Goal: Task Accomplishment & Management: Manage account settings

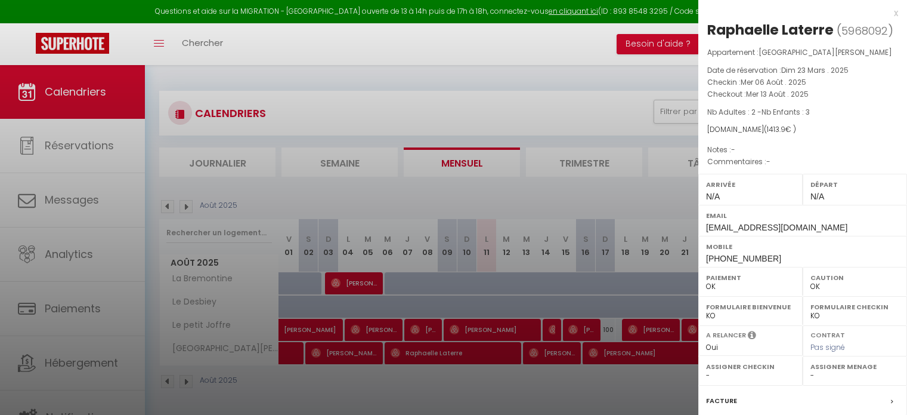
select select "0"
click at [536, 327] on div at bounding box center [453, 207] width 907 height 415
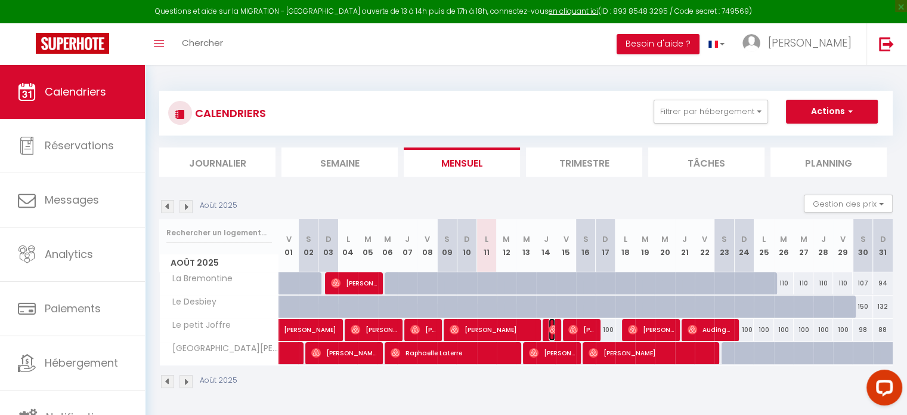
click at [549, 326] on img at bounding box center [554, 329] width 10 height 10
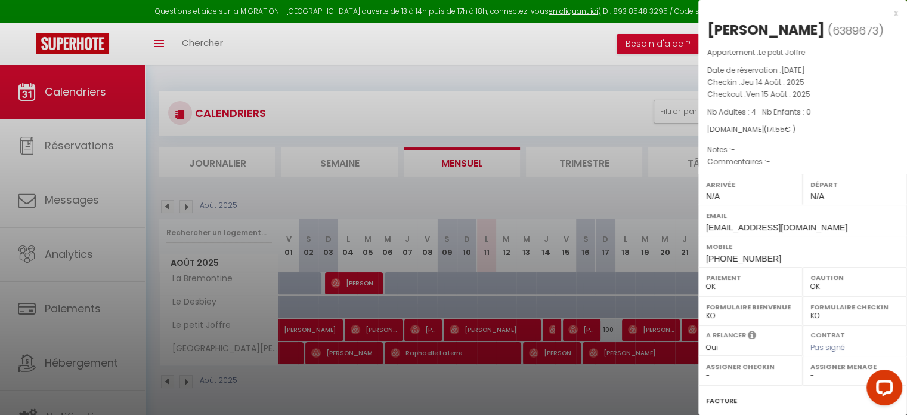
click at [582, 195] on div at bounding box center [453, 207] width 907 height 415
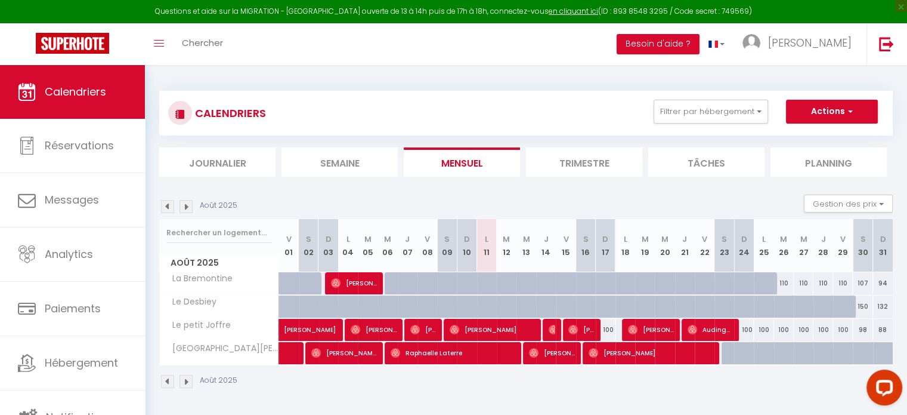
click at [579, 351] on div at bounding box center [571, 353] width 20 height 23
click at [564, 351] on span "[PERSON_NAME]" at bounding box center [552, 352] width 46 height 23
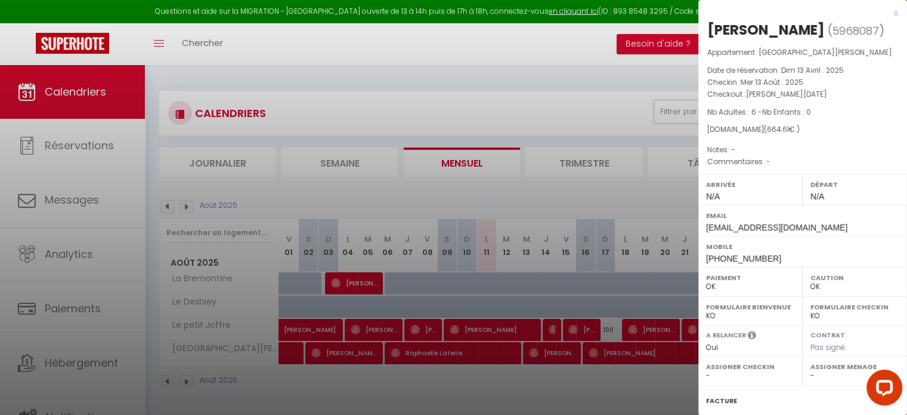
drag, startPoint x: 895, startPoint y: 205, endPoint x: 898, endPoint y: 283, distance: 78.2
click at [898, 283] on div "x Meghan Autin ( 5968087 ) Appartement : Villa d'Arguin Date de réservation : D…" at bounding box center [802, 207] width 209 height 415
click at [892, 345] on div "Contrat Pas signé" at bounding box center [855, 340] width 104 height 31
click at [661, 81] on div at bounding box center [453, 207] width 907 height 415
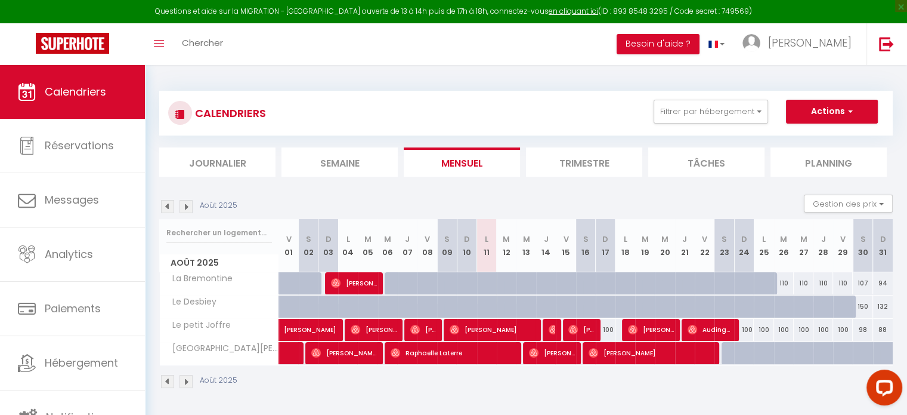
click at [548, 327] on div at bounding box center [553, 330] width 20 height 23
click at [552, 329] on img at bounding box center [554, 329] width 10 height 10
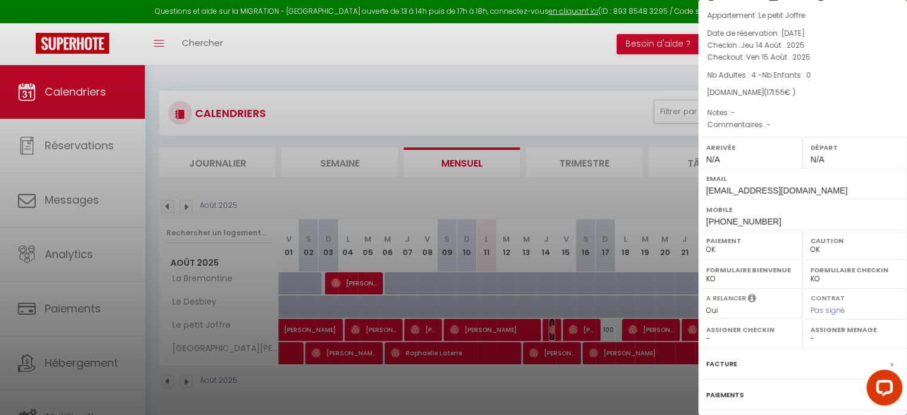
scroll to position [2, 0]
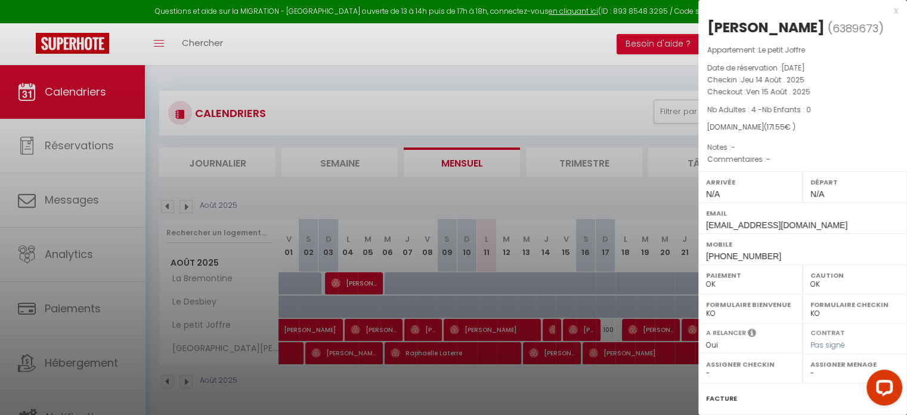
click at [101, 193] on div at bounding box center [453, 207] width 907 height 415
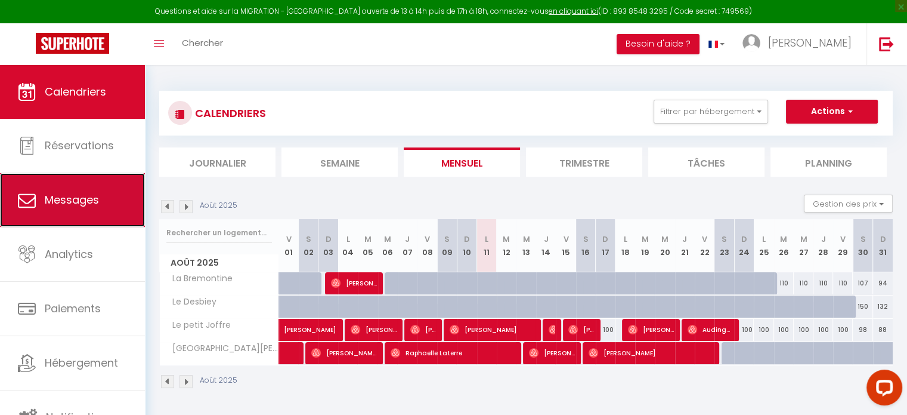
click at [97, 194] on span "Messages" at bounding box center [72, 199] width 54 height 15
select select "message"
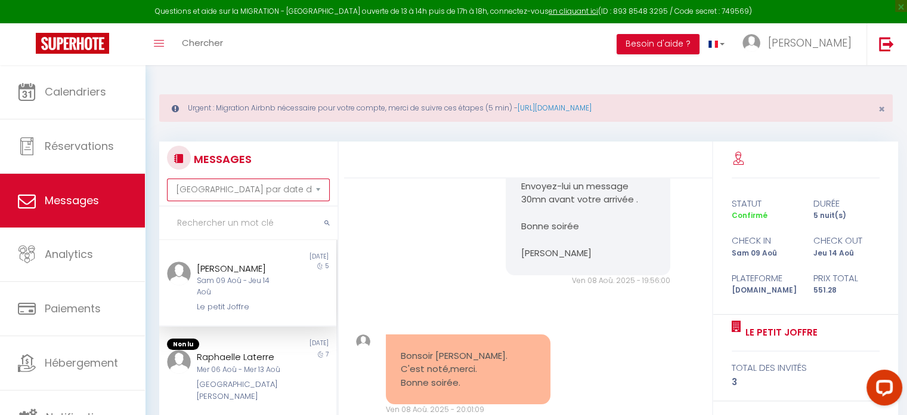
click at [258, 186] on select "Trier par date de réservation Trier par date de message" at bounding box center [248, 189] width 163 height 23
click at [227, 228] on input "text" at bounding box center [248, 222] width 178 height 33
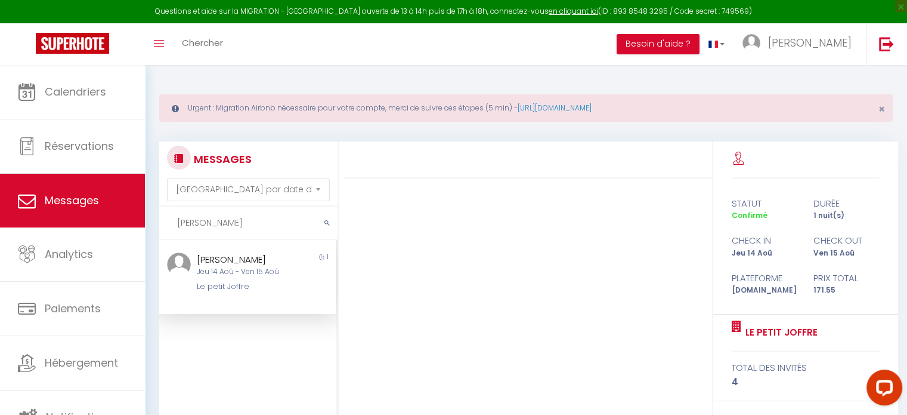
type input "ivan"
click at [234, 261] on div "[PERSON_NAME]" at bounding box center [241, 259] width 88 height 14
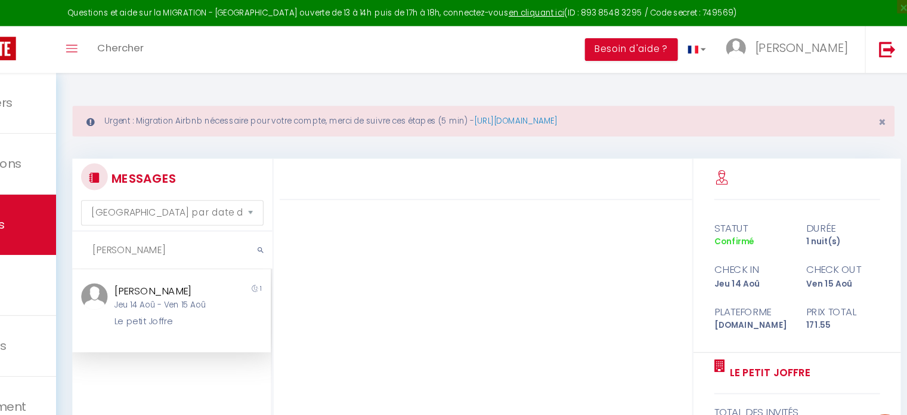
click at [253, 258] on div "[PERSON_NAME]" at bounding box center [241, 259] width 88 height 14
click at [221, 256] on div "[PERSON_NAME]" at bounding box center [241, 259] width 88 height 14
click at [898, 7] on span "×" at bounding box center [901, 6] width 12 height 12
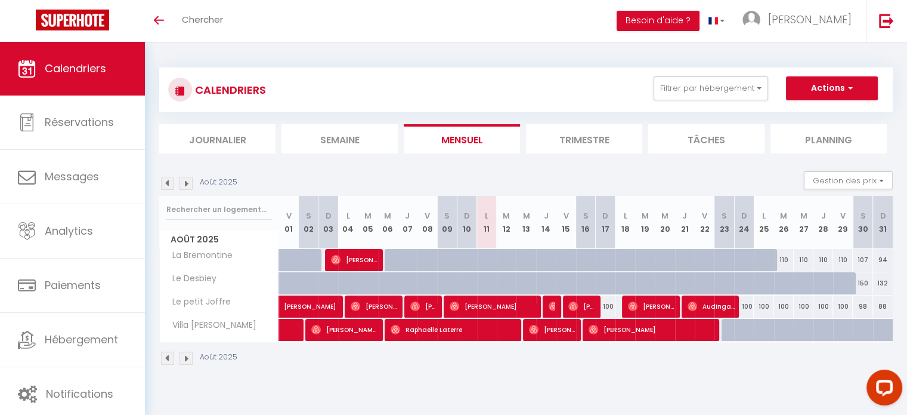
click at [774, 259] on div "110" at bounding box center [784, 260] width 20 height 22
type input "110"
type input "Mar 26 Août 2025"
type input "Mer 27 Août 2025"
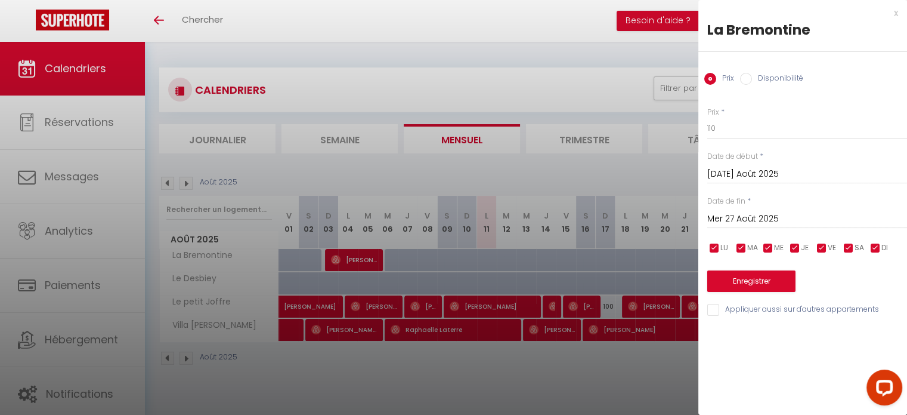
click at [744, 79] on input "Disponibilité" at bounding box center [746, 79] width 12 height 12
radio input "true"
radio input "false"
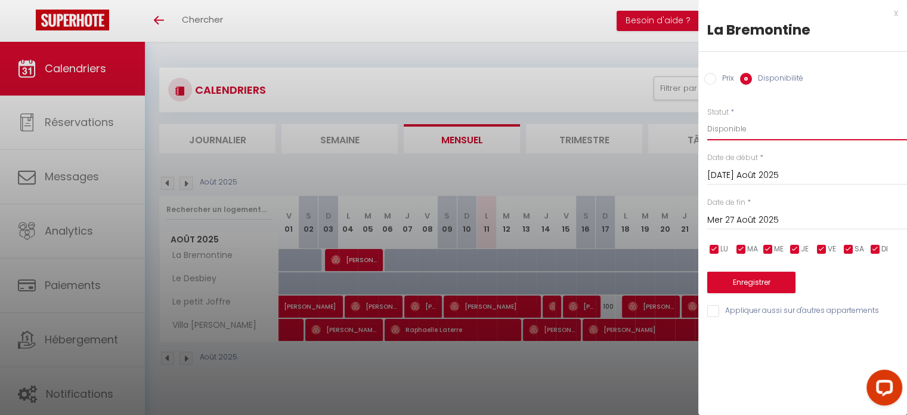
click at [744, 128] on select "Disponible Indisponible" at bounding box center [807, 129] width 200 height 23
select select "0"
click at [707, 118] on select "Disponible Indisponible" at bounding box center [807, 129] width 200 height 23
click at [735, 220] on input "Mer 27 Août 2025" at bounding box center [807, 220] width 200 height 16
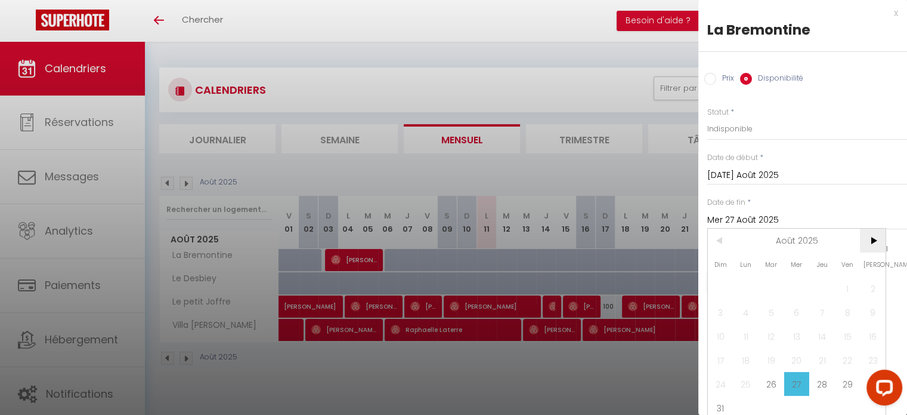
click at [870, 248] on span ">" at bounding box center [873, 240] width 26 height 24
click at [729, 307] on span "7" at bounding box center [721, 312] width 26 height 24
type input "Dim 07 Septembre 2025"
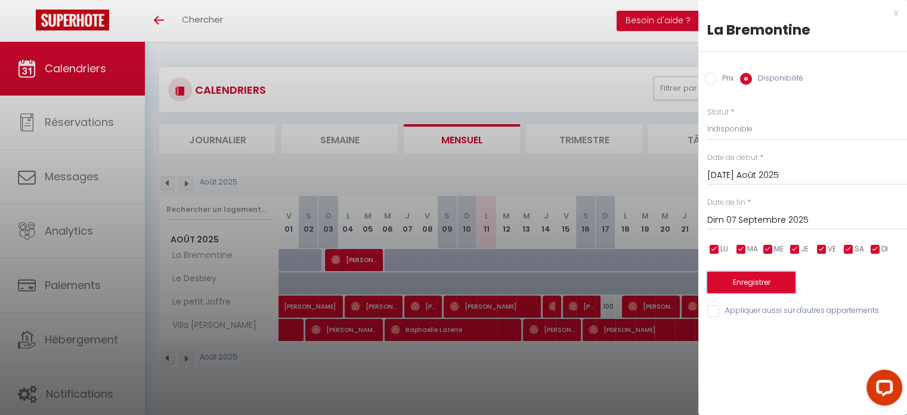
click at [753, 286] on button "Enregistrer" at bounding box center [751, 281] width 88 height 21
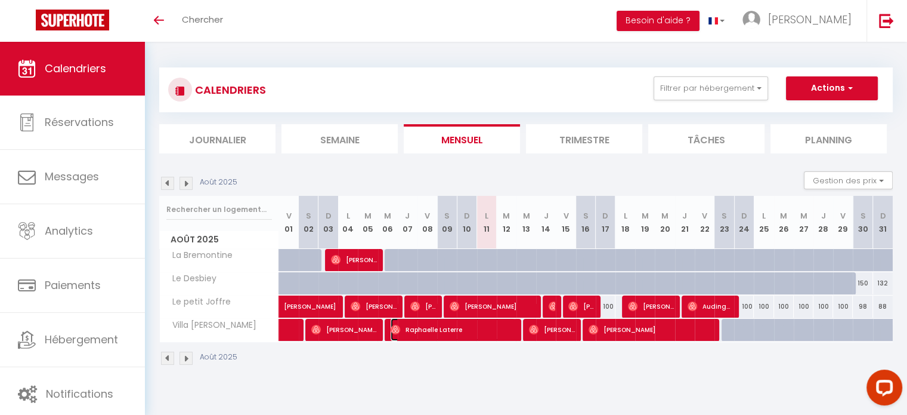
click at [406, 325] on span "Raphaelle Laterre" at bounding box center [453, 329] width 125 height 23
select select "OK"
select select "0"
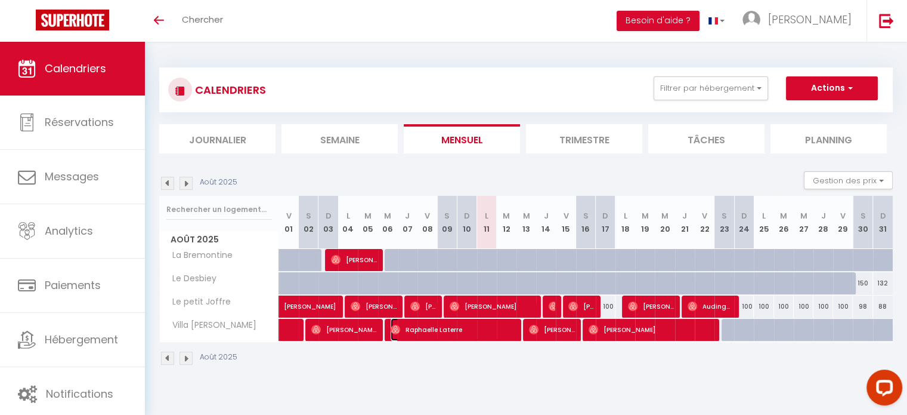
select select "1"
select select
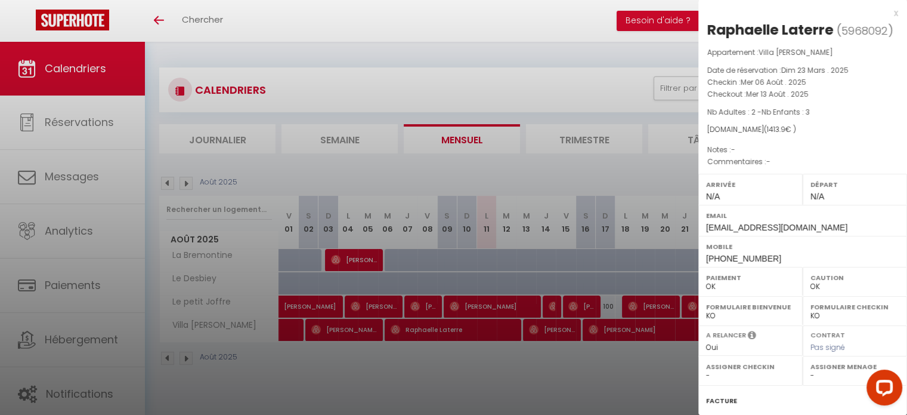
click at [429, 272] on div at bounding box center [453, 207] width 907 height 415
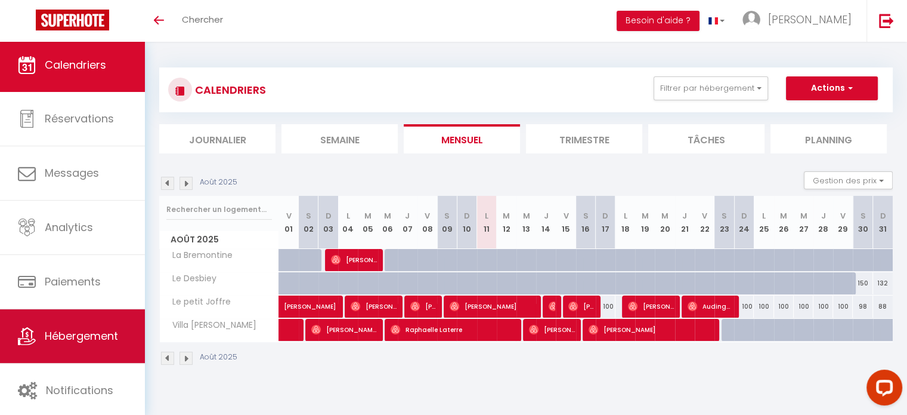
click at [71, 322] on link "Hébergement" at bounding box center [72, 336] width 145 height 54
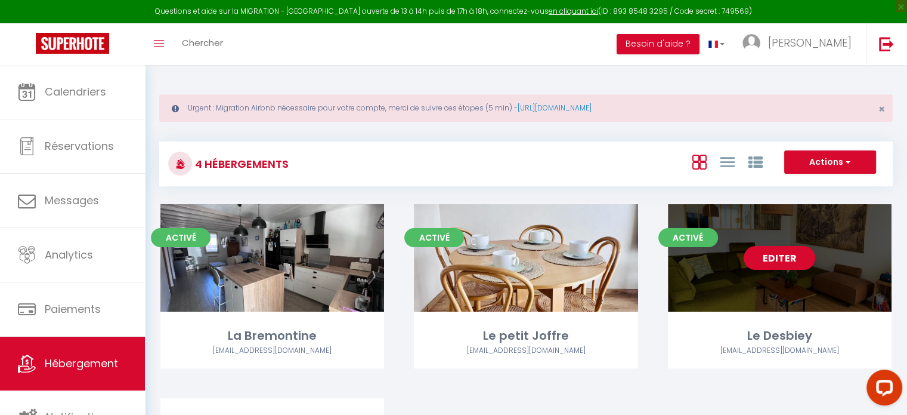
click at [794, 252] on link "Editer" at bounding box center [780, 258] width 72 height 24
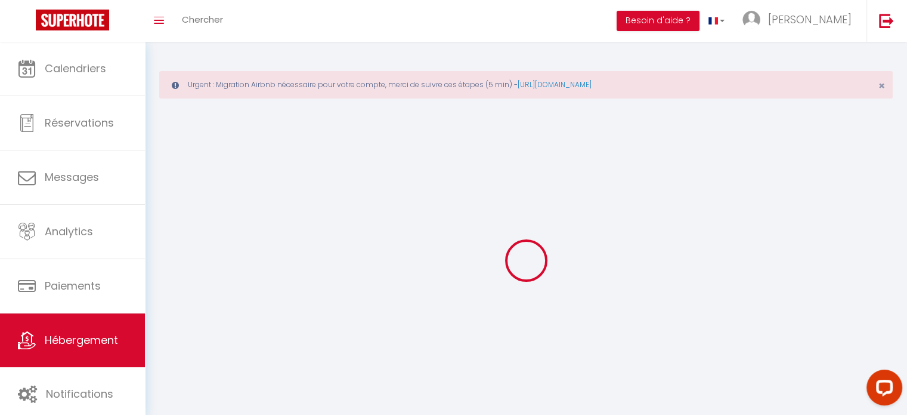
select select
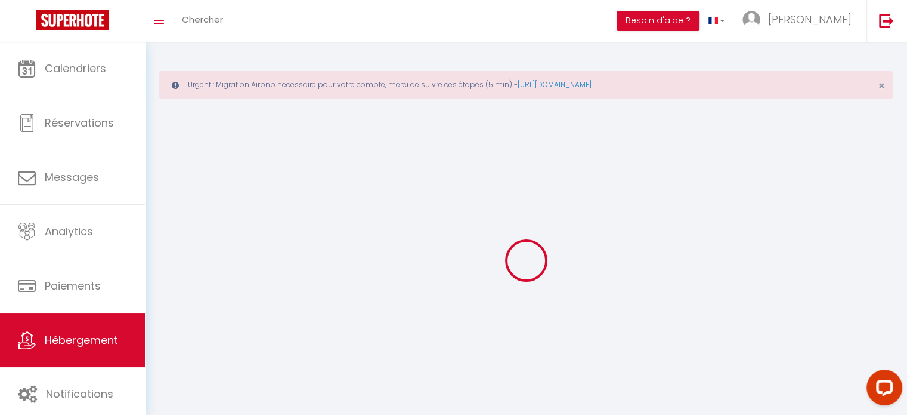
select select
checkbox input "false"
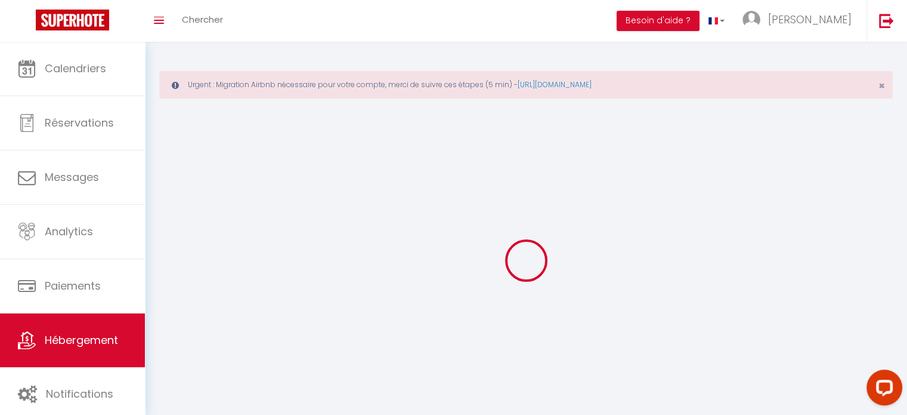
select select
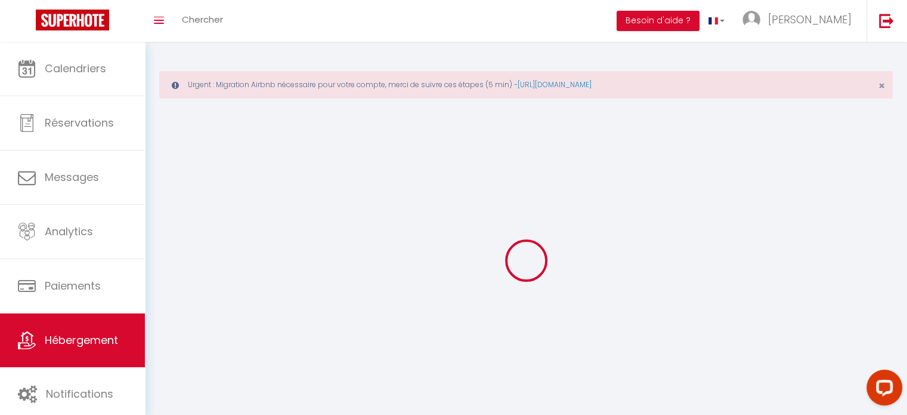
select select
checkbox input "false"
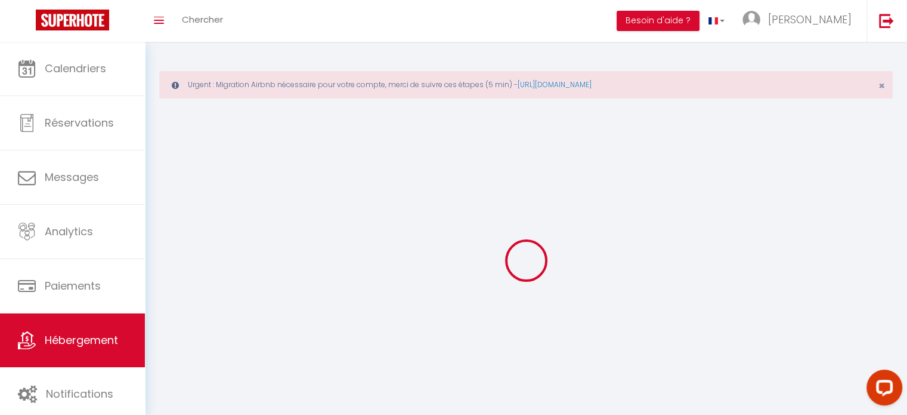
checkbox input "false"
select select
select select "28"
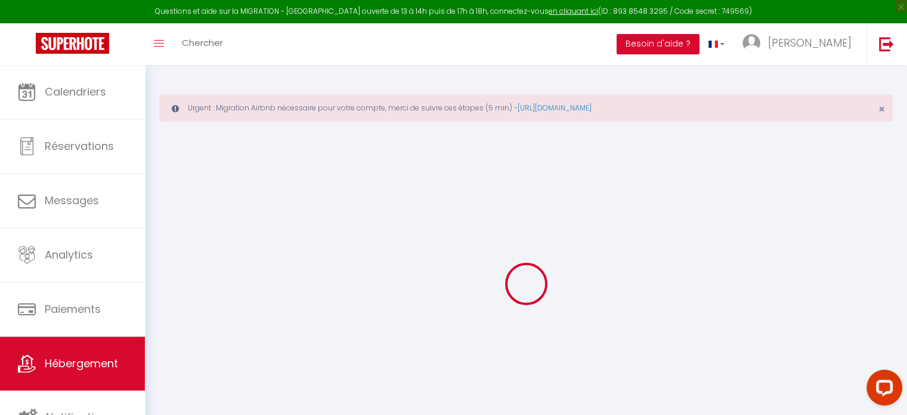
select select
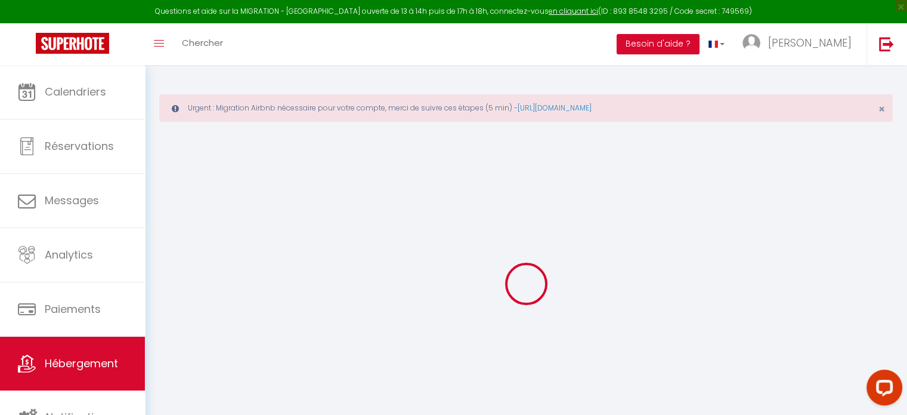
select select
checkbox input "false"
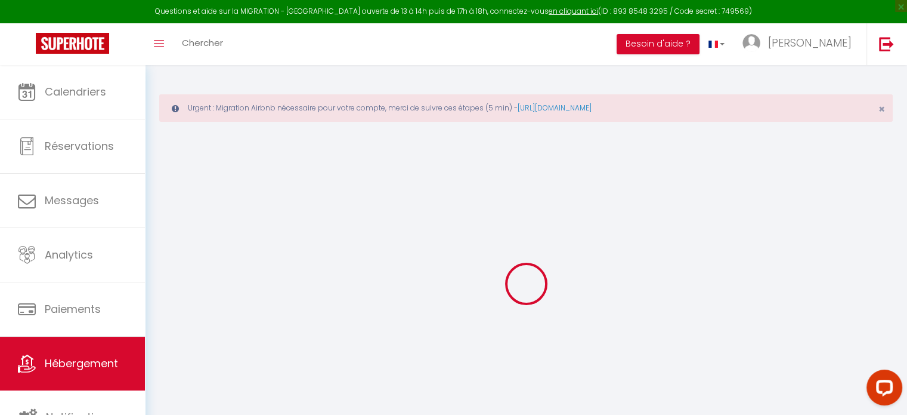
select select
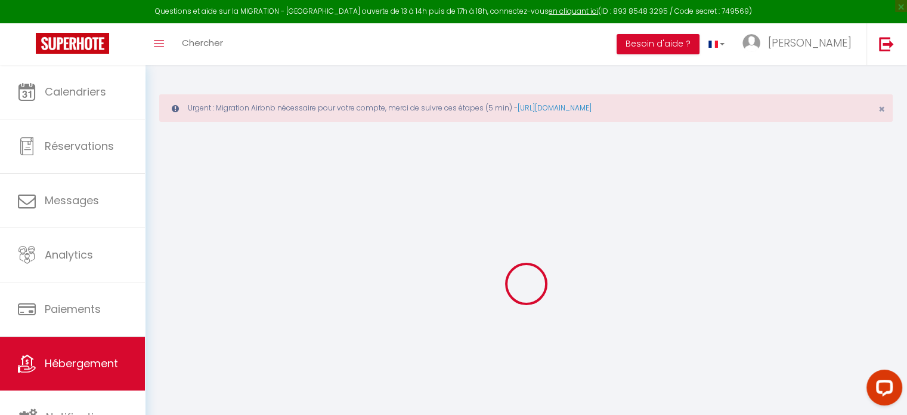
select select
checkbox input "false"
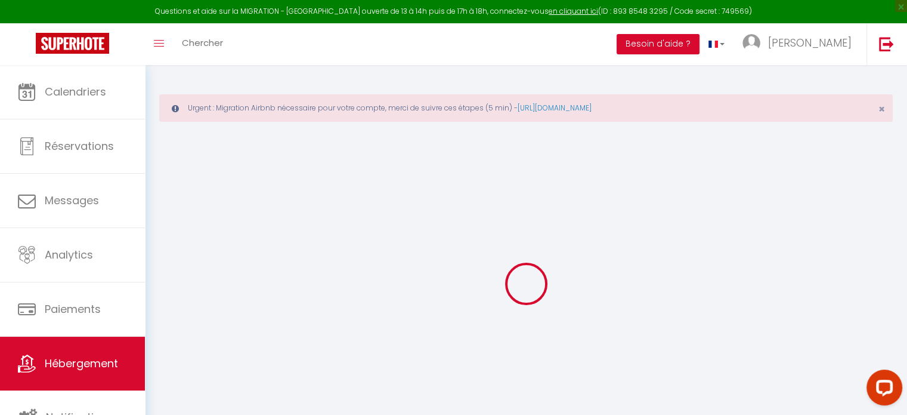
checkbox input "false"
select select
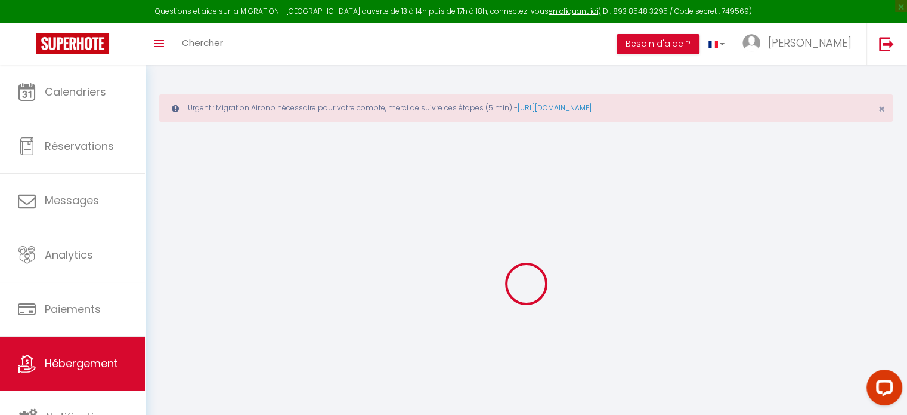
select select
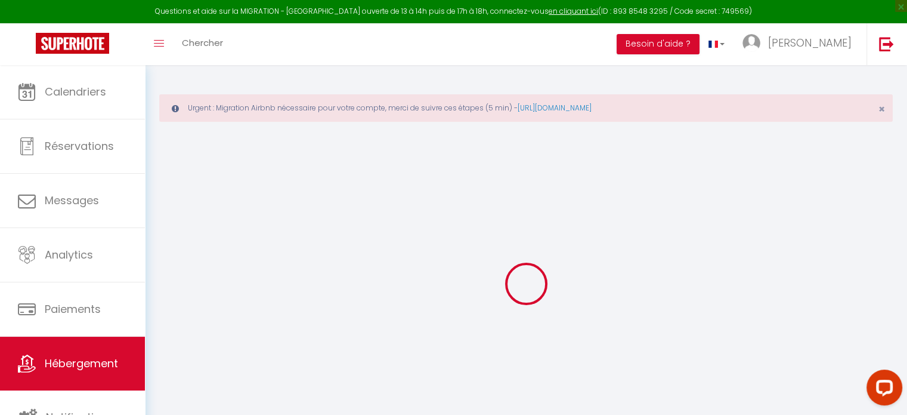
checkbox input "false"
select select
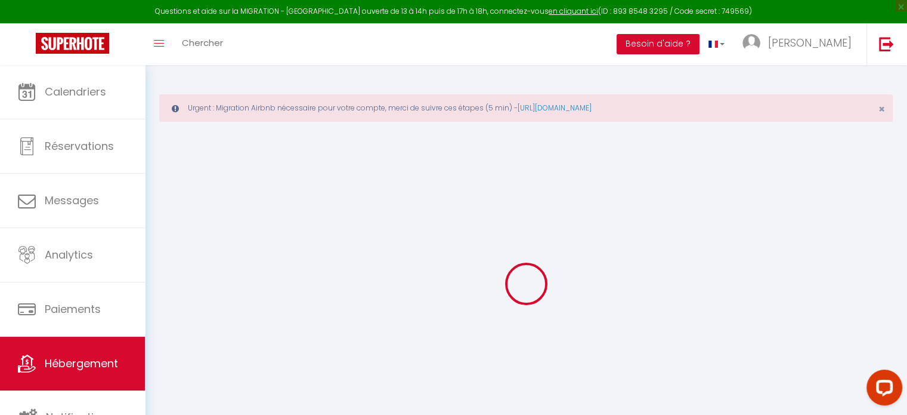
select select
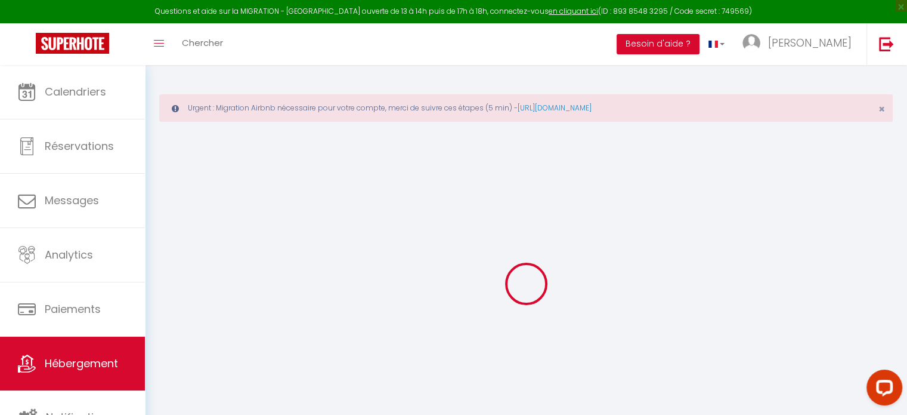
select select
checkbox input "false"
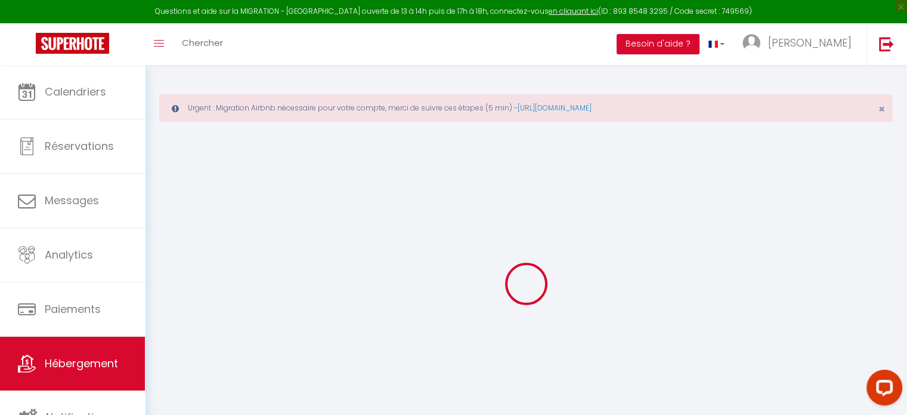
checkbox input "false"
select select
type input "Le Desbiey"
type input "Charly"
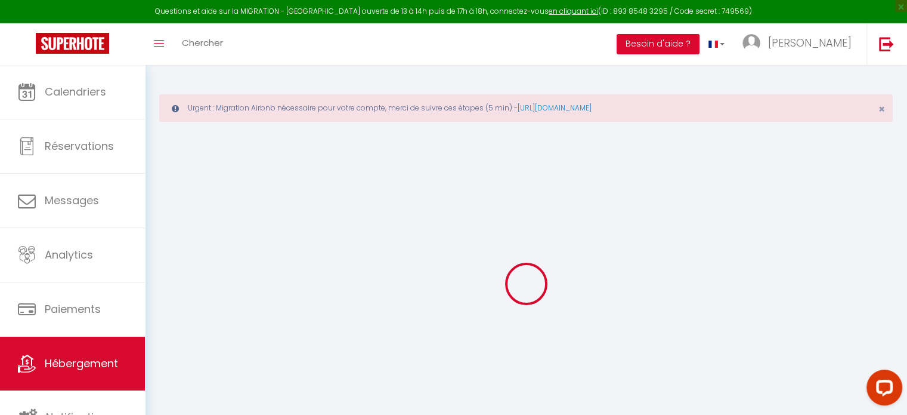
type input "PAIRAUD"
type input "10 RUE PAUL MALMERT"
type input "33800"
type input "BORDEAUX"
select select "6"
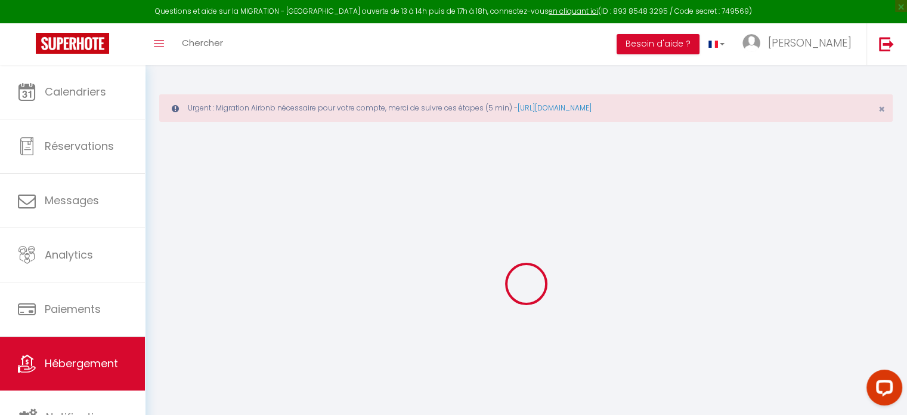
select select "2"
type input "130"
type input "69"
select select
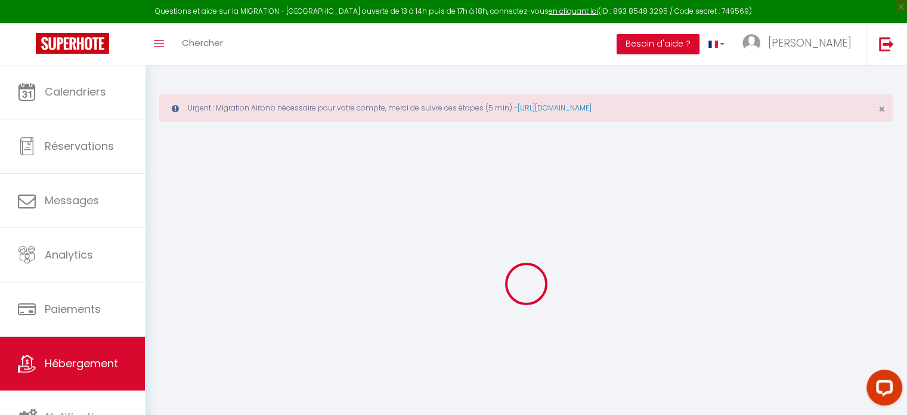
select select
type input "113 Cours Desbiey"
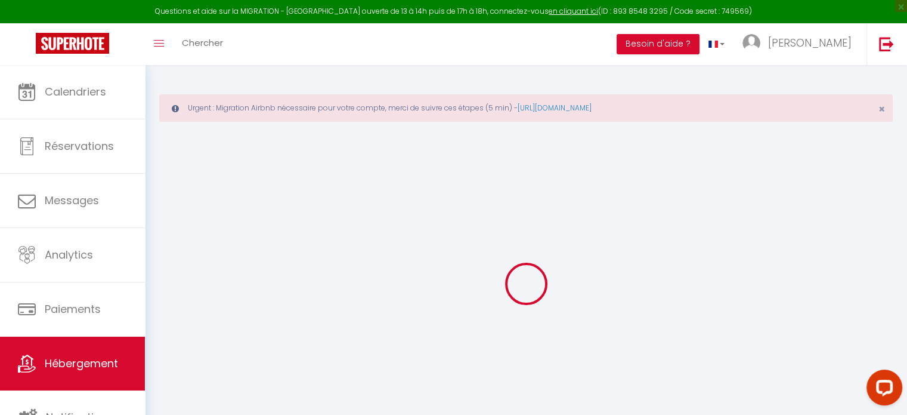
type input "33120"
type input "ARCACHON"
type input "pairaud.cr@gmail.com"
select select
checkbox input "false"
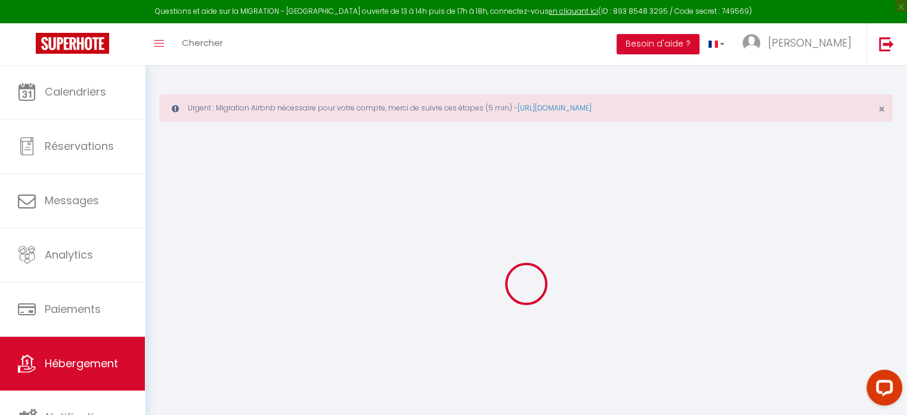
checkbox input "false"
type input "0"
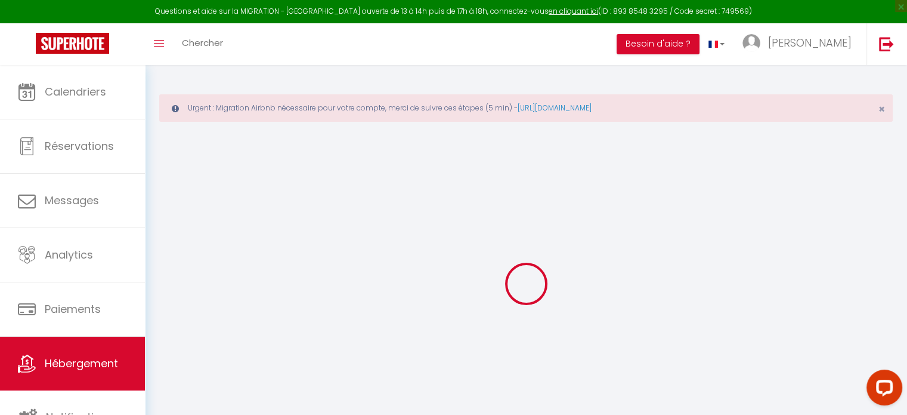
type input "0"
select select
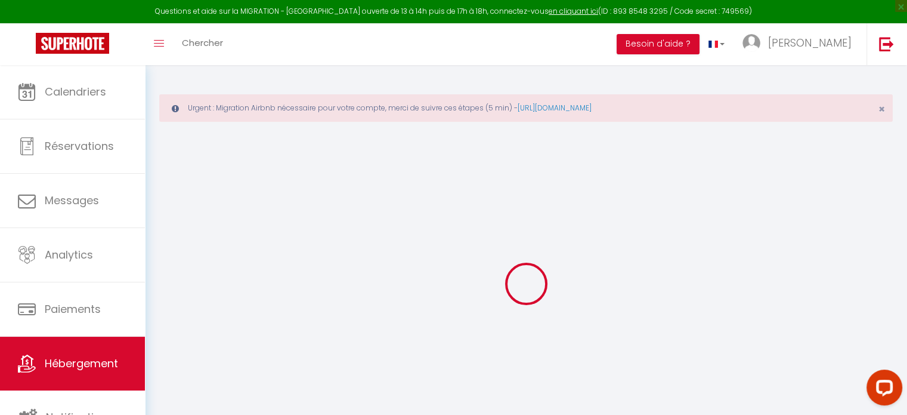
select select
checkbox input "false"
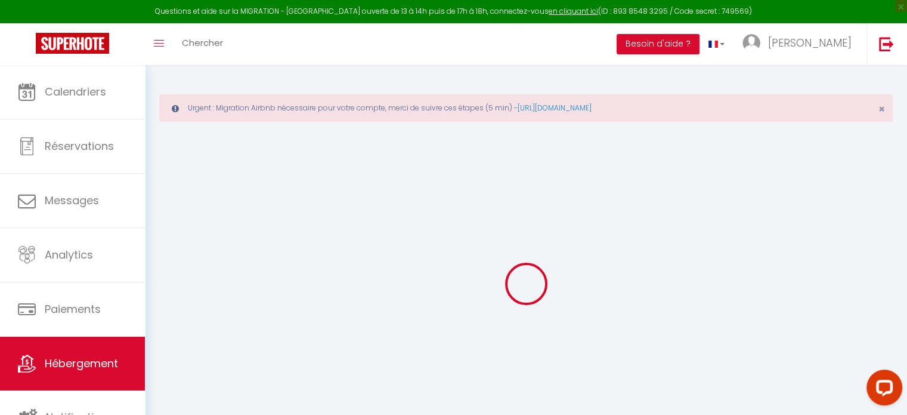
checkbox input "false"
select select "47854"
select select
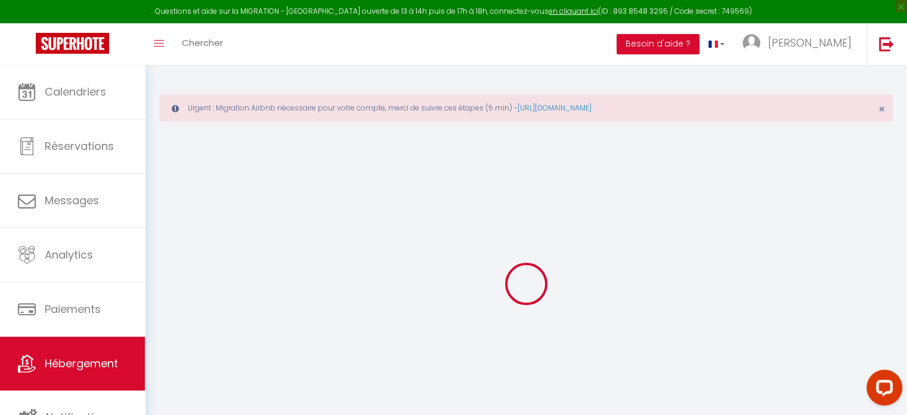
select select
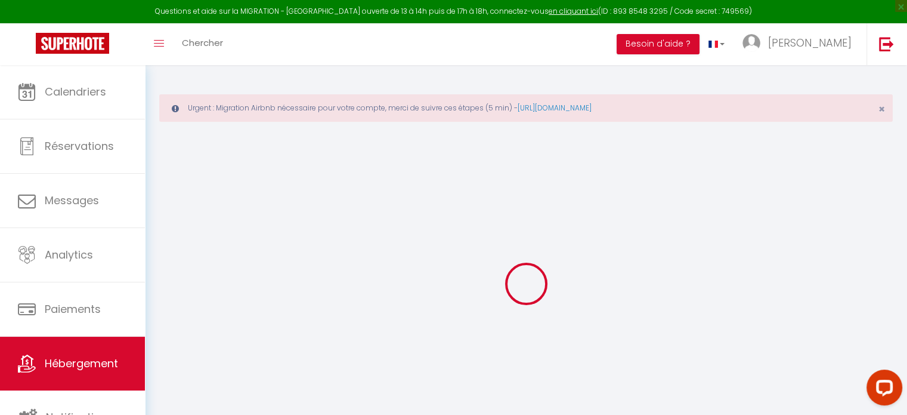
checkbox input "false"
select select
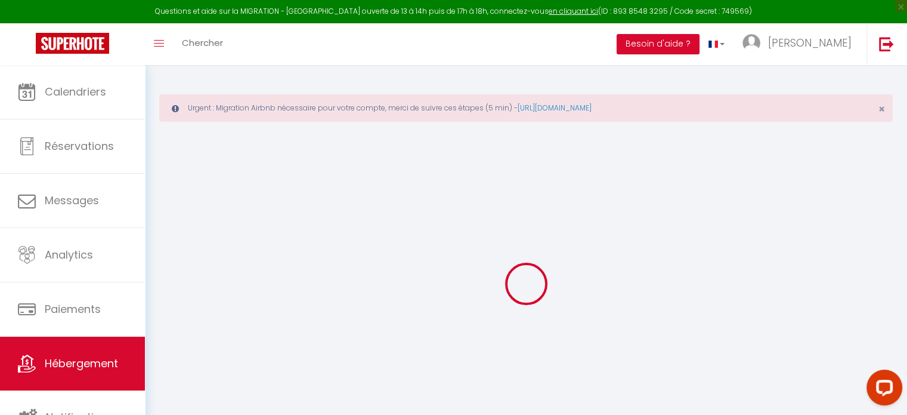
select select
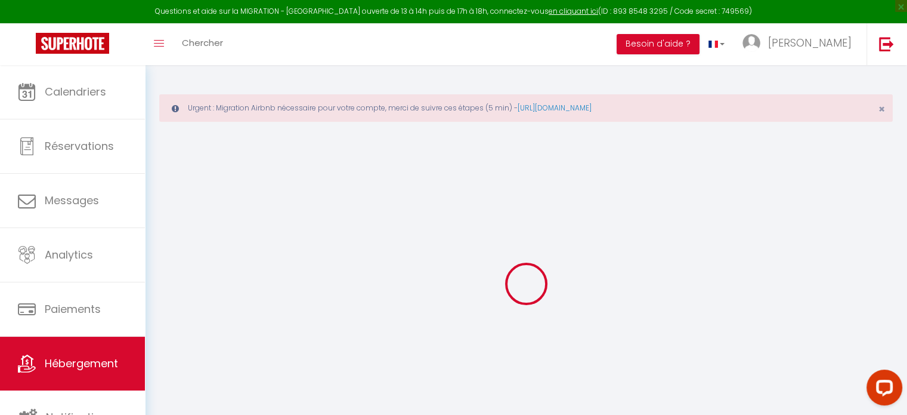
checkbox input "false"
select select
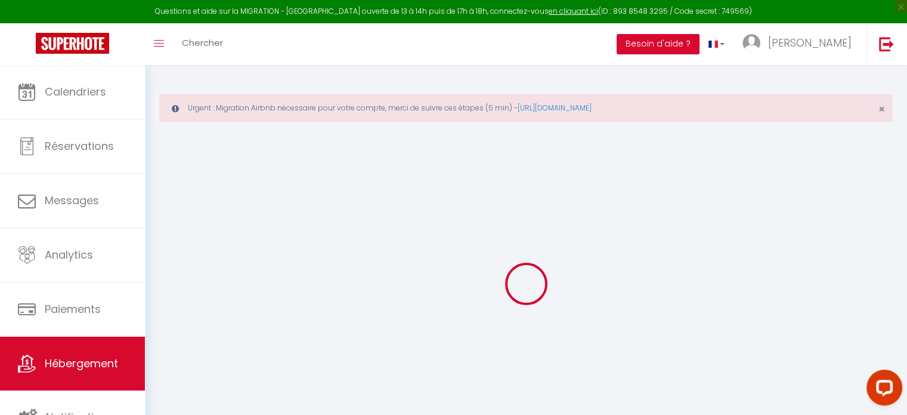
checkbox input "false"
select select "17:00"
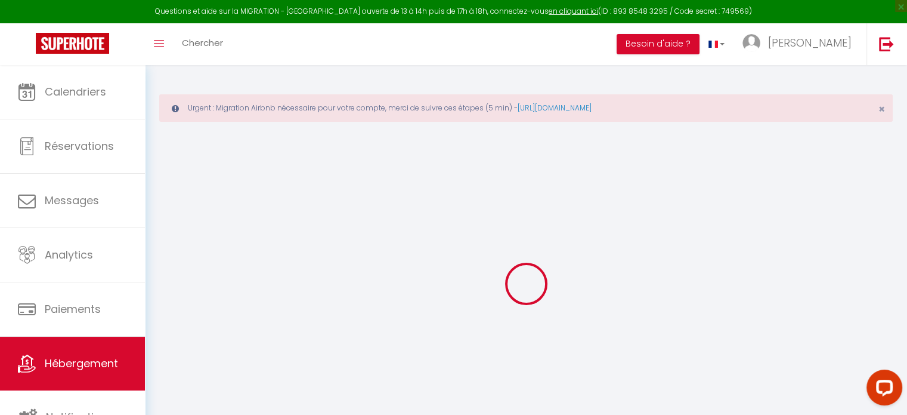
select select "23:00"
select select "10:00"
select select "15"
select select
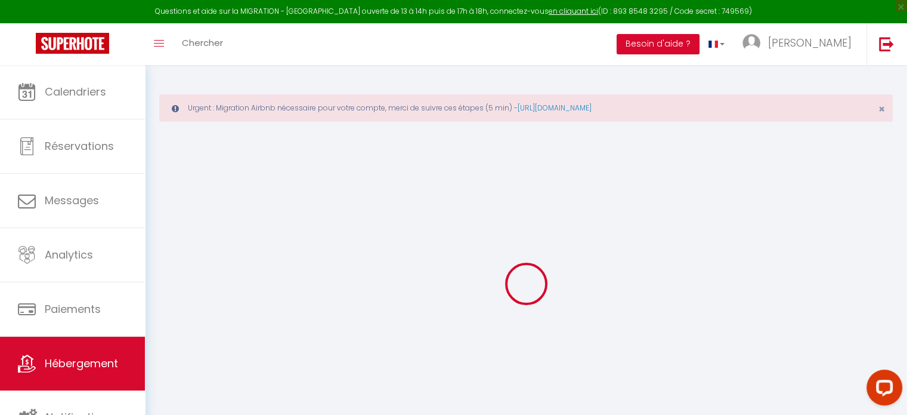
checkbox input "false"
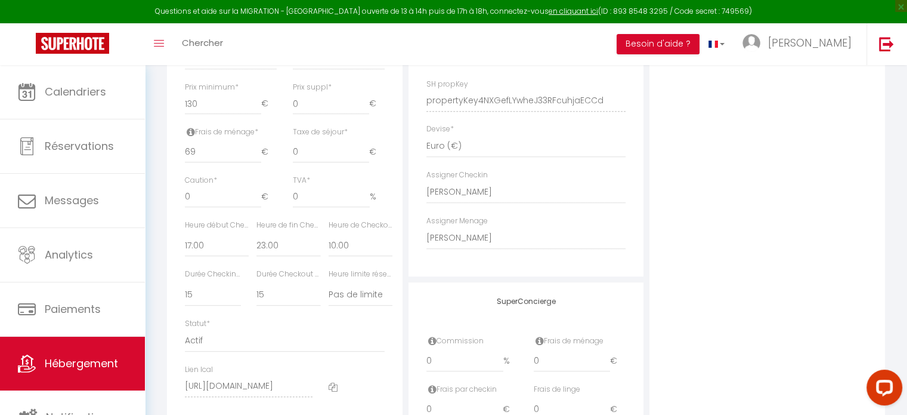
scroll to position [504, 0]
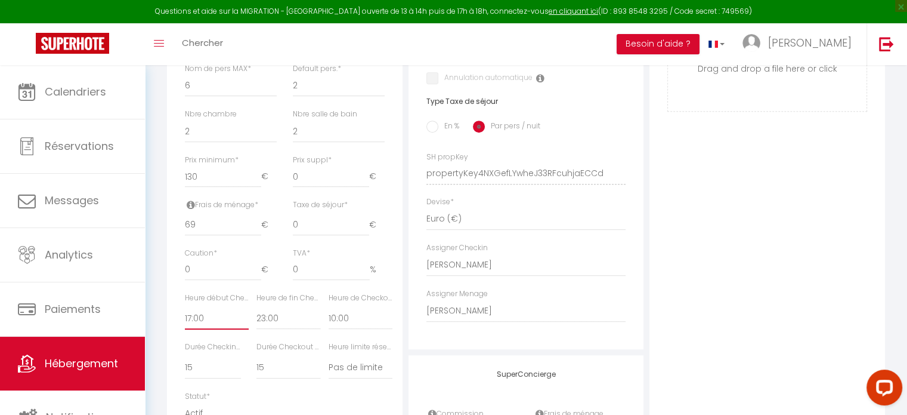
click at [210, 329] on select "00:00 00:15 00:30 00:45 01:00 01:15 01:30 01:45 02:00 02:15 02:30 02:45 03:00" at bounding box center [217, 318] width 64 height 23
select select "16:00"
click at [185, 314] on select "00:00 00:15 00:30 00:45 01:00 01:15 01:30 01:45 02:00 02:15 02:30 02:45 03:00" at bounding box center [217, 318] width 64 height 23
select select
checkbox input "false"
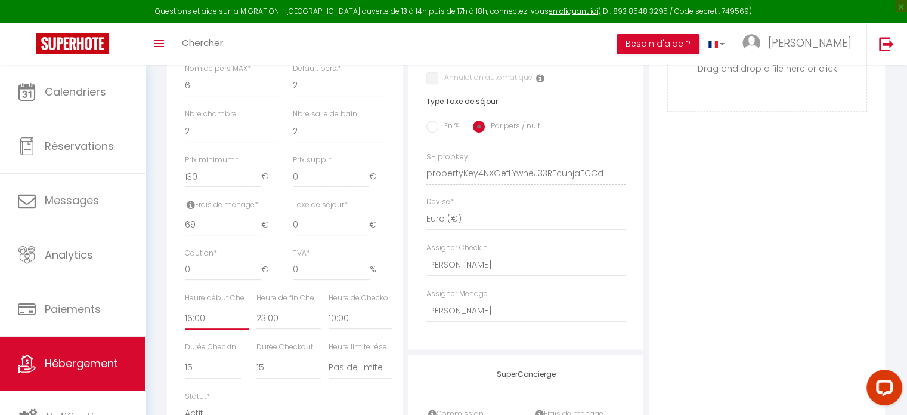
checkbox input "false"
click at [724, 321] on div "Photo Photo Supprimer Drag and drop a file here or click Ooops, something wrong…" at bounding box center [768, 165] width 236 height 805
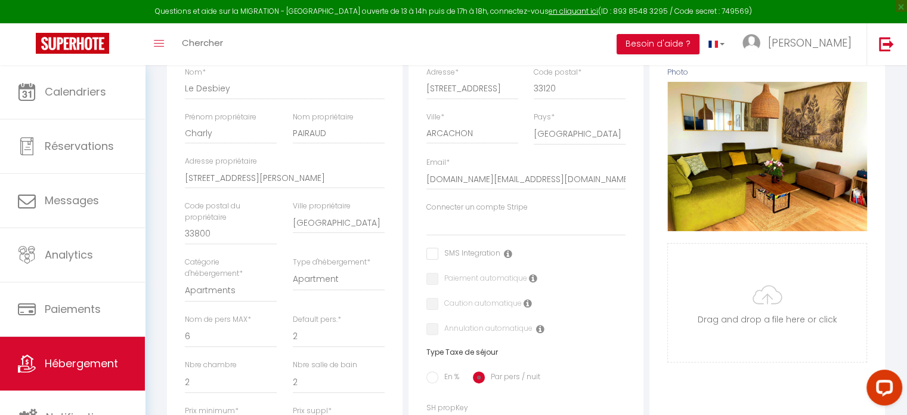
scroll to position [236, 0]
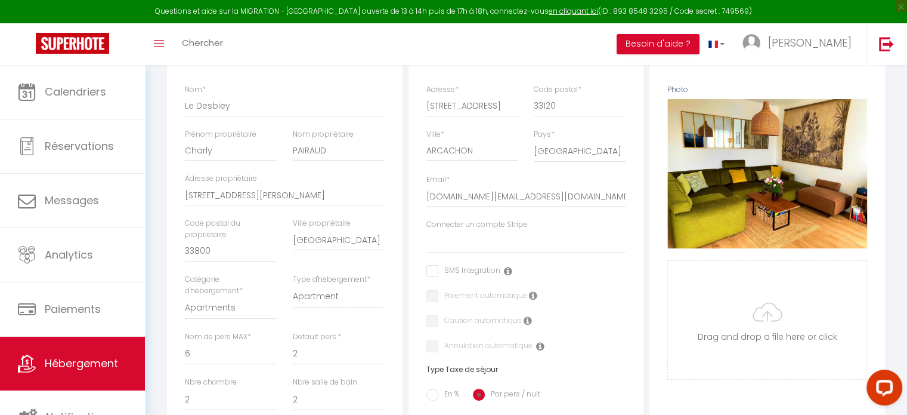
drag, startPoint x: 902, startPoint y: 179, endPoint x: 908, endPoint y: 127, distance: 52.2
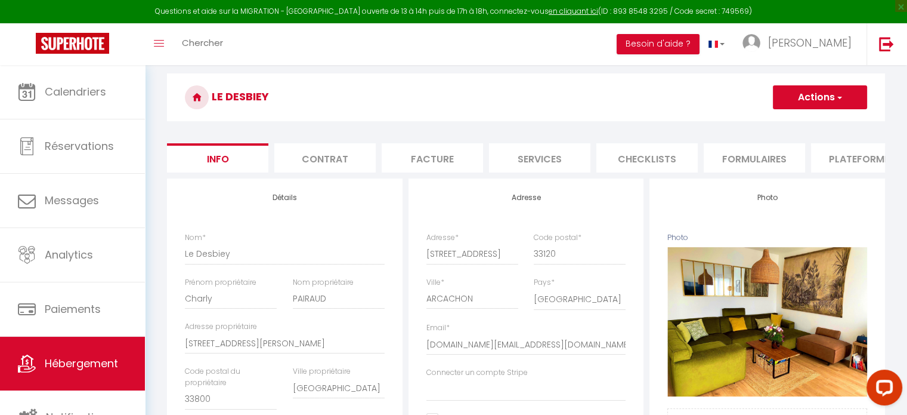
scroll to position [72, 0]
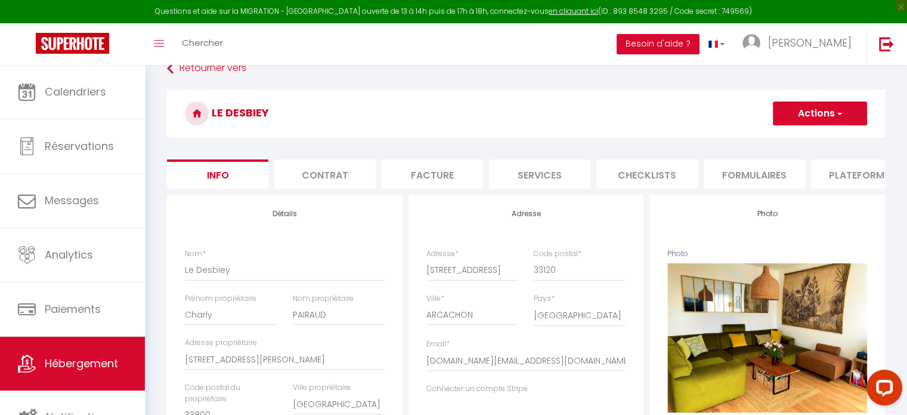
click at [814, 125] on h3 "Le Desbiey" at bounding box center [526, 113] width 718 height 48
click at [815, 119] on button "Actions" at bounding box center [820, 113] width 94 height 24
click at [792, 140] on input "Enregistrer" at bounding box center [773, 140] width 44 height 12
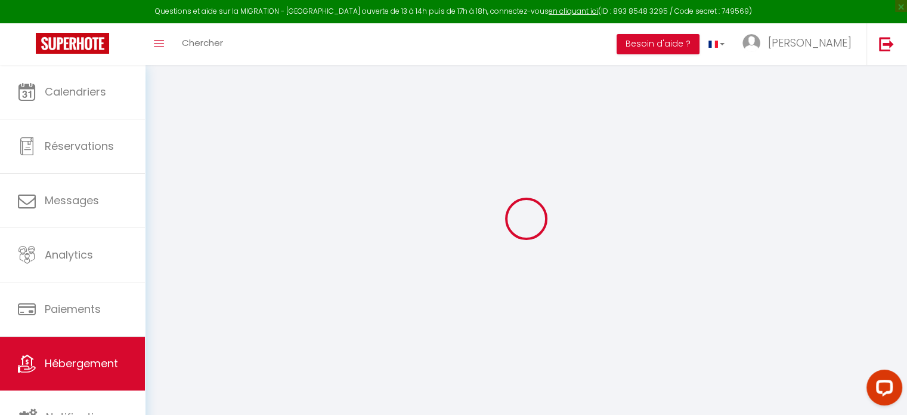
scroll to position [64, 0]
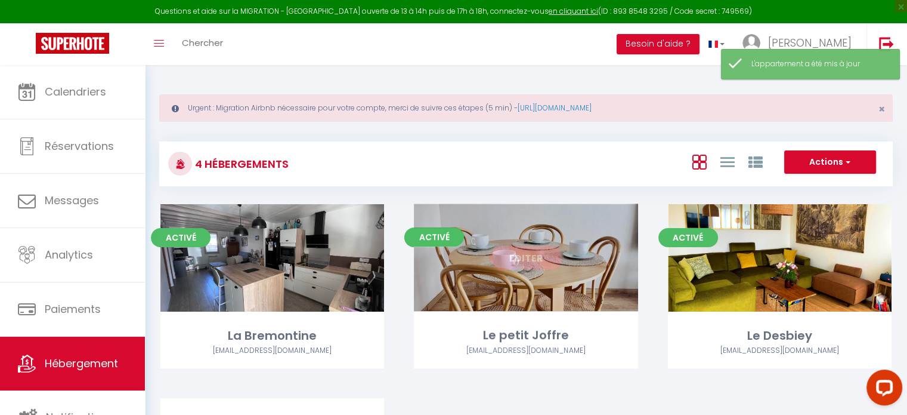
click at [515, 260] on link "Editer" at bounding box center [526, 258] width 72 height 24
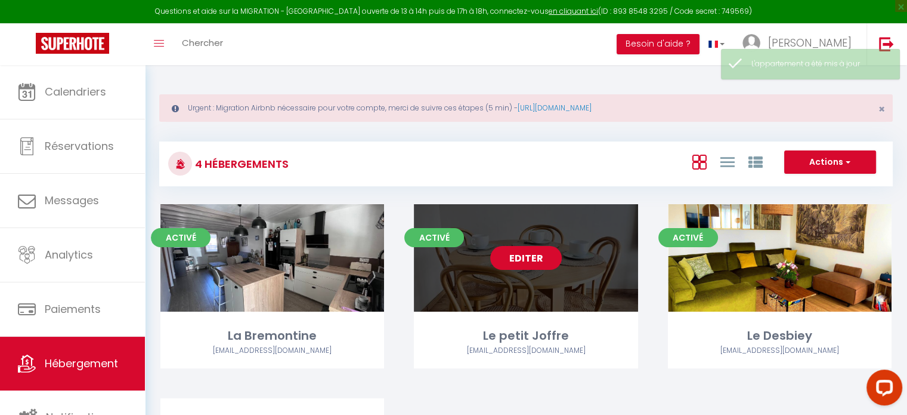
click at [515, 260] on link "Editer" at bounding box center [526, 258] width 72 height 24
select select "3"
select select "2"
select select "1"
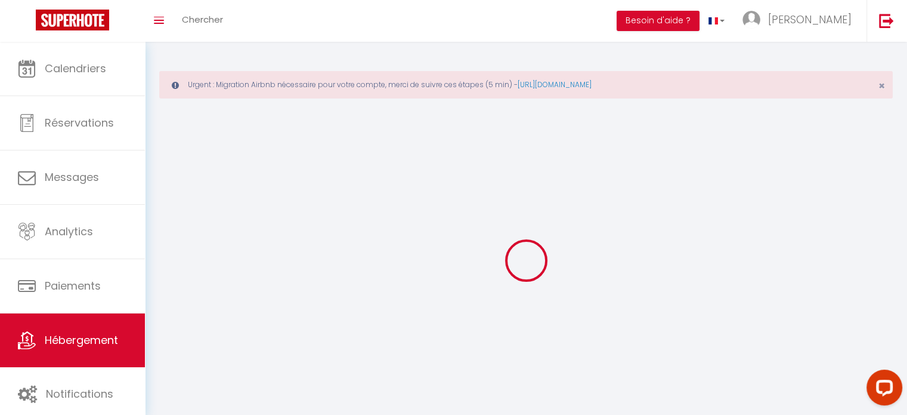
select select
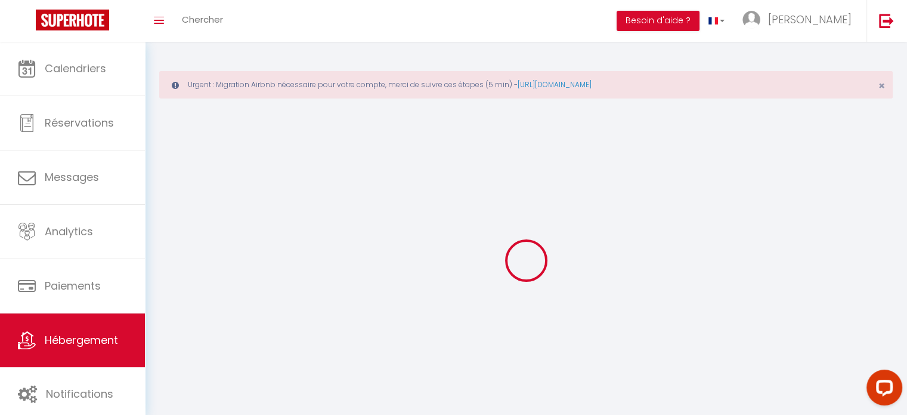
select select
checkbox input "false"
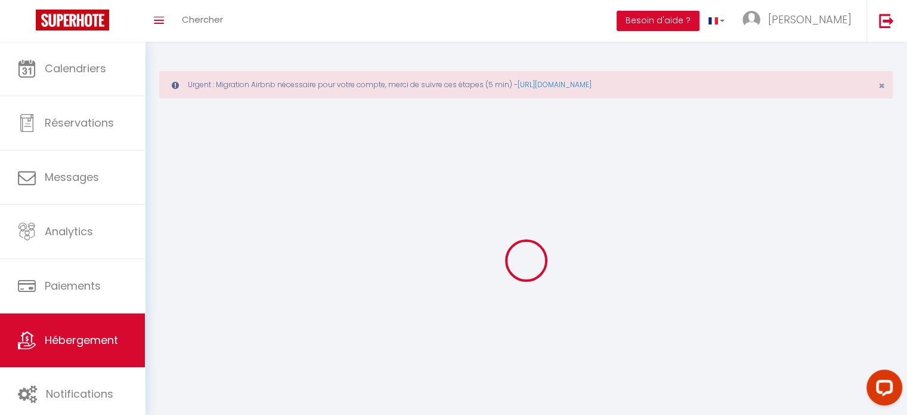
select select
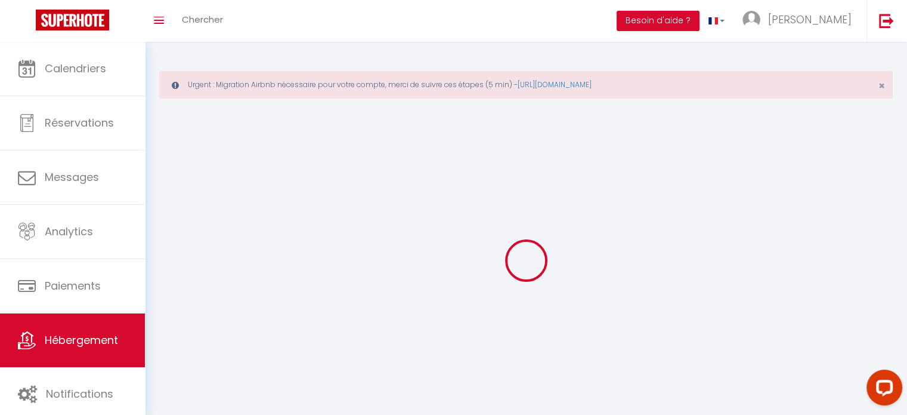
select select
checkbox input "false"
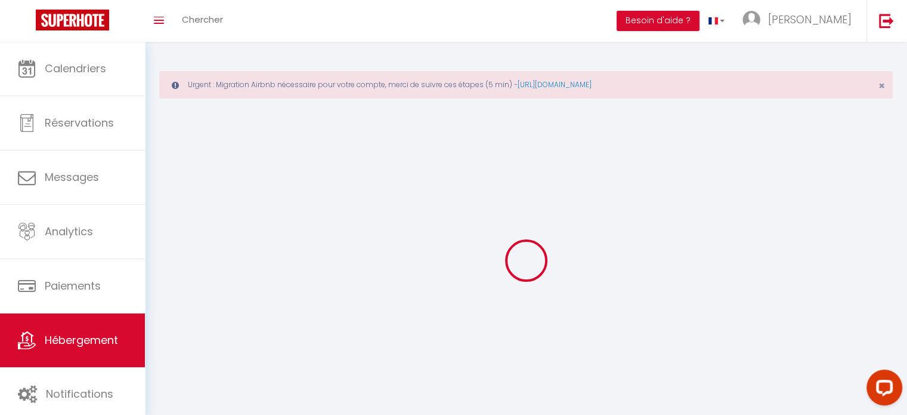
checkbox input "false"
select select
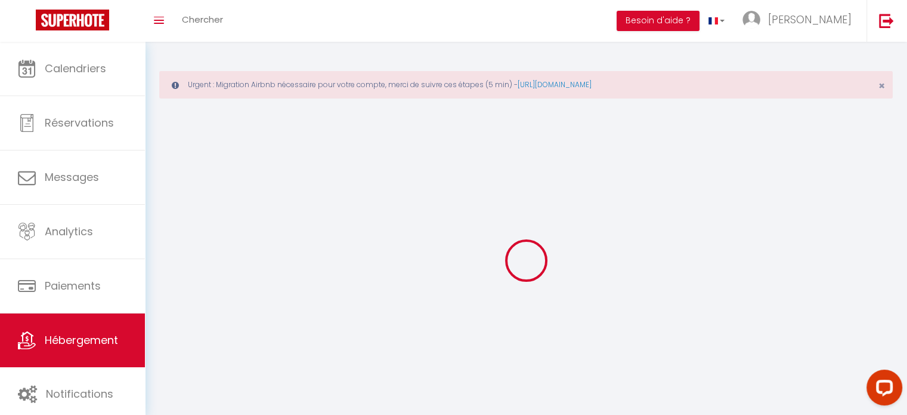
select select
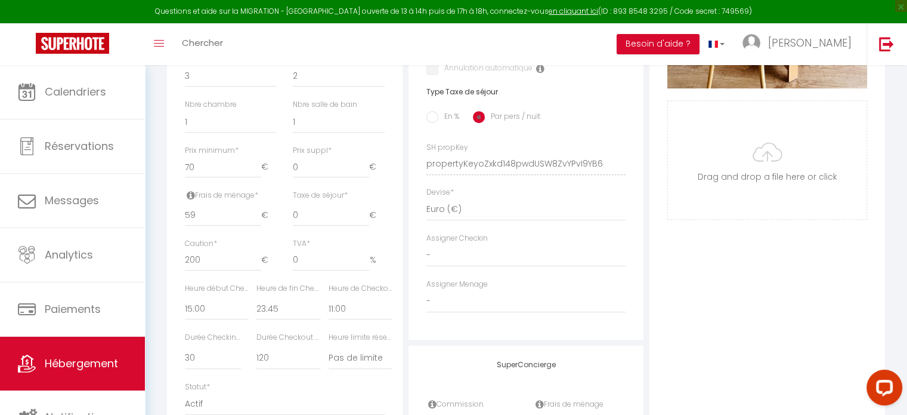
scroll to position [531, 0]
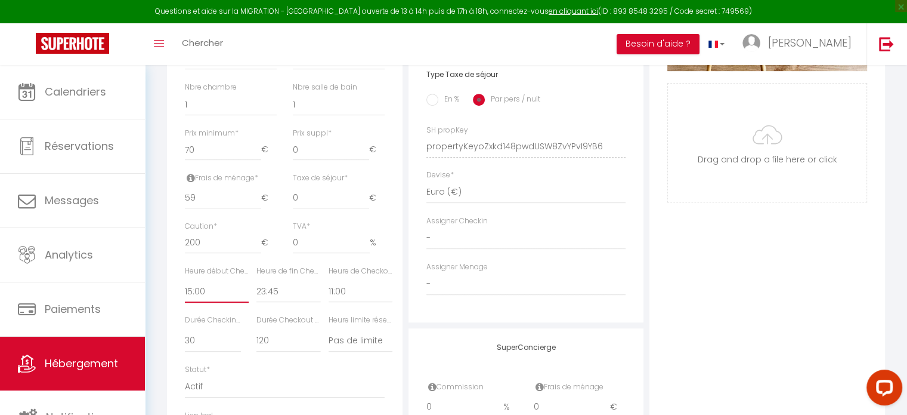
click at [202, 301] on select "00:00 00:15 00:30 00:45 01:00 01:15 01:30 01:45 02:00 02:15 02:30 02:45 03:00" at bounding box center [217, 291] width 64 height 23
click at [185, 288] on select "00:00 00:15 00:30 00:45 01:00 01:15 01:30 01:45 02:00 02:15 02:30 02:45 03:00" at bounding box center [217, 291] width 64 height 23
click at [352, 295] on select "00:00 00:15 00:30 00:45 01:00 01:15 01:30 01:45 02:00 02:15 02:30 02:45 03:00" at bounding box center [361, 291] width 64 height 23
click at [329, 288] on select "00:00 00:15 00:30 00:45 01:00 01:15 01:30 01:45 02:00 02:15 02:30 02:45 03:00" at bounding box center [361, 291] width 64 height 23
click at [283, 299] on select "00:00 00:15 00:30 00:45 01:00 01:15 01:30 01:45 02:00 02:15 02:30 02:45 03:00" at bounding box center [288, 291] width 64 height 23
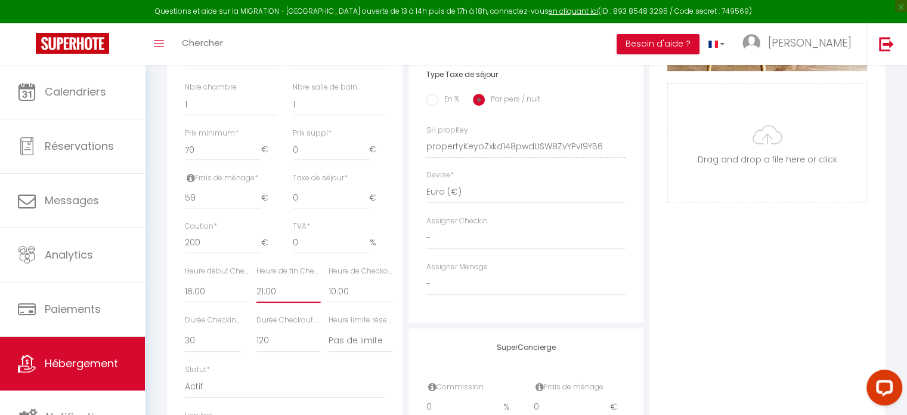
click at [256, 288] on select "00:00 00:15 00:30 00:45 01:00 01:15 01:30 01:45 02:00 02:15 02:30 02:45 03:00" at bounding box center [288, 291] width 64 height 23
click at [676, 358] on div "Photo Photo Supprimer Drag and drop a file here or click Ooops, something wrong…" at bounding box center [768, 138] width 236 height 805
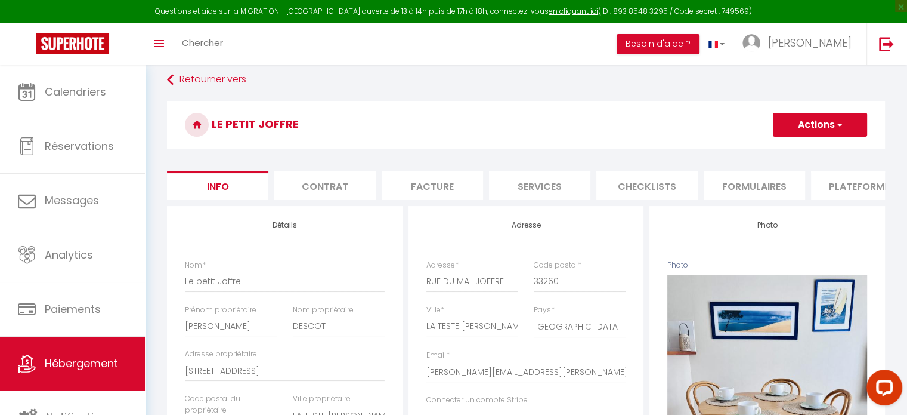
scroll to position [70, 0]
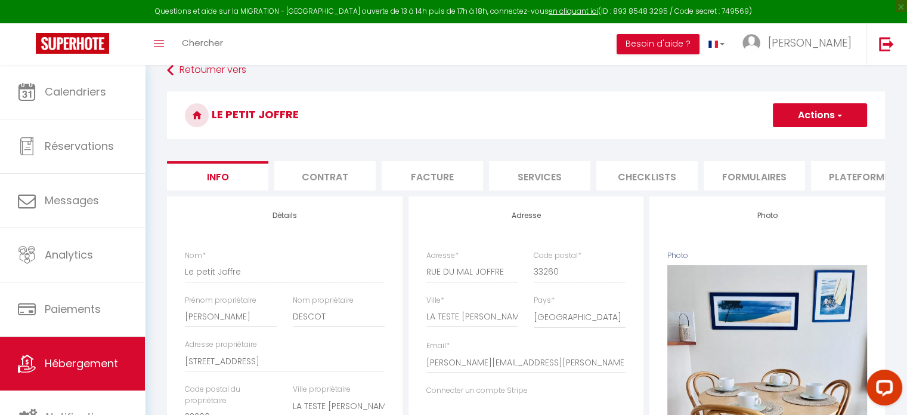
click at [817, 121] on button "Actions" at bounding box center [820, 115] width 94 height 24
click at [786, 143] on input "Enregistrer" at bounding box center [773, 141] width 44 height 12
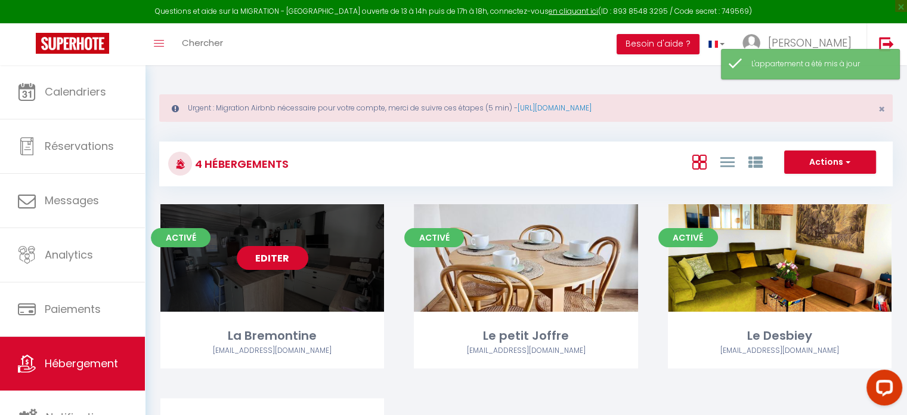
click at [297, 254] on link "Editer" at bounding box center [273, 258] width 72 height 24
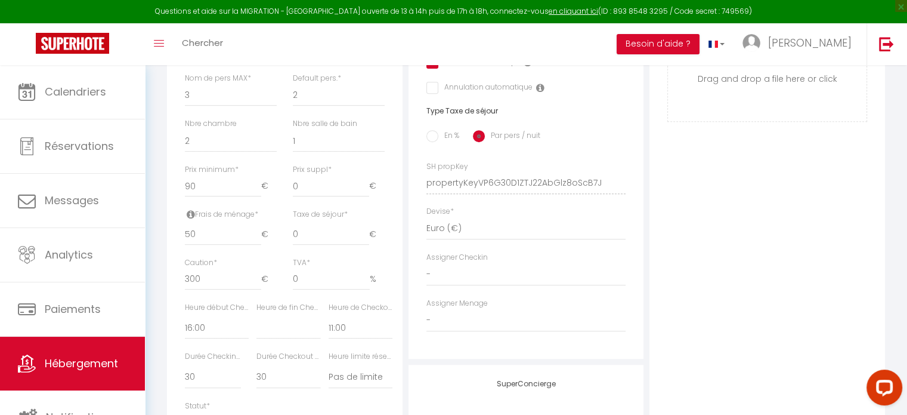
scroll to position [528, 0]
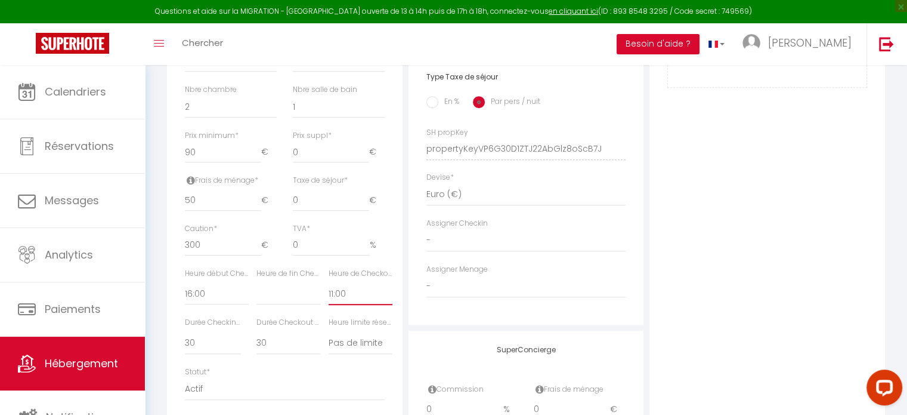
click at [347, 300] on select "00:00 00:15 00:30 00:45 01:00 01:15 01:30 01:45 02:00 02:15 02:30 02:45 03:00" at bounding box center [361, 293] width 64 height 23
click at [329, 290] on select "00:00 00:15 00:30 00:45 01:00 01:15 01:30 01:45 02:00 02:15 02:30 02:45 03:00" at bounding box center [361, 293] width 64 height 23
click at [273, 298] on select "00:00 00:15 00:30 00:45 01:00 01:15 01:30 01:45 02:00 02:15 02:30 02:45 03:00" at bounding box center [288, 293] width 64 height 23
click at [256, 290] on select "00:00 00:15 00:30 00:45 01:00 01:15 01:30 01:45 02:00 02:15 02:30 02:45 03:00" at bounding box center [288, 293] width 64 height 23
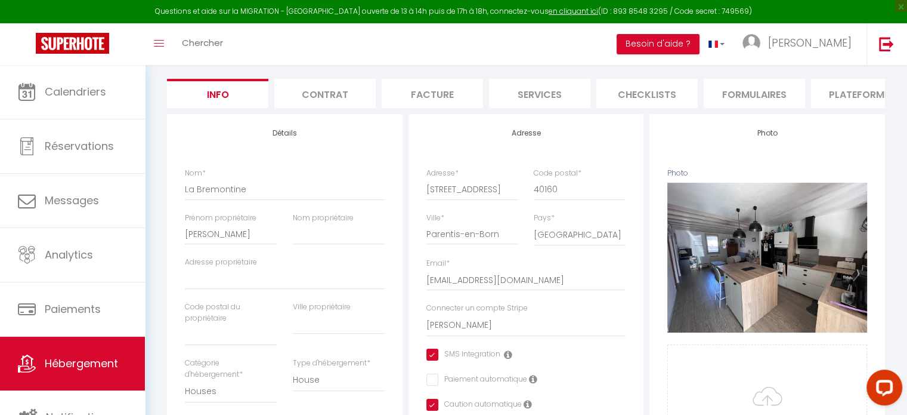
scroll to position [115, 0]
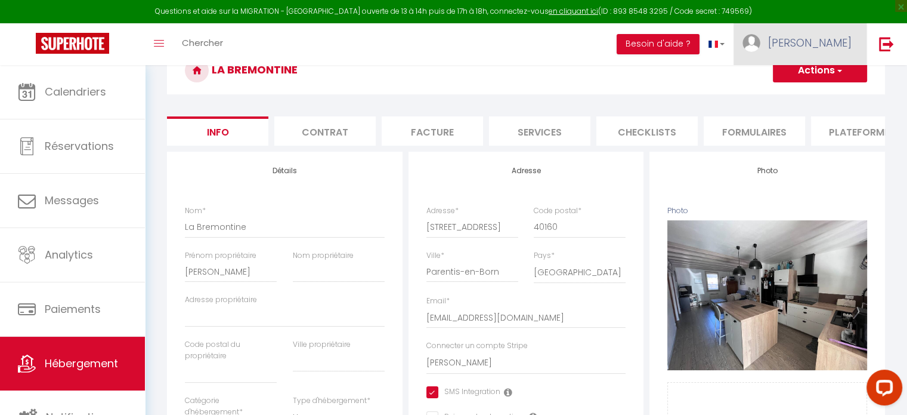
click at [836, 61] on link "[PERSON_NAME]" at bounding box center [800, 44] width 133 height 42
click at [871, 77] on h3 "La Bremontine" at bounding box center [526, 71] width 718 height 48
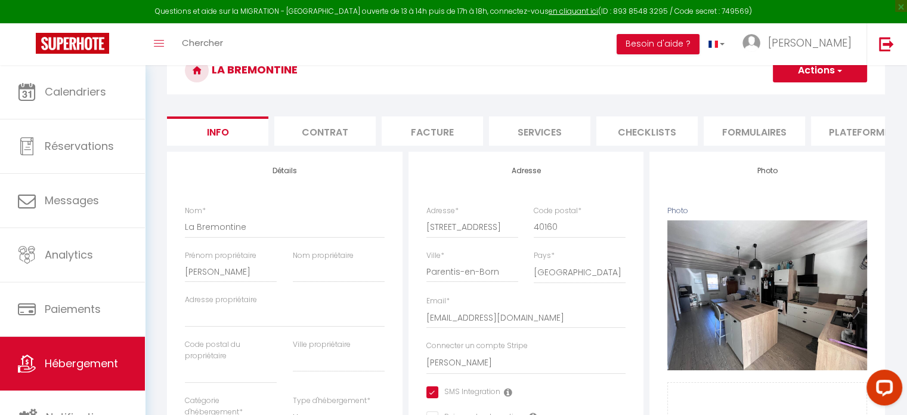
click at [854, 70] on button "Actions" at bounding box center [820, 70] width 94 height 24
click at [788, 95] on input "Enregistrer" at bounding box center [773, 97] width 44 height 12
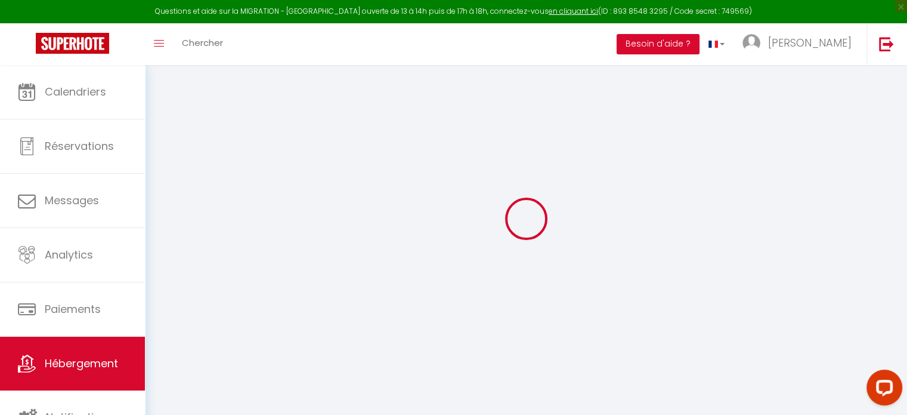
scroll to position [64, 0]
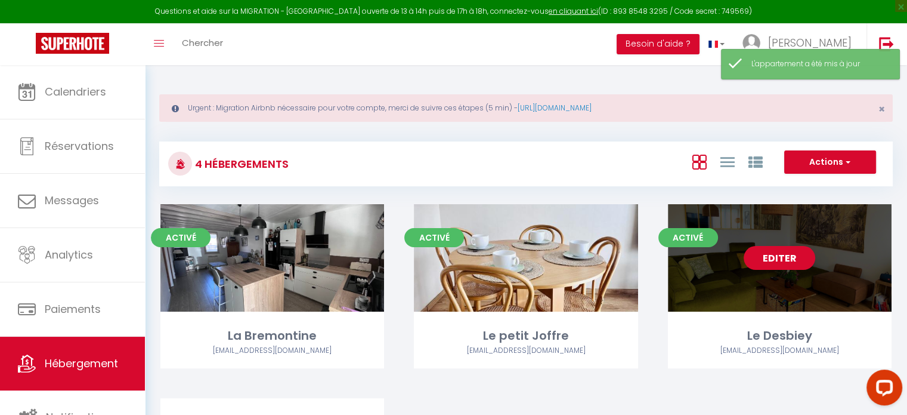
click at [787, 252] on link "Editer" at bounding box center [780, 258] width 72 height 24
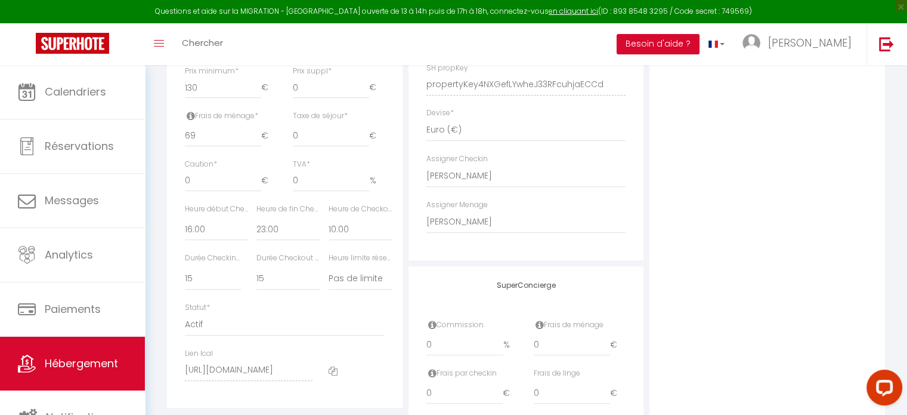
scroll to position [624, 0]
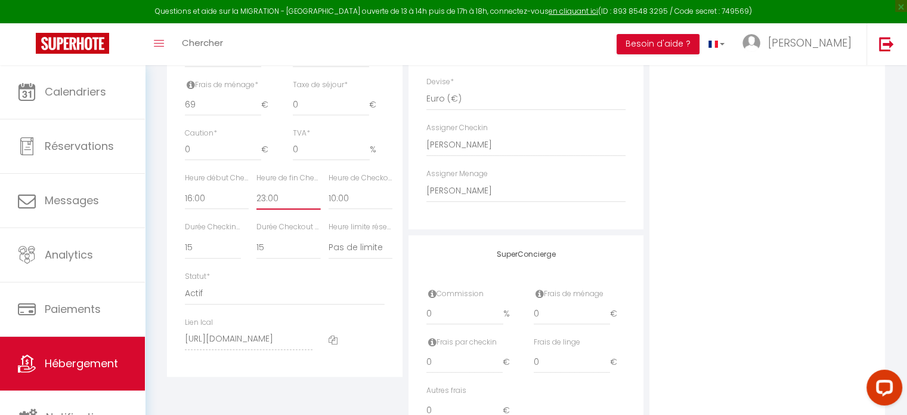
click at [279, 207] on select "00:00 00:15 00:30 00:45 01:00 01:15 01:30 01:45 02:00 02:15 02:30 02:45 03:00" at bounding box center [288, 198] width 64 height 23
click at [256, 195] on select "00:00 00:15 00:30 00:45 01:00 01:15 01:30 01:45 02:00 02:15 02:30 02:45 03:00" at bounding box center [288, 198] width 64 height 23
click at [663, 230] on div "Photo Photo Supprimer Drag and drop a file here or click Ooops, something wrong…" at bounding box center [768, 45] width 236 height 805
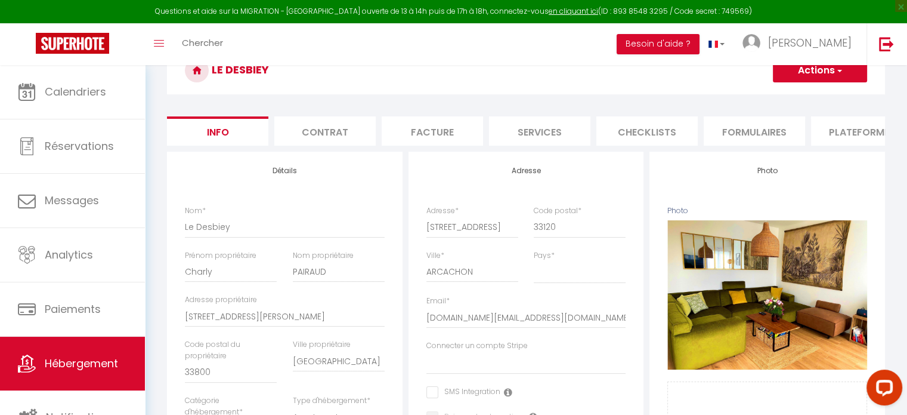
scroll to position [114, 0]
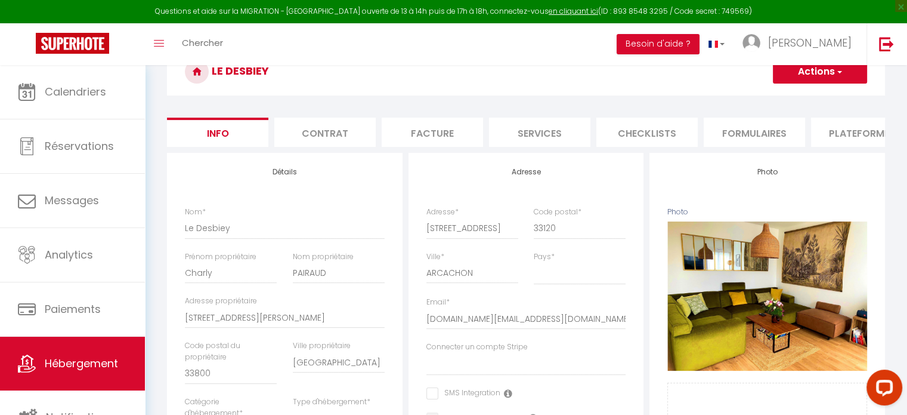
click at [838, 68] on span "button" at bounding box center [839, 72] width 8 height 12
click at [786, 101] on input "Enregistrer" at bounding box center [773, 98] width 44 height 12
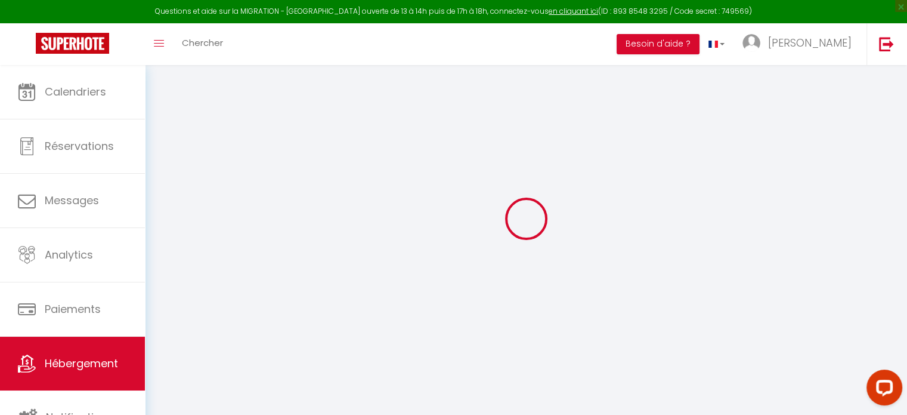
scroll to position [64, 0]
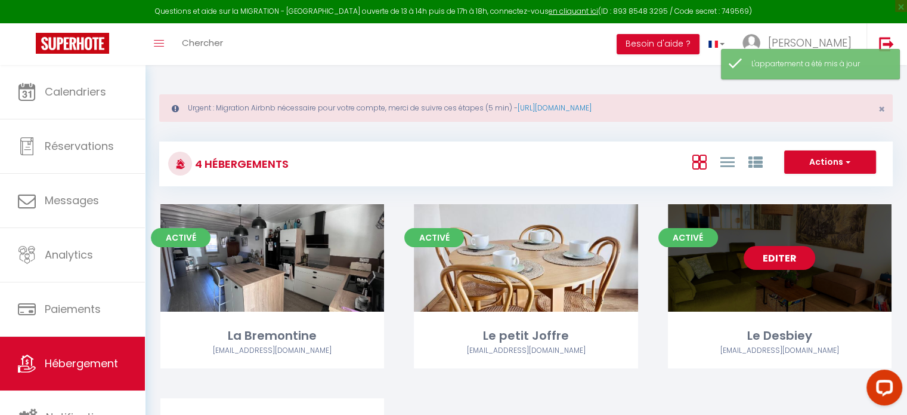
click at [793, 252] on link "Editer" at bounding box center [780, 258] width 72 height 24
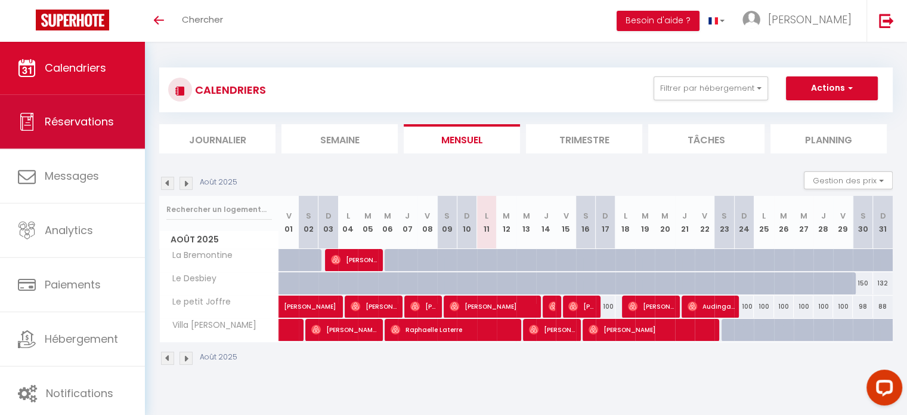
click at [79, 115] on span "Réservations" at bounding box center [79, 121] width 69 height 15
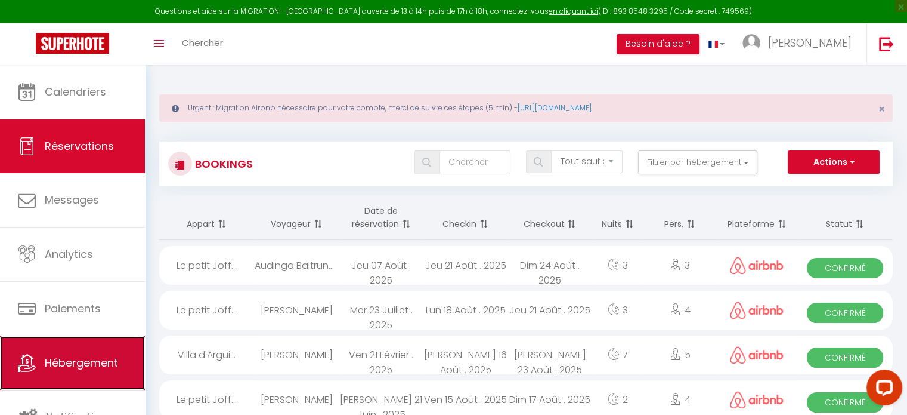
click at [58, 344] on link "Hébergement" at bounding box center [72, 363] width 145 height 54
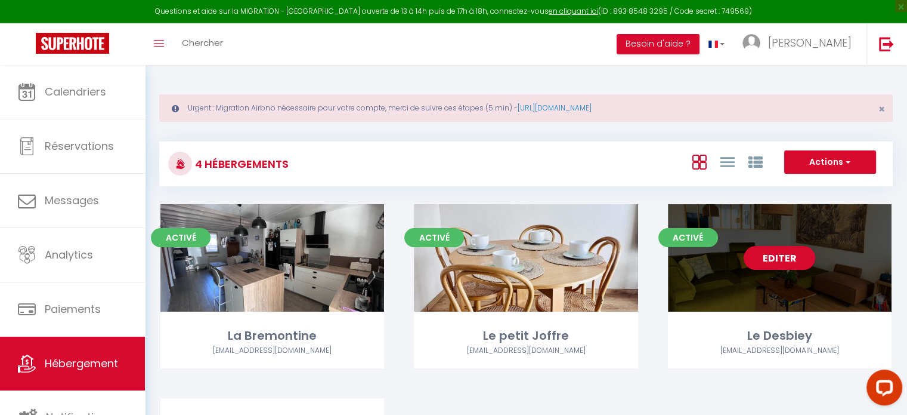
click at [794, 254] on link "Editer" at bounding box center [780, 258] width 72 height 24
select select "3"
select select "2"
select select "1"
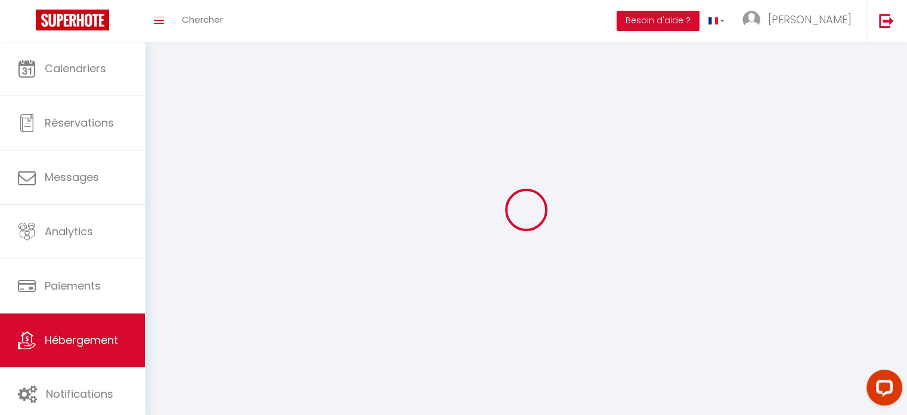
select select
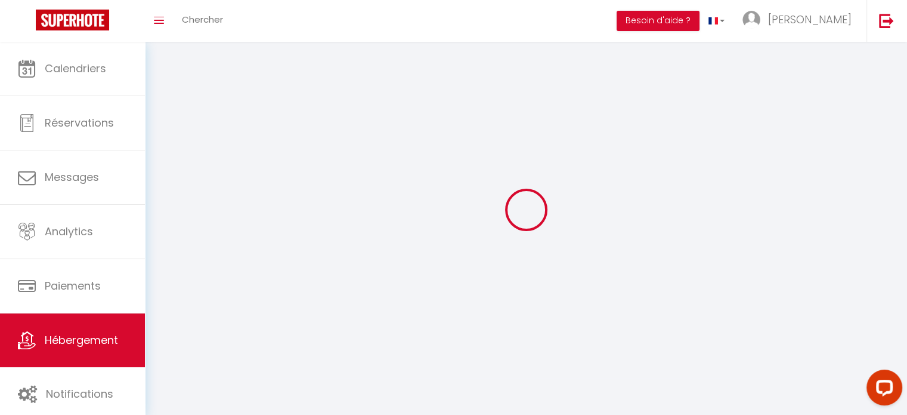
checkbox input "false"
select select
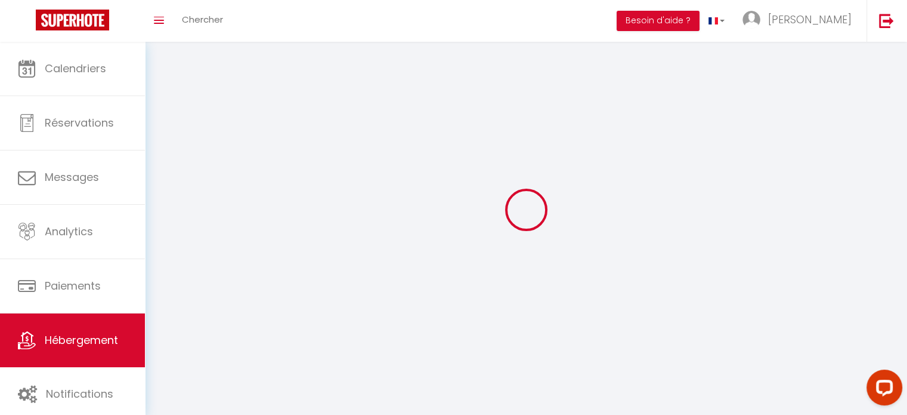
select select
select select "1"
select select
select select "28"
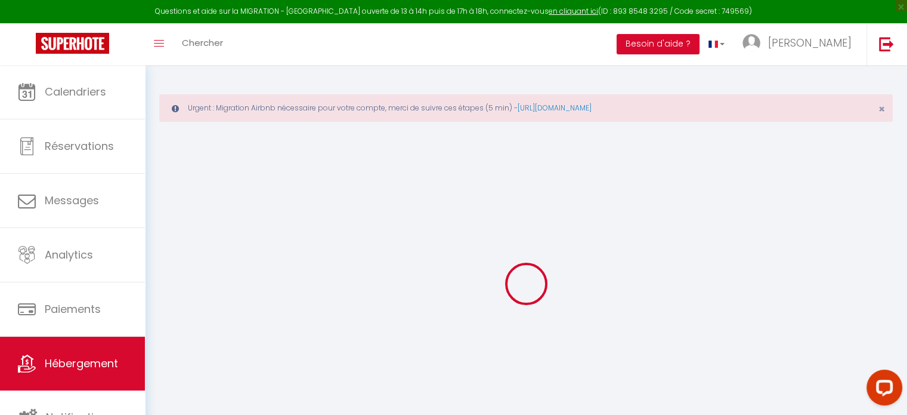
select select
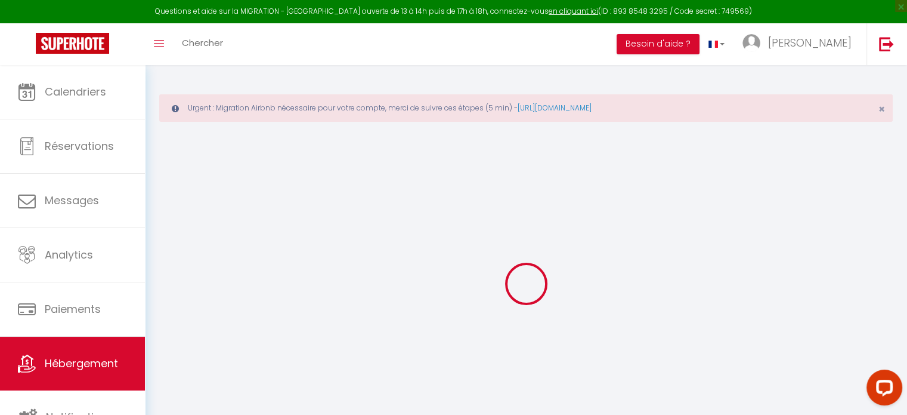
select select
checkbox input "false"
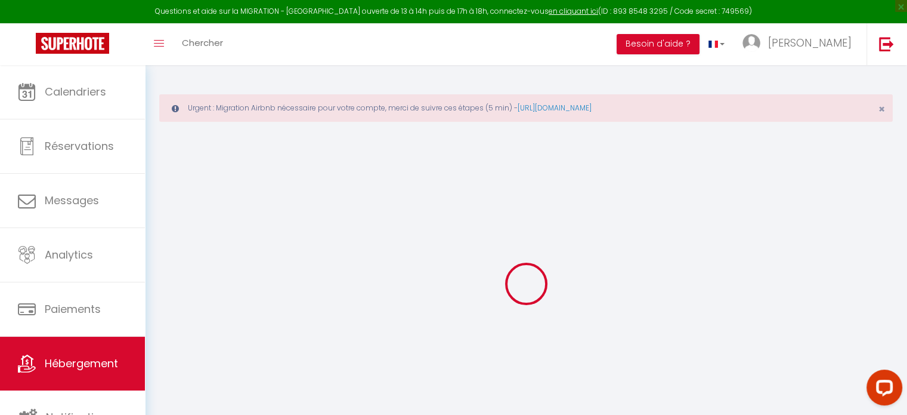
select select
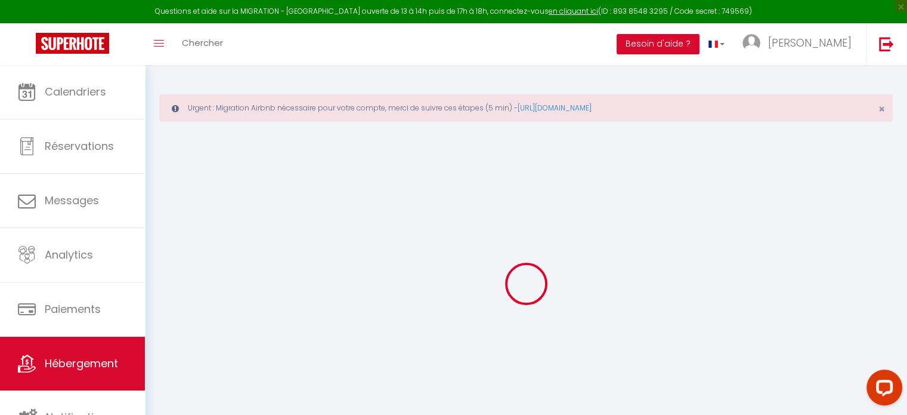
select select
checkbox input "false"
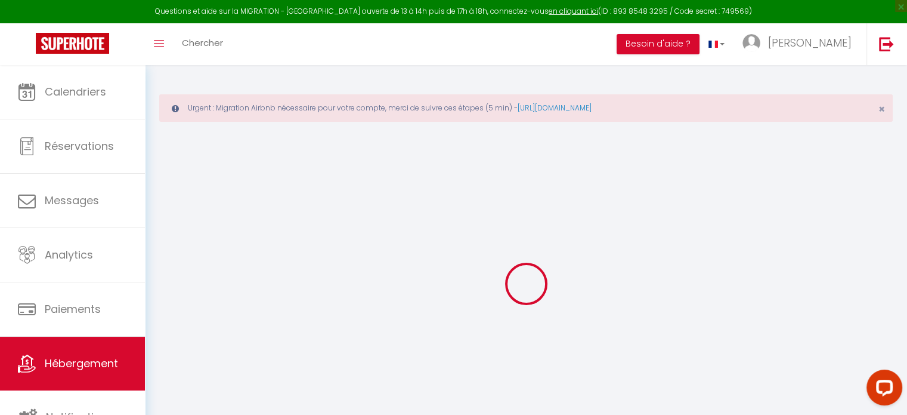
checkbox input "false"
select select
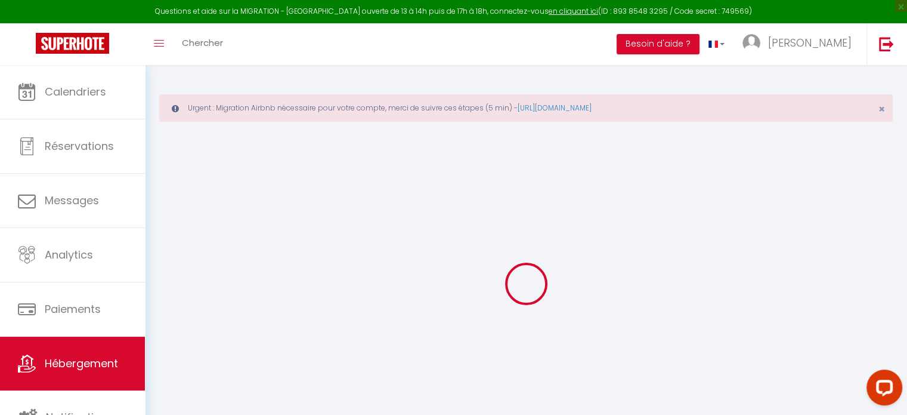
select select
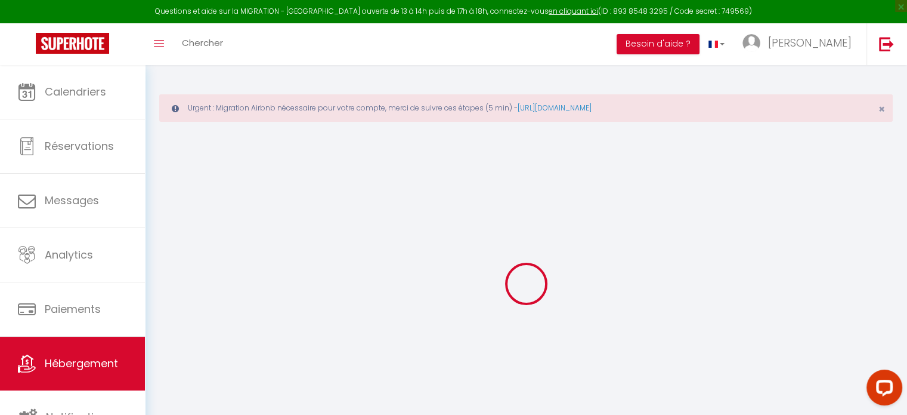
checkbox input "false"
select select
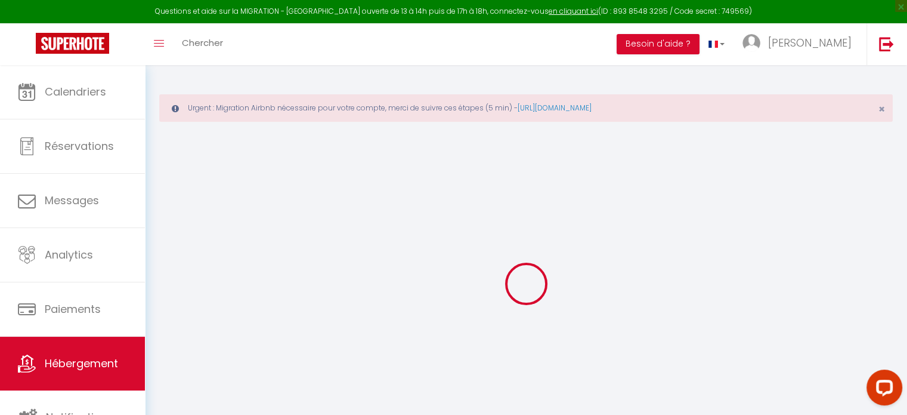
select select
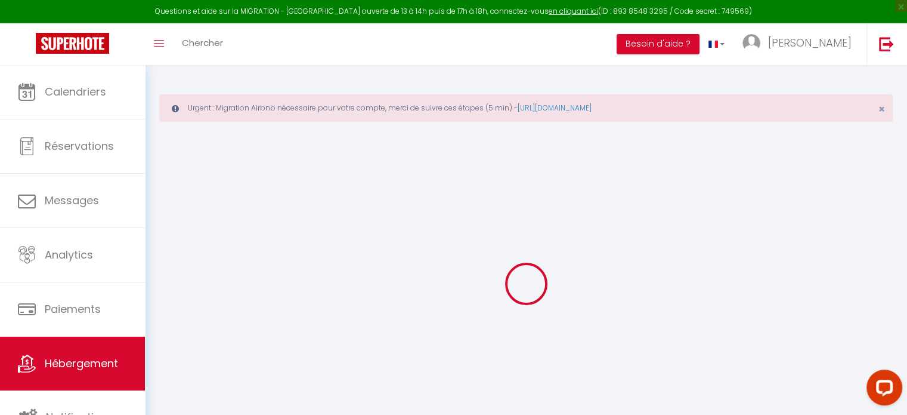
select select
checkbox input "false"
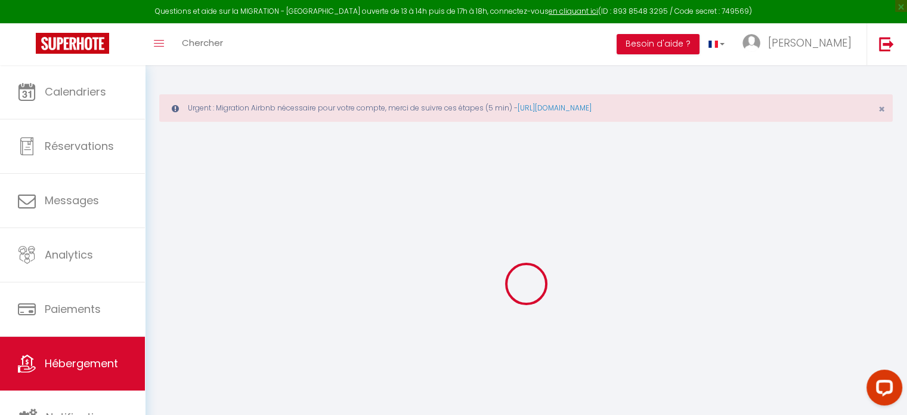
checkbox input "false"
select select
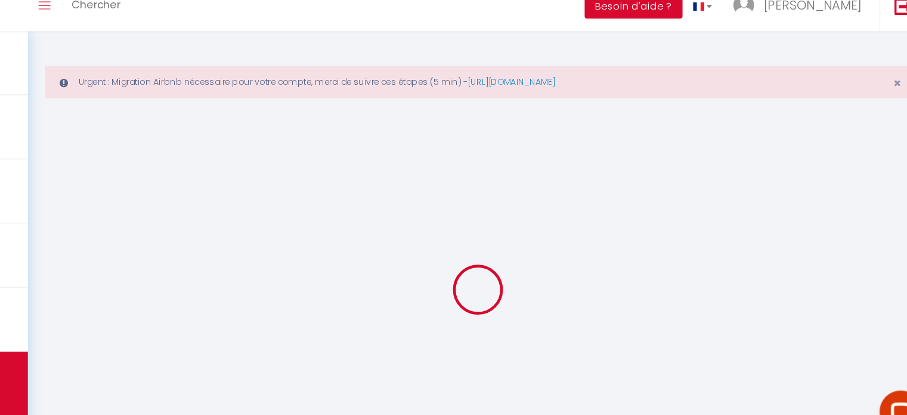
select select
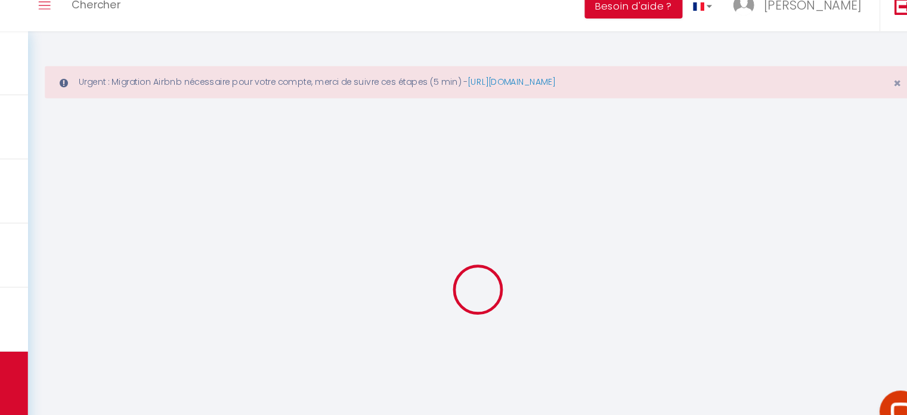
select select
checkbox input "false"
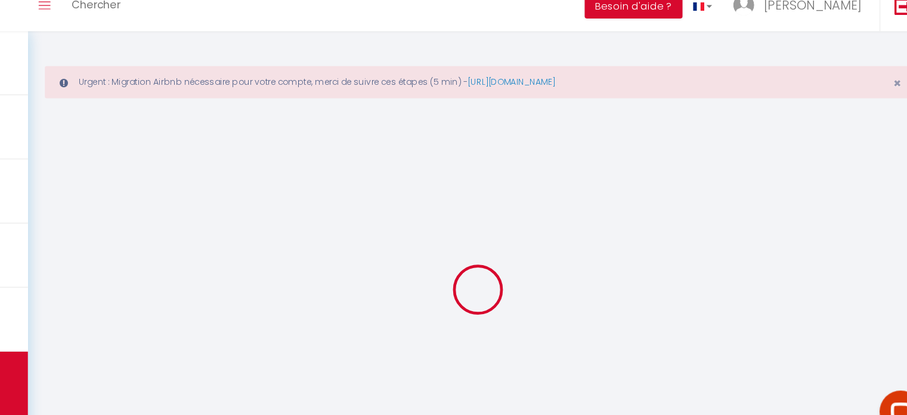
select select
type input "Le Desbiey"
type input "Charly"
type input "PAIRAUD"
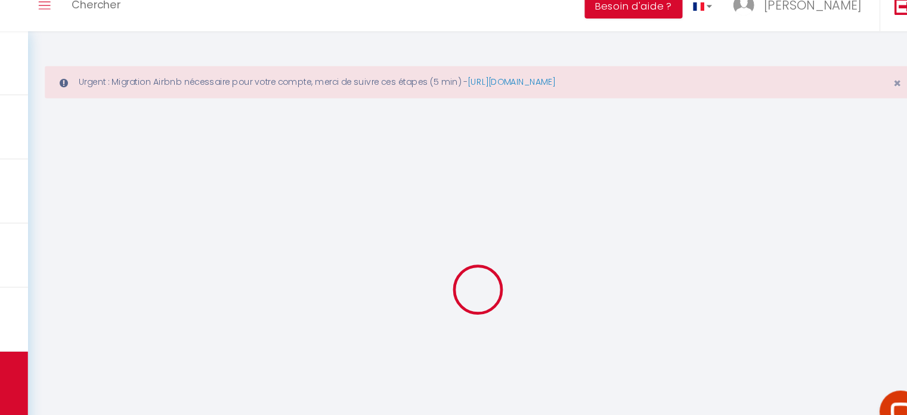
type input "10 RUE PAUL MALMERT"
type input "33800"
type input "BORDEAUX"
select select "6"
select select "2"
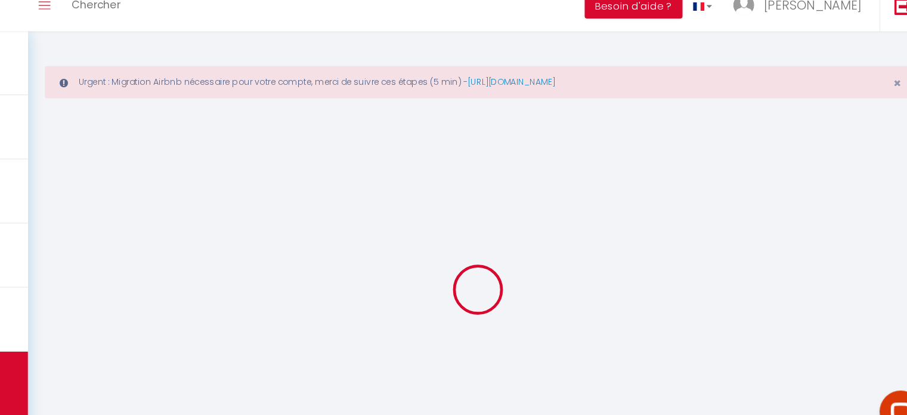
select select "2"
type input "130"
type input "69"
select select
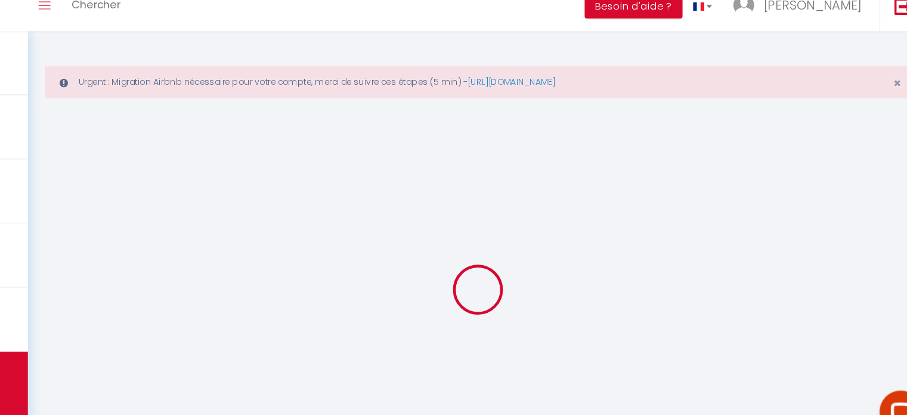
select select
type input "113 Cours Desbiey"
type input "33120"
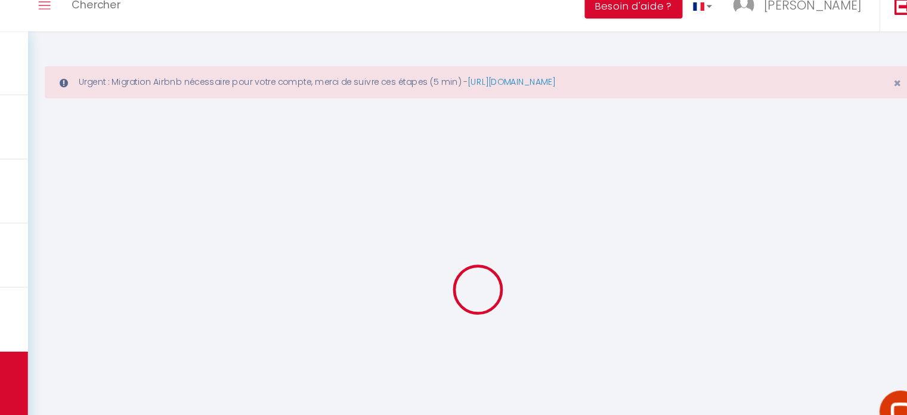
type input "ARCACHON"
type input "pairaud.cr@gmail.com"
select select
checkbox input "false"
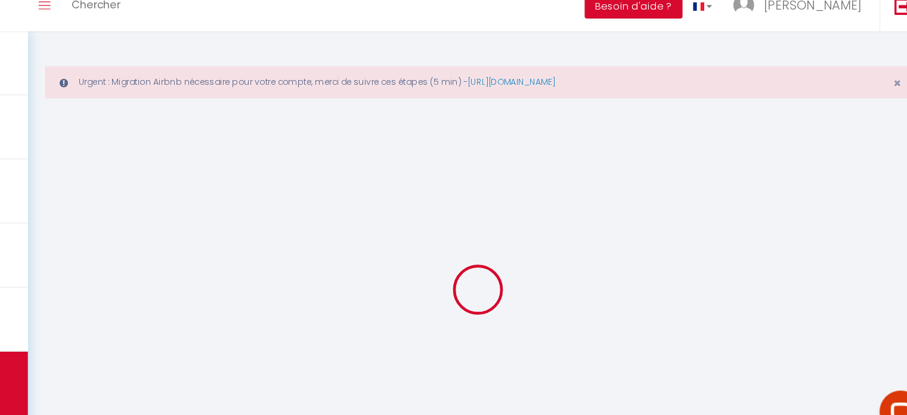
checkbox input "false"
select select "47854"
type input "0"
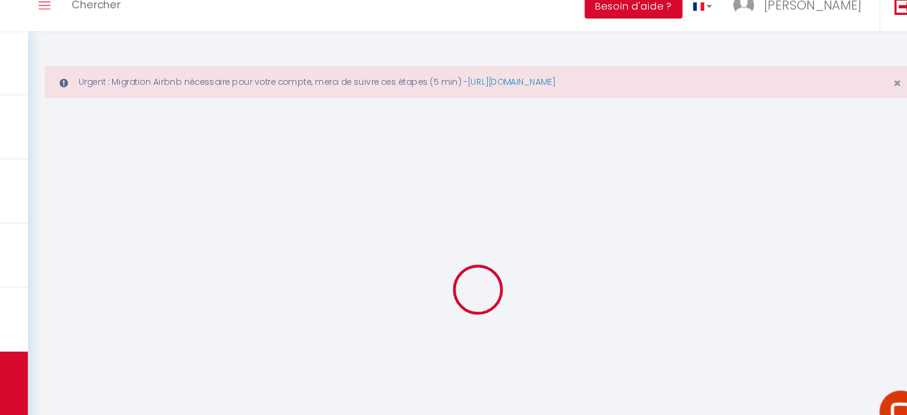
type input "0"
select select
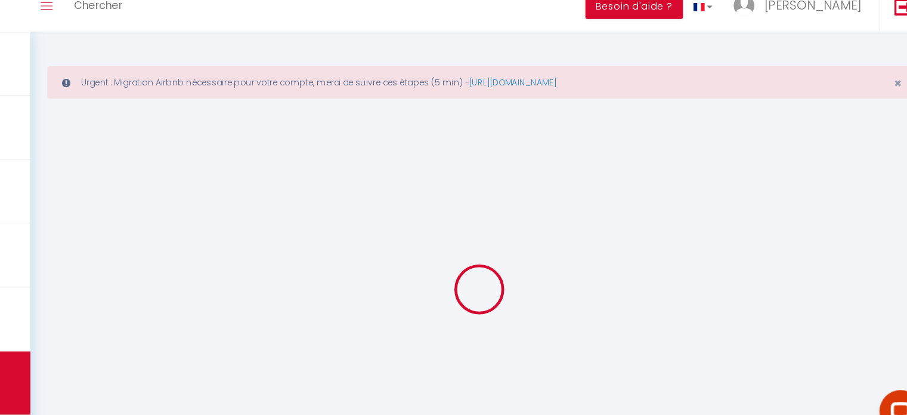
select select
checkbox input "false"
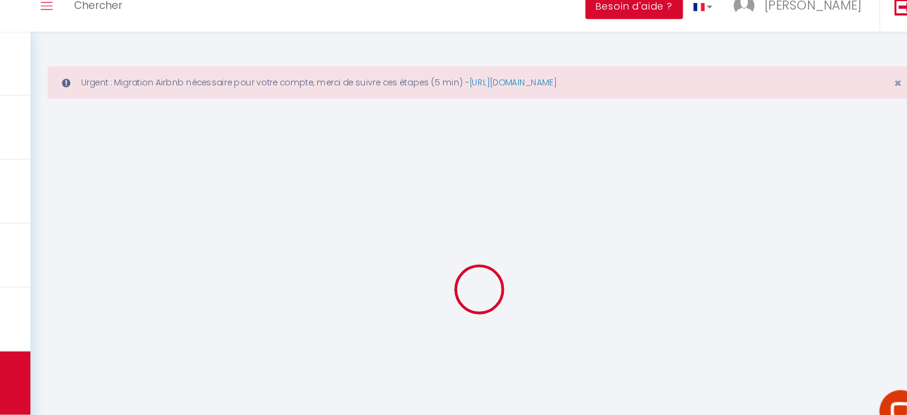
checkbox input "false"
select select
checkbox input "false"
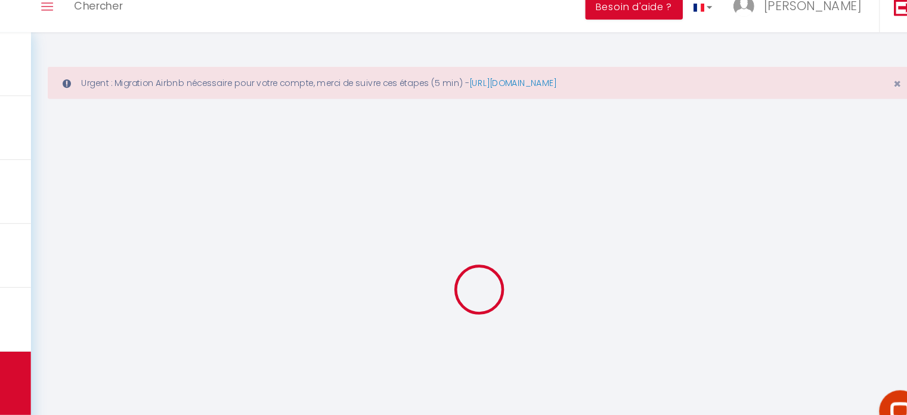
checkbox input "false"
select select "16:00"
select select "21:00"
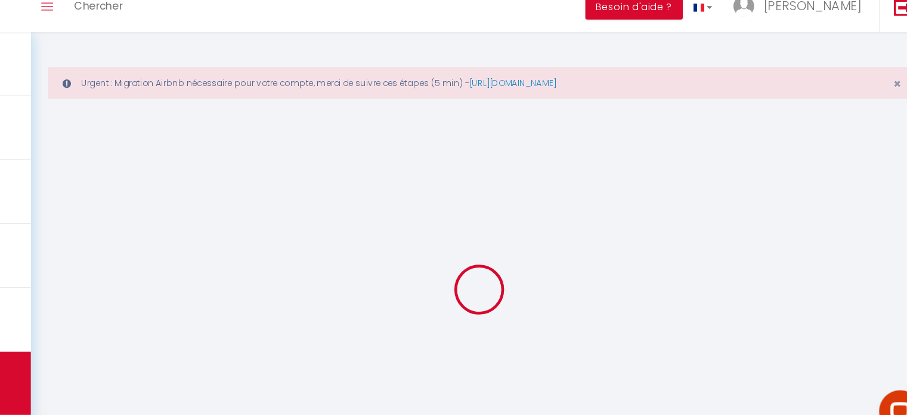
select select "10:00"
select select "15"
select select
checkbox input "false"
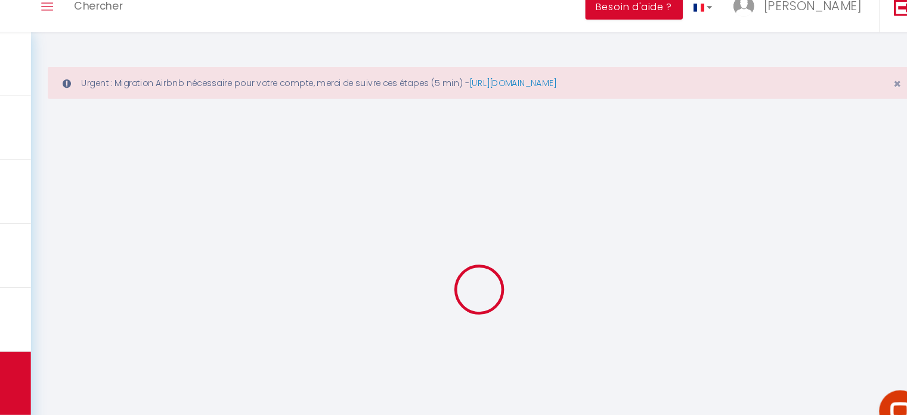
checkbox input "false"
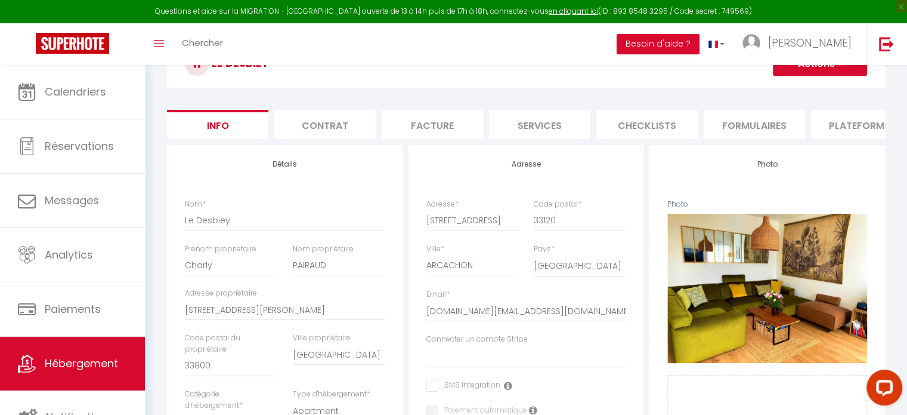
scroll to position [116, 0]
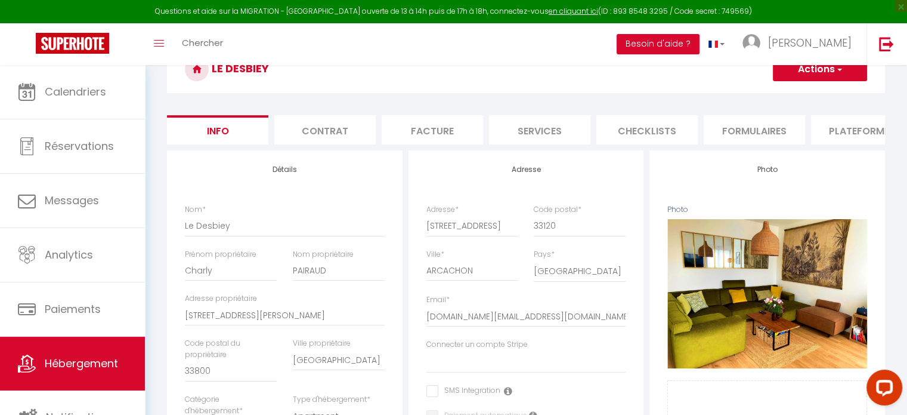
click at [456, 127] on li "Facture" at bounding box center [432, 129] width 101 height 29
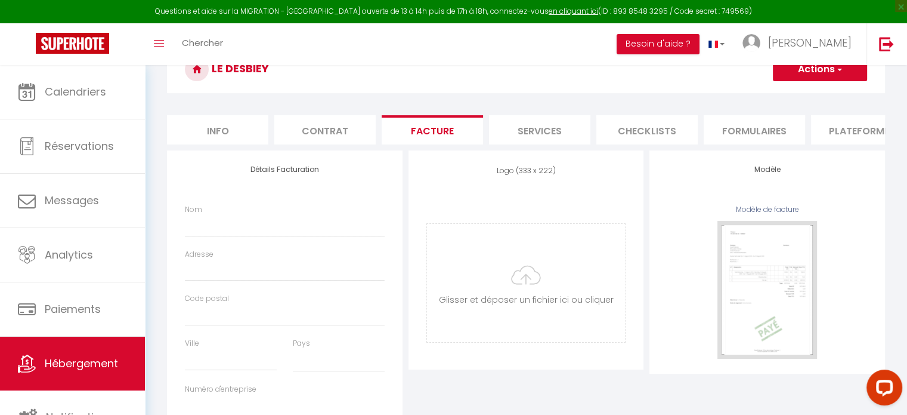
select select
click at [539, 126] on li "Services" at bounding box center [539, 129] width 101 height 29
select select
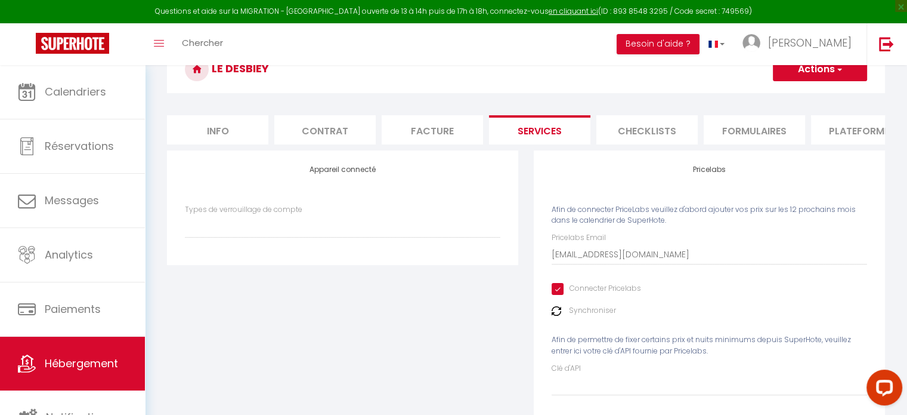
click at [613, 135] on li "Checklists" at bounding box center [646, 129] width 101 height 29
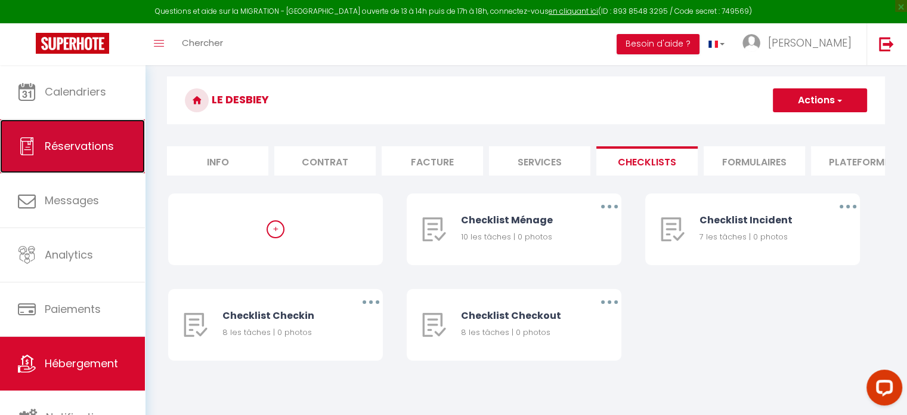
click at [96, 151] on span "Réservations" at bounding box center [79, 145] width 69 height 15
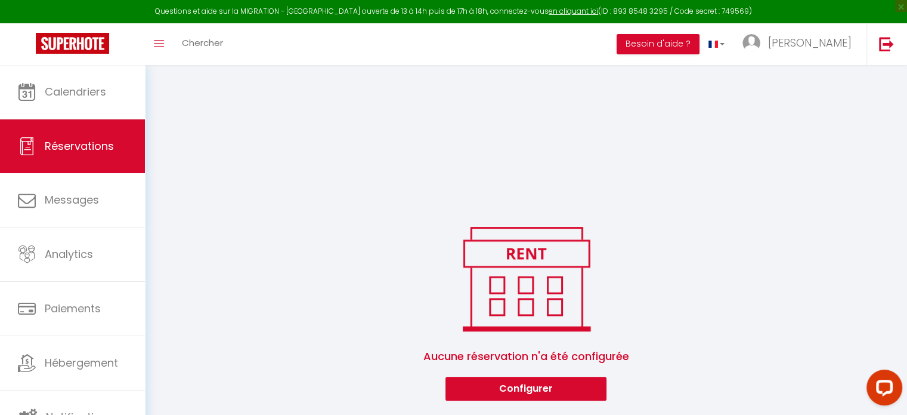
scroll to position [762, 0]
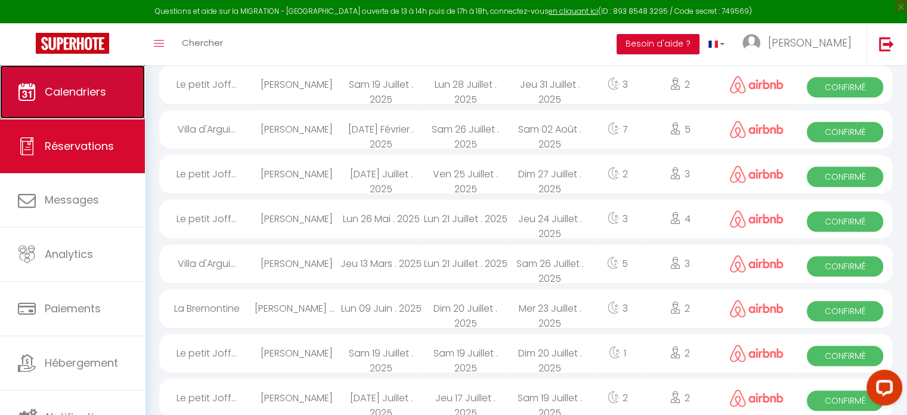
click at [104, 88] on span "Calendriers" at bounding box center [75, 91] width 61 height 15
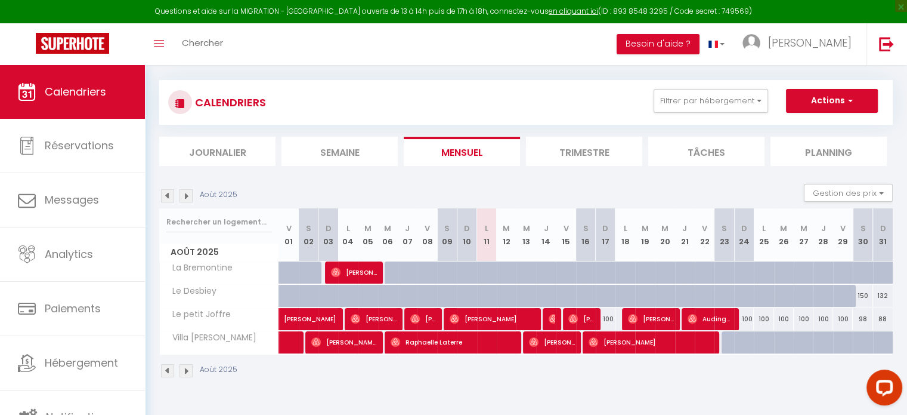
scroll to position [64, 0]
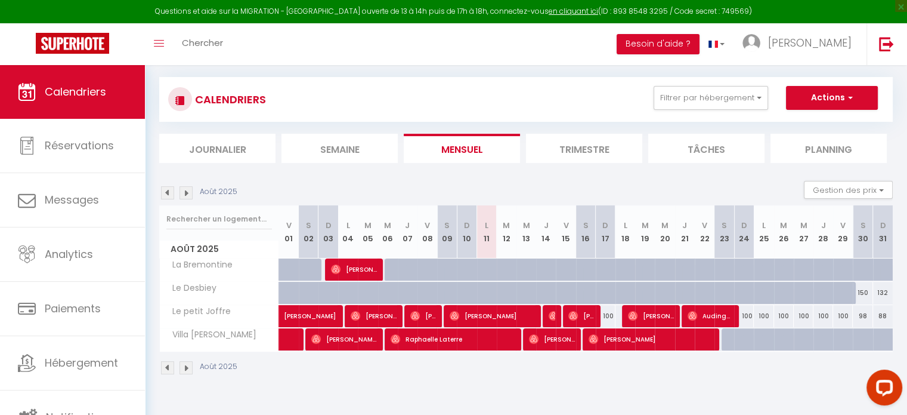
click at [863, 293] on div "150" at bounding box center [863, 293] width 20 height 22
type input "150"
type input "[DATE]"
type input "Dim 31 Août 2025"
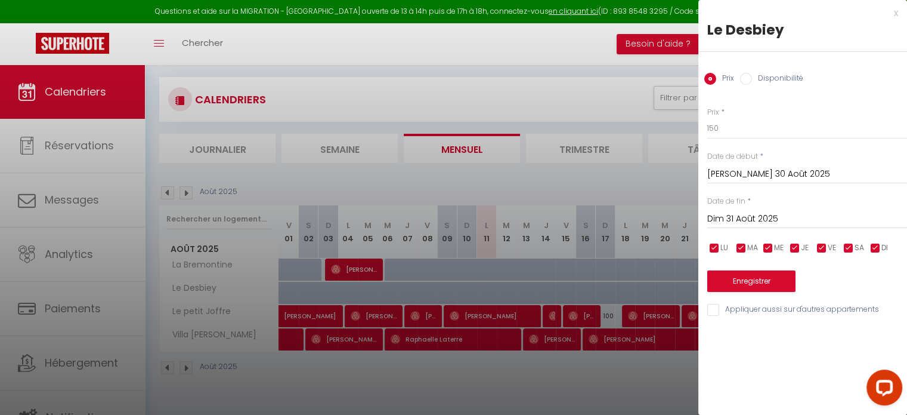
click at [895, 16] on div "x" at bounding box center [798, 13] width 200 height 14
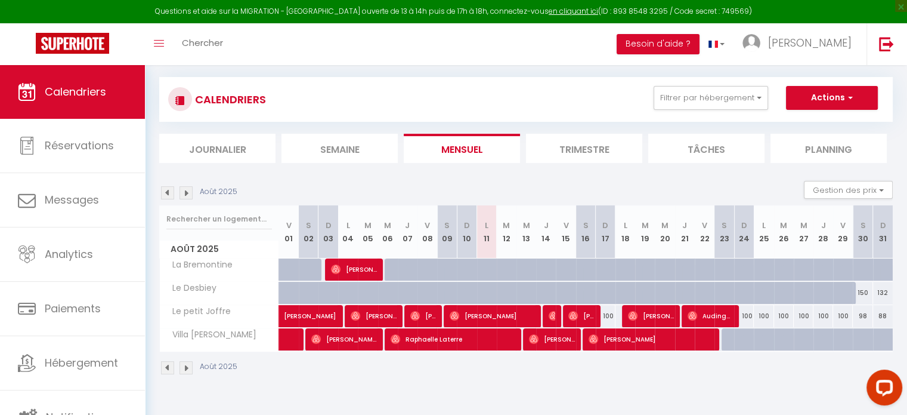
click at [749, 314] on div "100" at bounding box center [744, 316] width 20 height 22
type input "100"
type input "Dim 24 Août 2025"
type input "Lun 25 Août 2025"
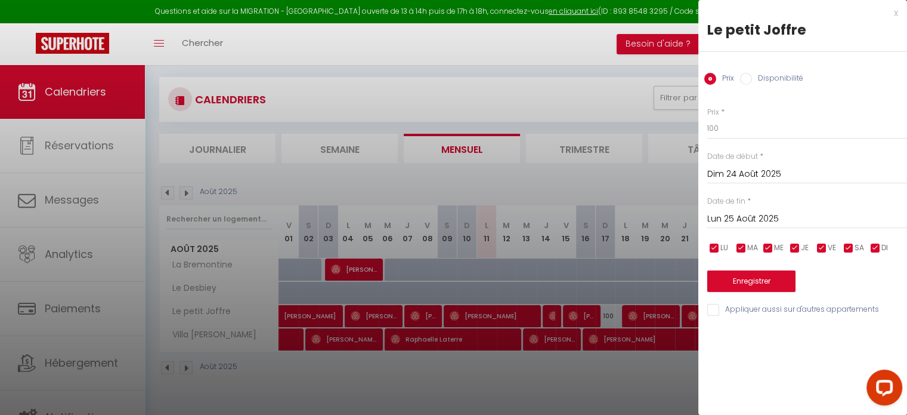
click at [894, 15] on div "x" at bounding box center [798, 13] width 200 height 14
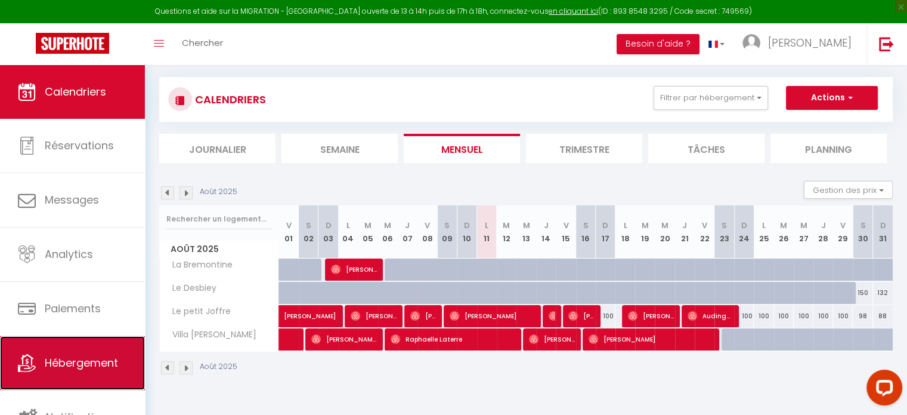
click at [91, 339] on link "Hébergement" at bounding box center [72, 363] width 145 height 54
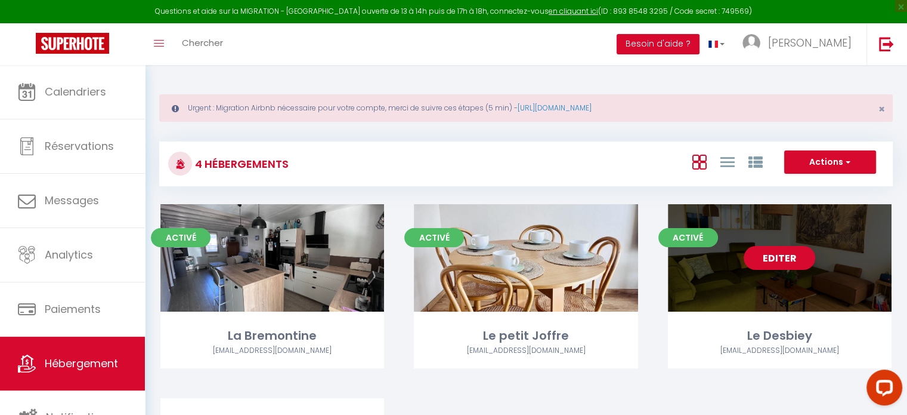
click at [765, 264] on link "Editer" at bounding box center [780, 258] width 72 height 24
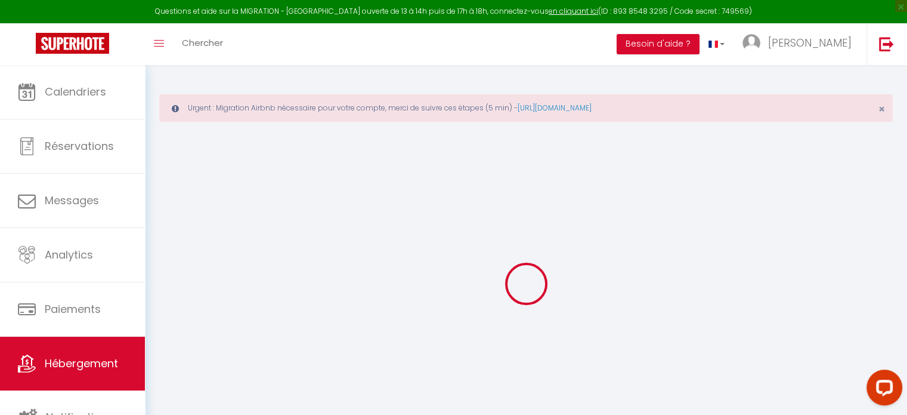
select select
checkbox input "false"
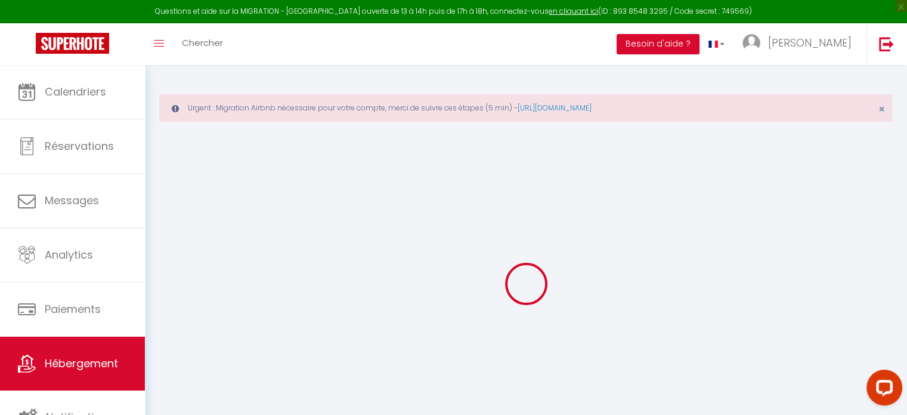
select select "16:00"
select select "21:00"
select select "10:00"
select select "15"
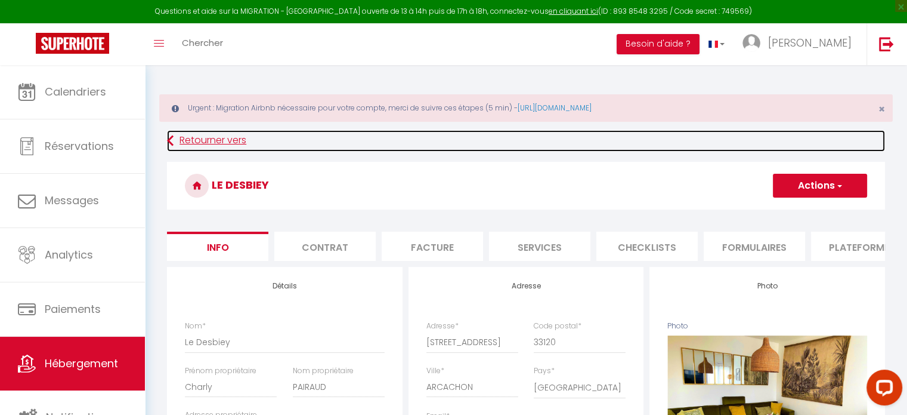
click at [876, 150] on link "Retourner vers" at bounding box center [526, 140] width 718 height 21
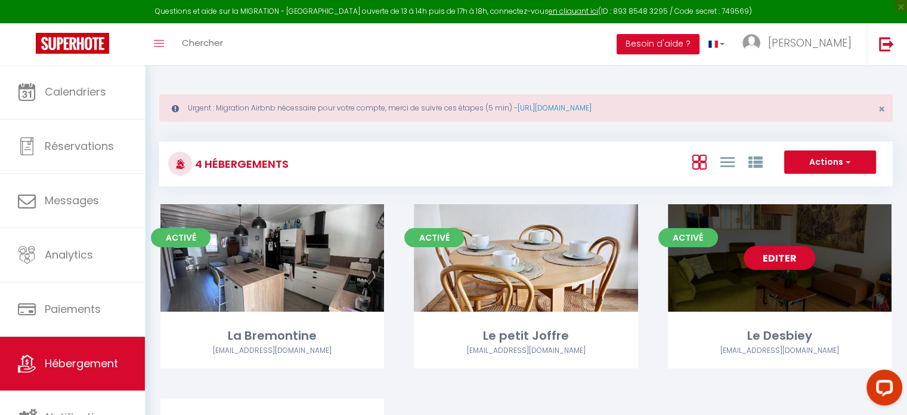
click at [780, 267] on link "Editer" at bounding box center [780, 258] width 72 height 24
select select "3"
select select "2"
select select "1"
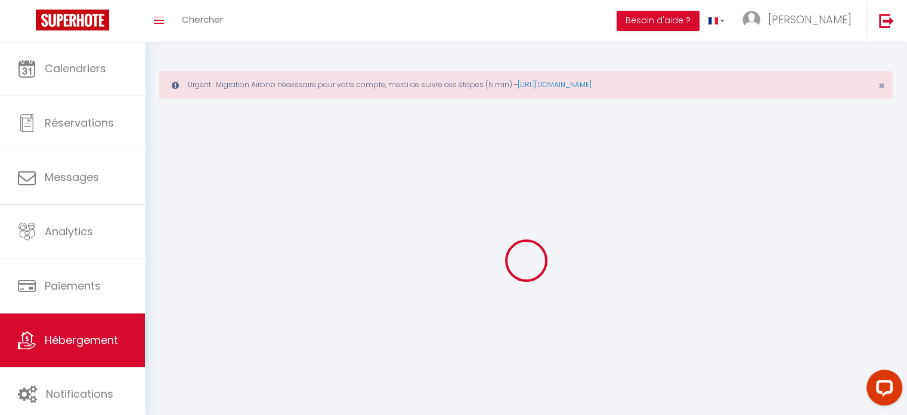
select select
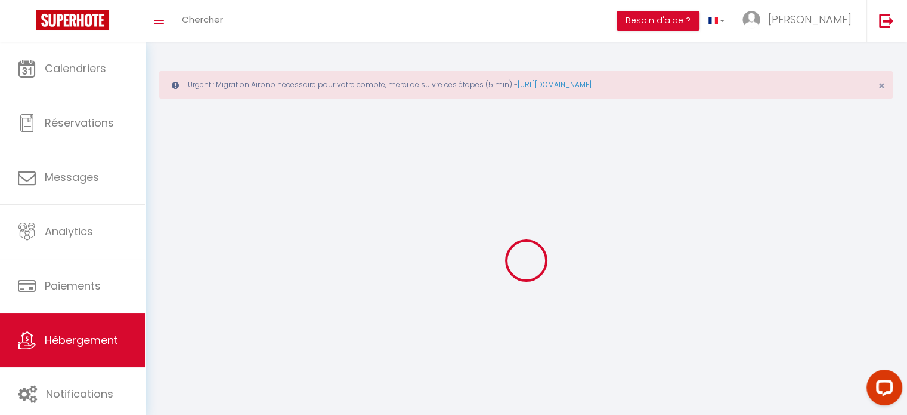
checkbox input "false"
select select
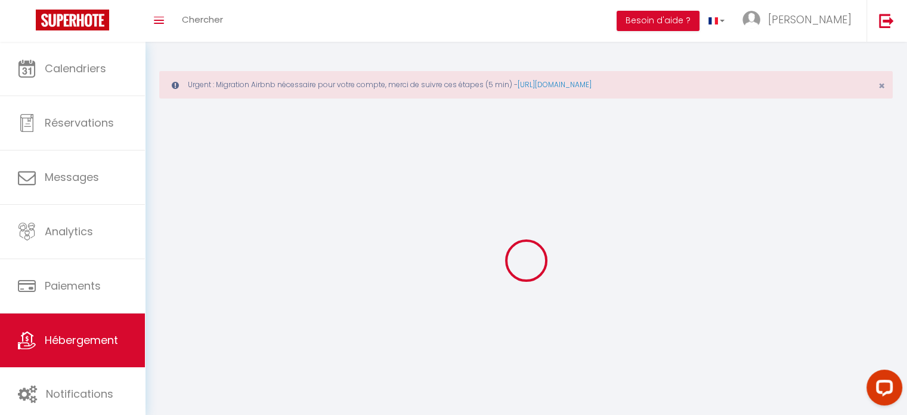
select select
select select "1"
select select
select select "28"
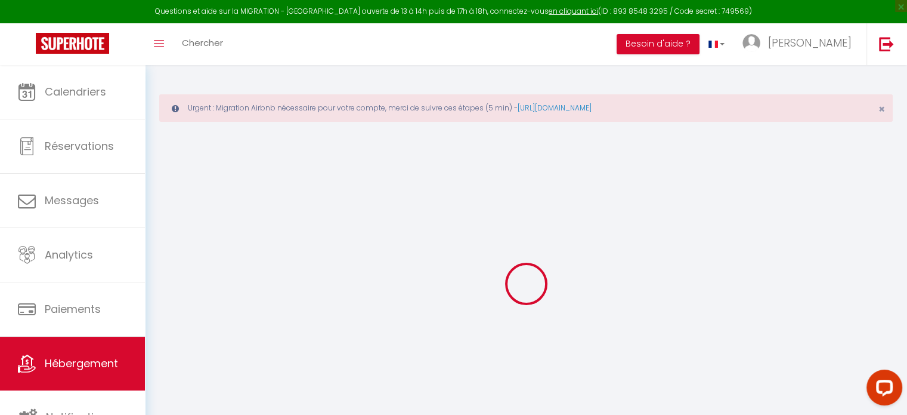
select select
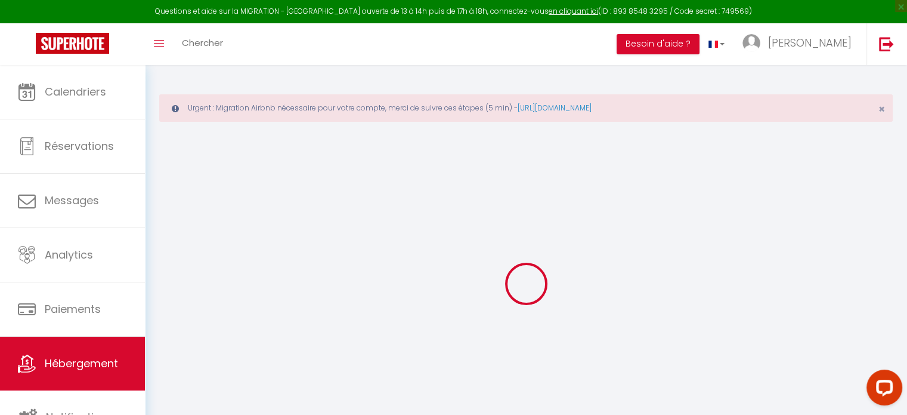
select select
checkbox input "false"
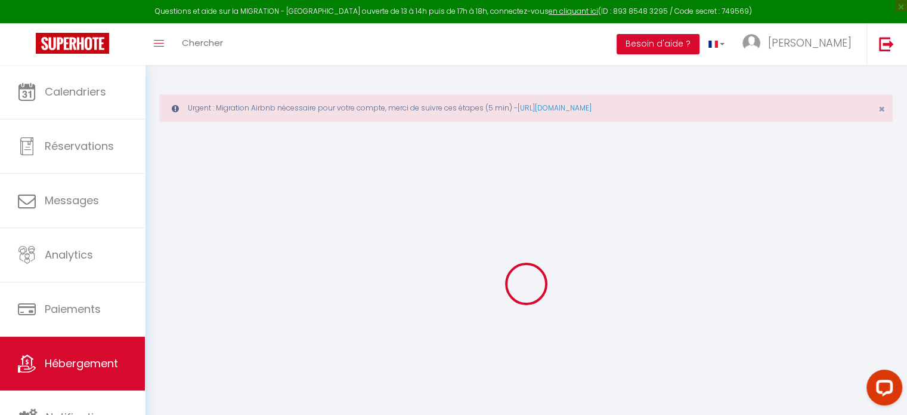
select select
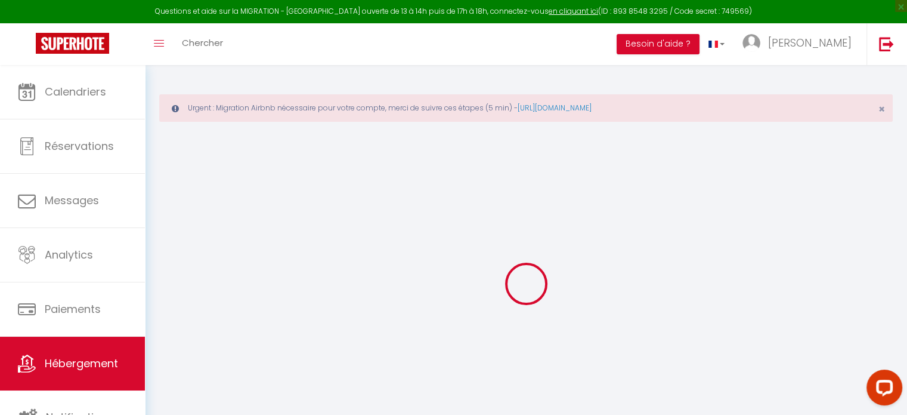
select select
checkbox input "false"
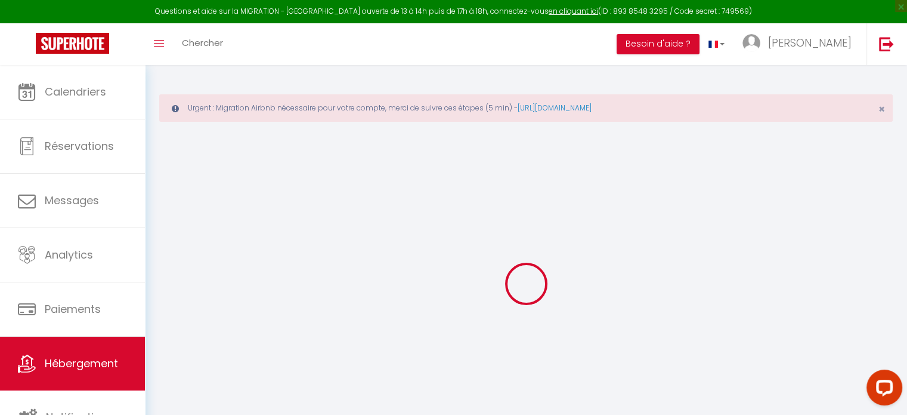
checkbox input "false"
select select
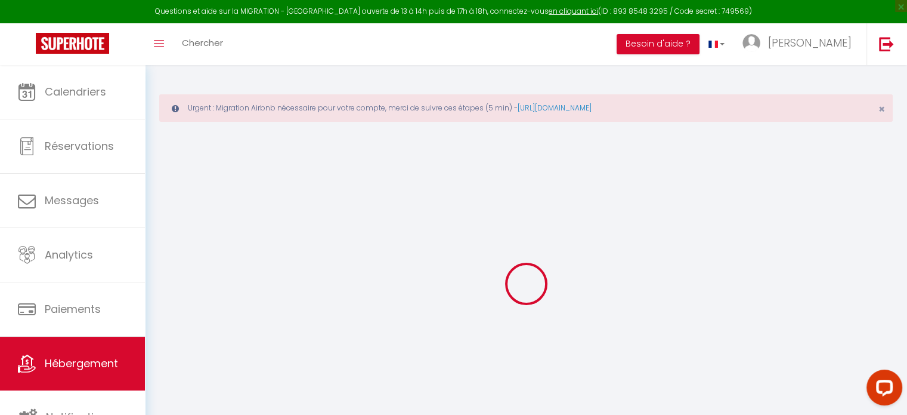
select select
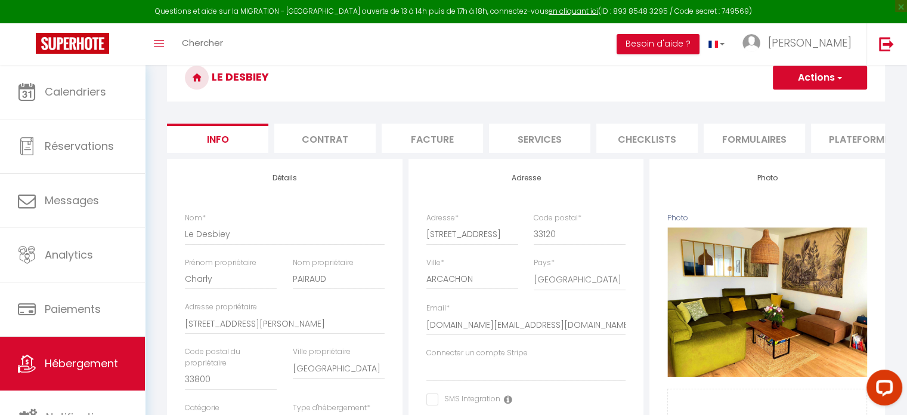
scroll to position [101, 0]
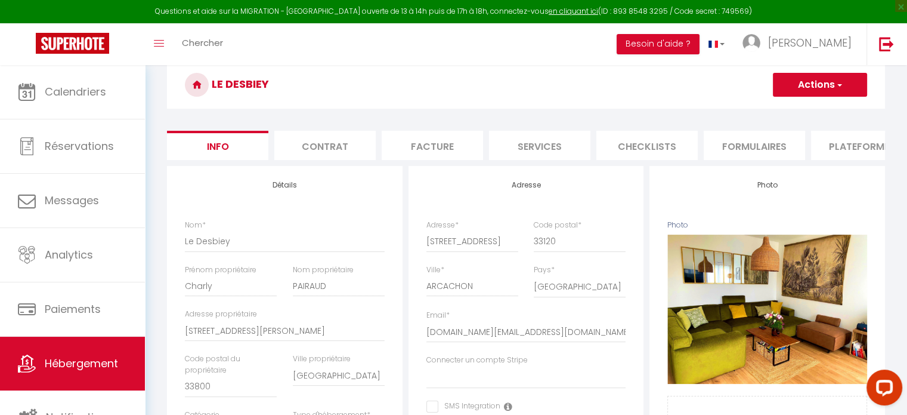
click at [530, 151] on li "Services" at bounding box center [539, 145] width 101 height 29
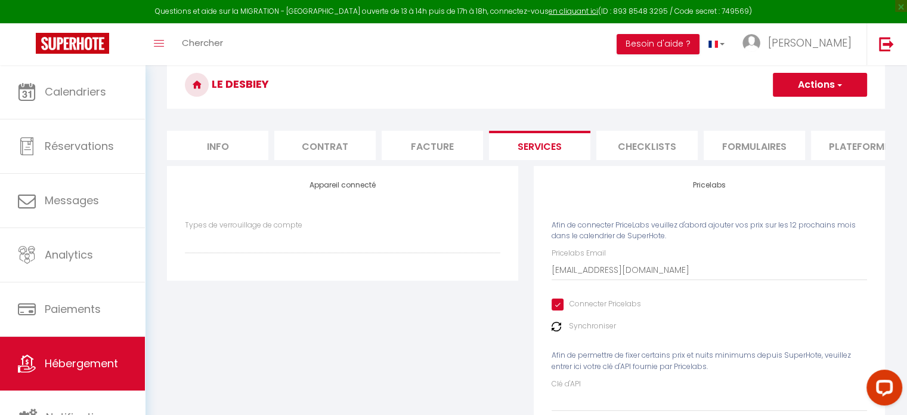
click at [639, 147] on li "Checklists" at bounding box center [646, 145] width 101 height 29
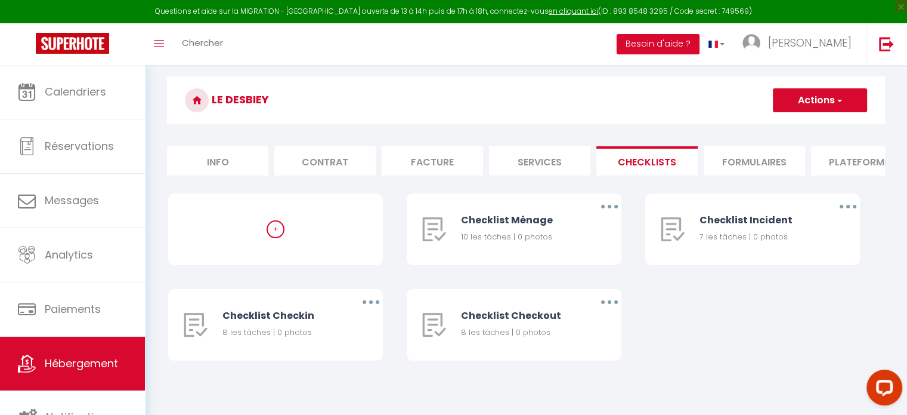
scroll to position [93, 0]
click at [735, 158] on li "Formulaires" at bounding box center [754, 160] width 101 height 29
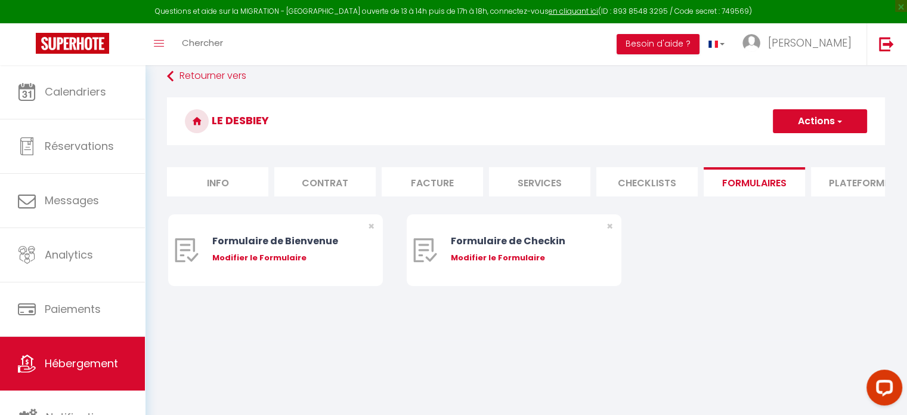
click at [840, 190] on li "Plateformes" at bounding box center [861, 181] width 101 height 29
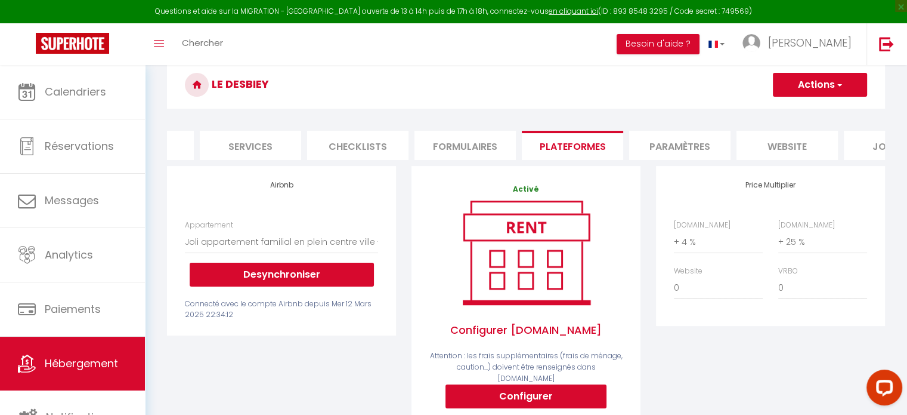
scroll to position [0, 334]
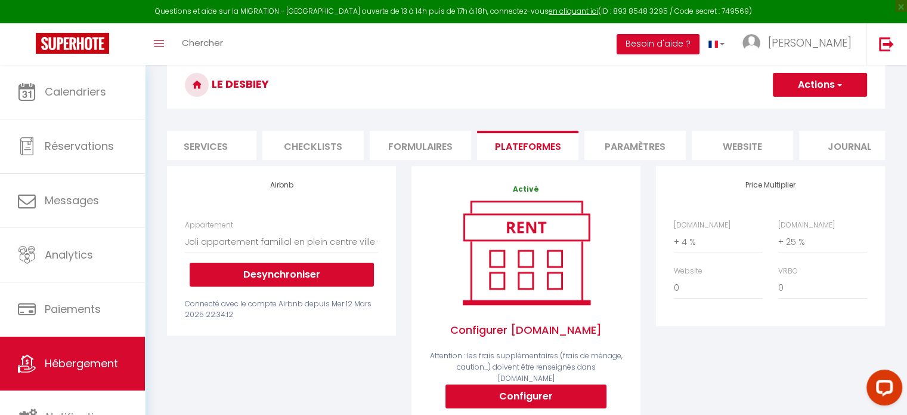
click at [657, 141] on li "Paramètres" at bounding box center [635, 145] width 101 height 29
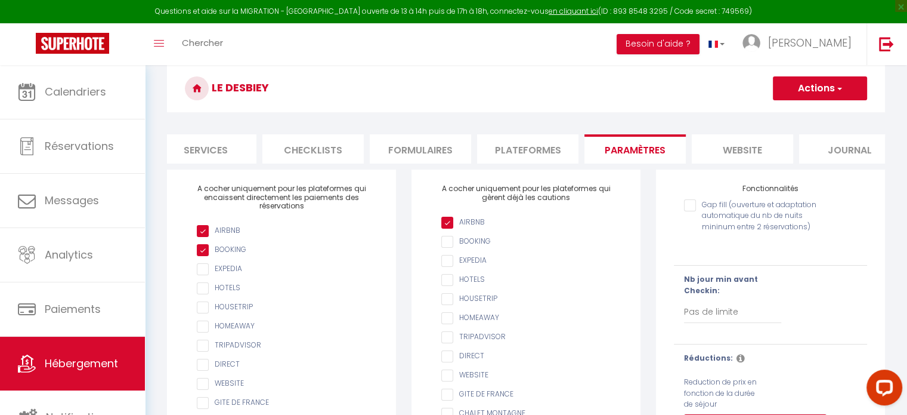
scroll to position [88, 0]
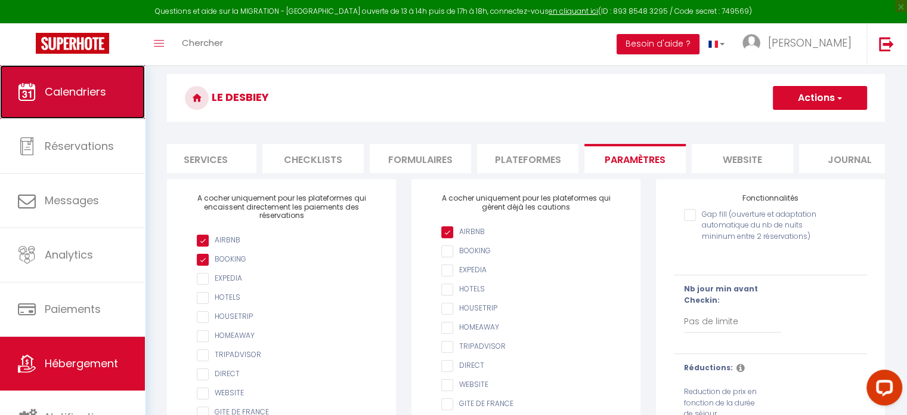
click at [107, 90] on link "Calendriers" at bounding box center [72, 92] width 145 height 54
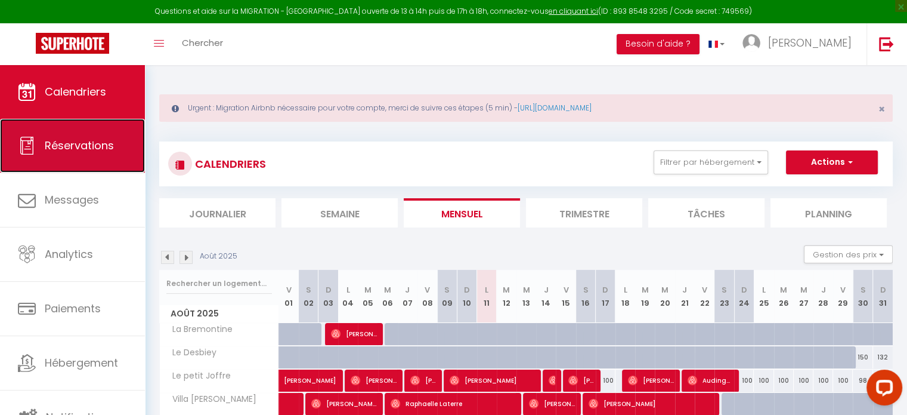
click at [84, 143] on span "Réservations" at bounding box center [79, 145] width 69 height 15
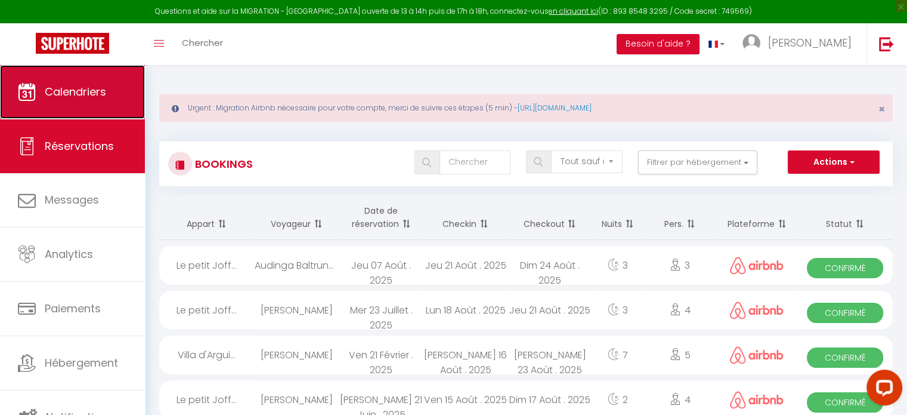
click at [88, 100] on link "Calendriers" at bounding box center [72, 92] width 145 height 54
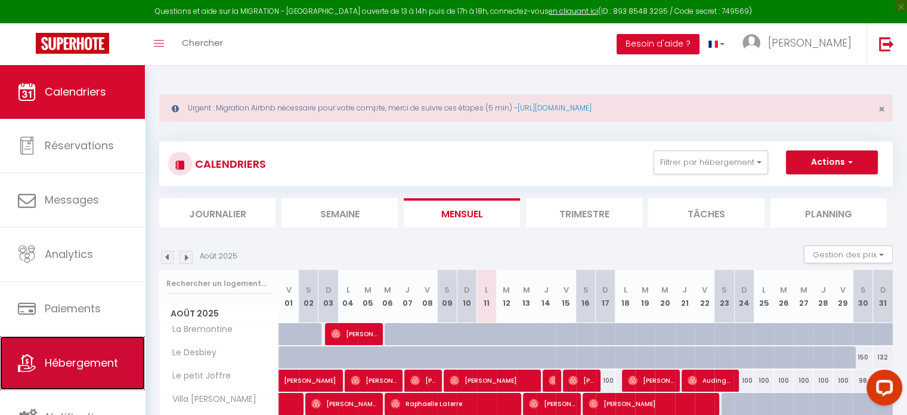
click at [60, 336] on link "Hébergement" at bounding box center [72, 363] width 145 height 54
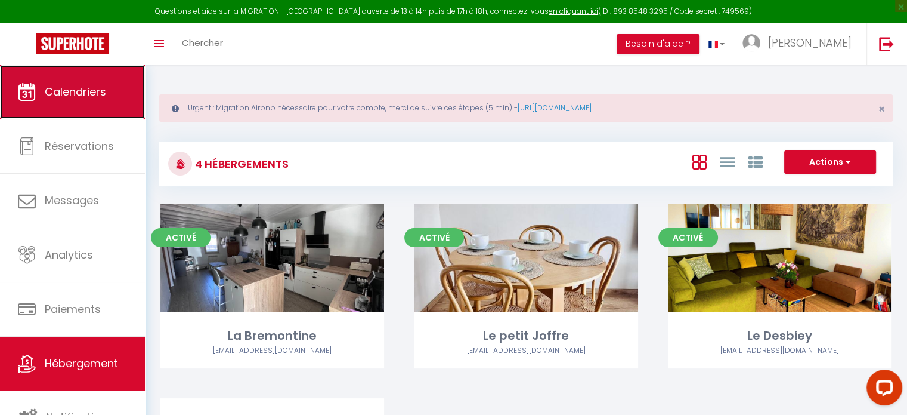
click at [80, 100] on link "Calendriers" at bounding box center [72, 92] width 145 height 54
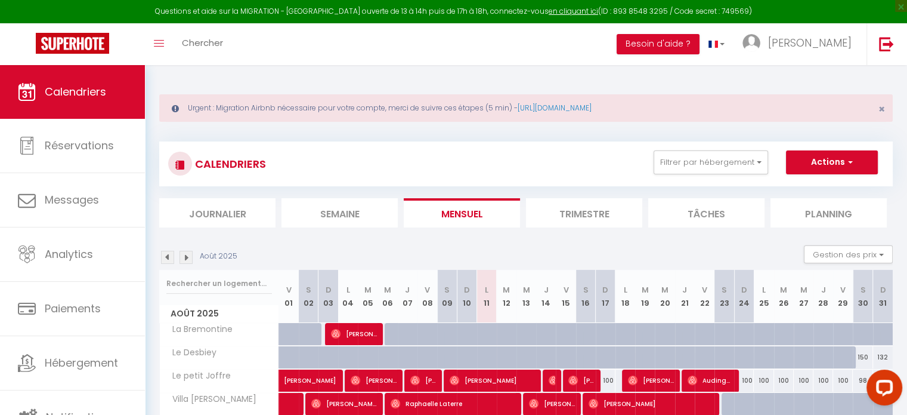
scroll to position [3, 0]
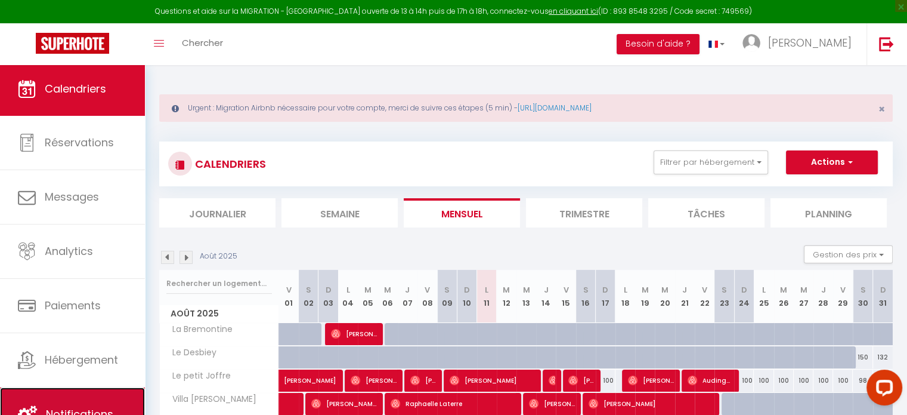
click at [85, 395] on link "Notifications" at bounding box center [72, 414] width 145 height 54
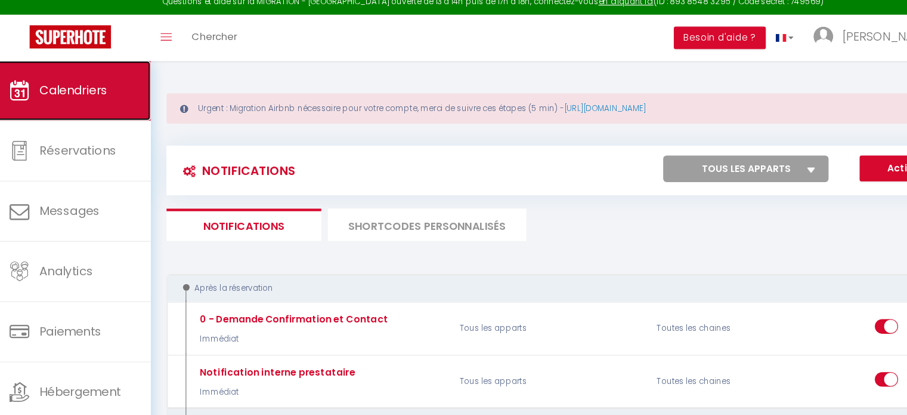
click at [91, 108] on link "Calendriers" at bounding box center [72, 92] width 145 height 54
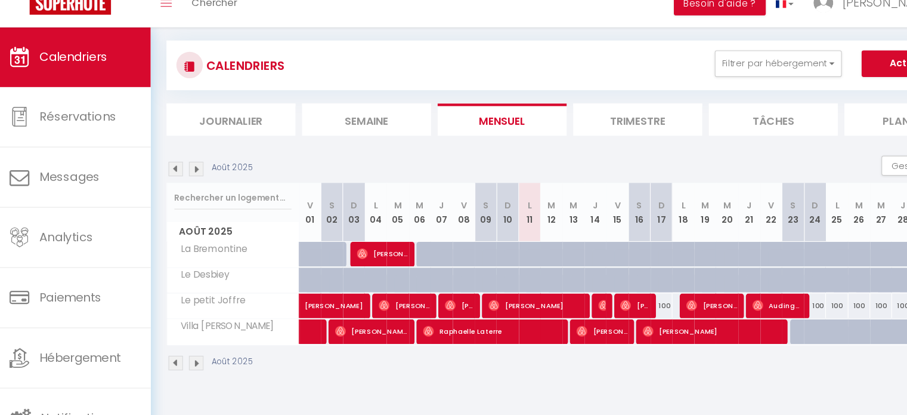
scroll to position [64, 0]
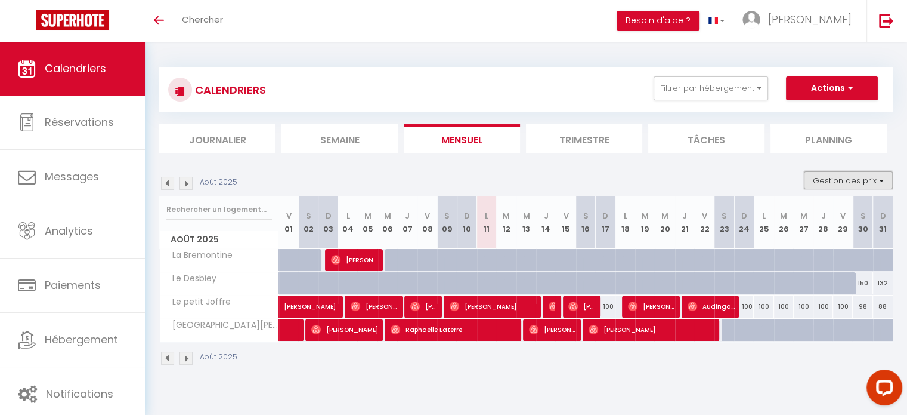
click at [832, 177] on button "Gestion des prix" at bounding box center [848, 180] width 89 height 18
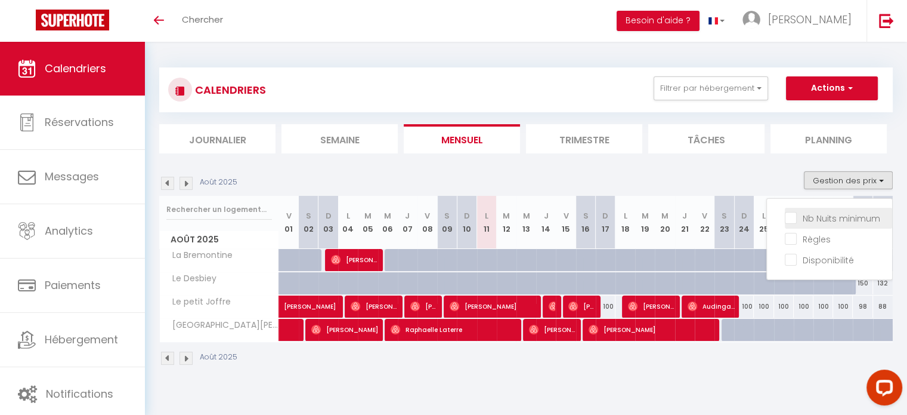
click at [823, 217] on input "Nb Nuits minimum" at bounding box center [838, 217] width 107 height 12
checkbox input "true"
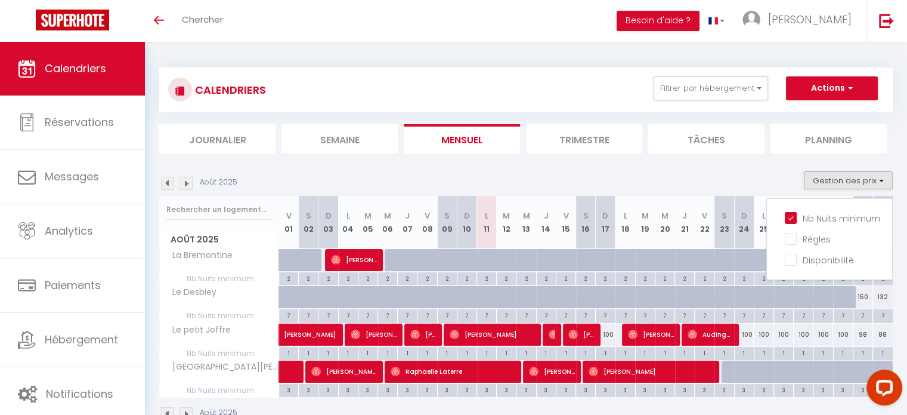
click at [866, 314] on div "7" at bounding box center [863, 314] width 19 height 11
type input "7"
type input "[DATE]"
type input "Dim 31 Août 2025"
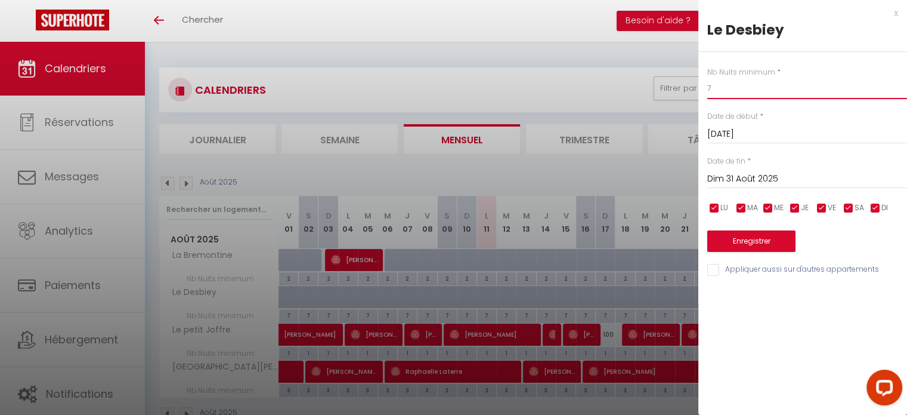
click at [718, 89] on input "7" at bounding box center [807, 88] width 200 height 21
type input "2"
type input "3"
click at [738, 134] on input "[DATE]" at bounding box center [807, 134] width 200 height 16
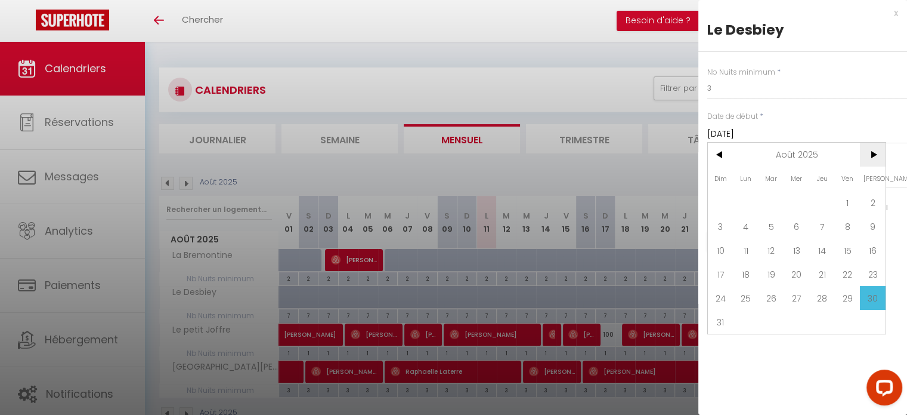
click at [874, 157] on span ">" at bounding box center [873, 155] width 26 height 24
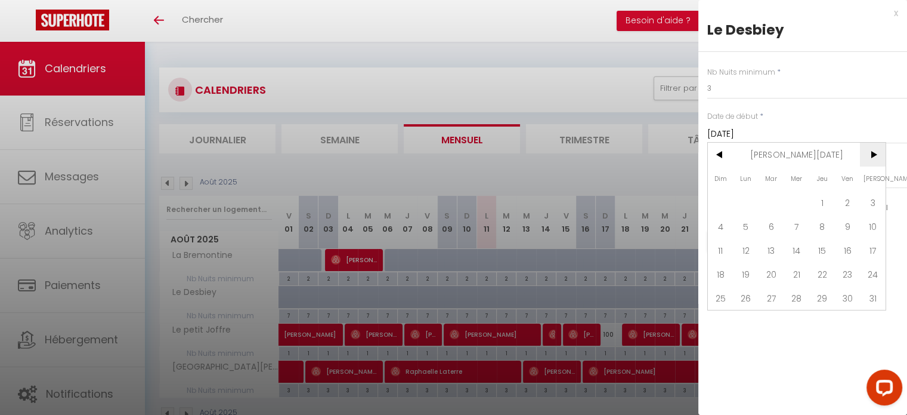
click at [874, 157] on span ">" at bounding box center [873, 155] width 26 height 24
click at [821, 293] on span "30" at bounding box center [822, 298] width 26 height 24
type input "Jeu 30 Avril 2026"
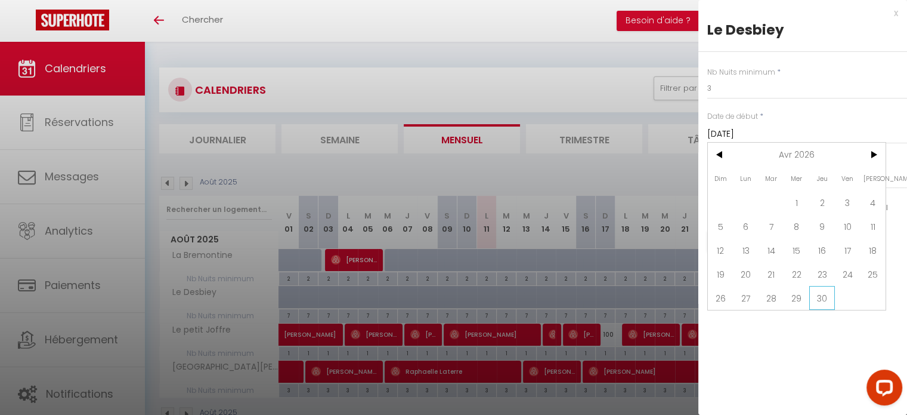
type input "Ven 01 Mai 2026"
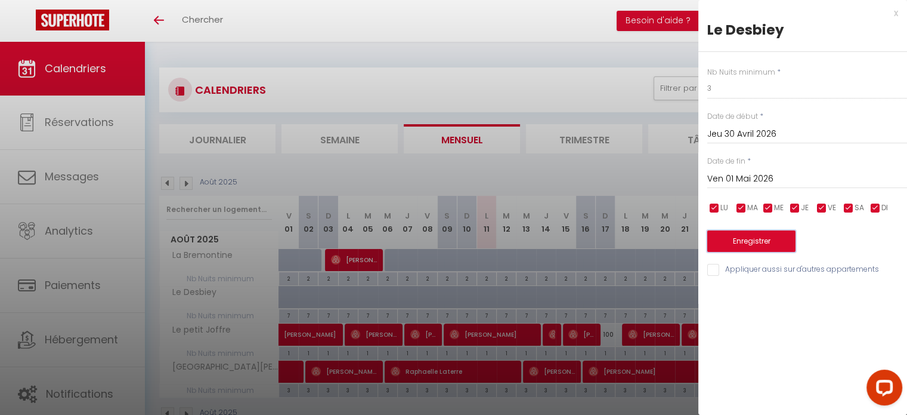
click at [775, 242] on button "Enregistrer" at bounding box center [751, 240] width 88 height 21
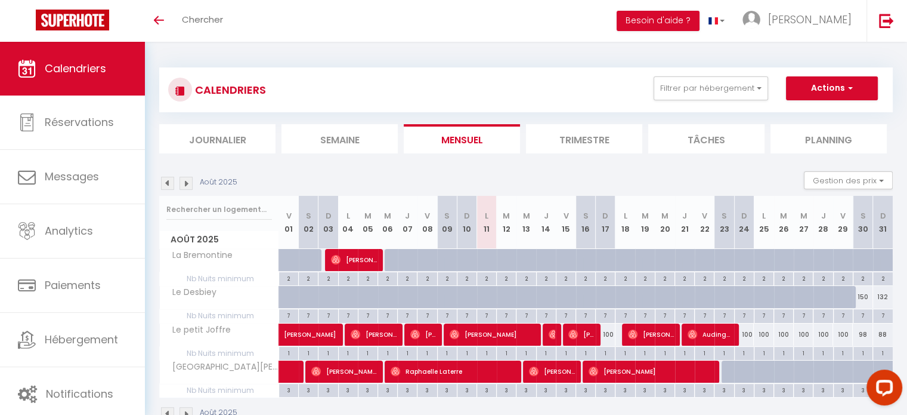
click at [798, 374] on div at bounding box center [804, 371] width 20 height 23
type input "180"
type input "Mer 27 Août 2025"
type input "Jeu 28 Août 2025"
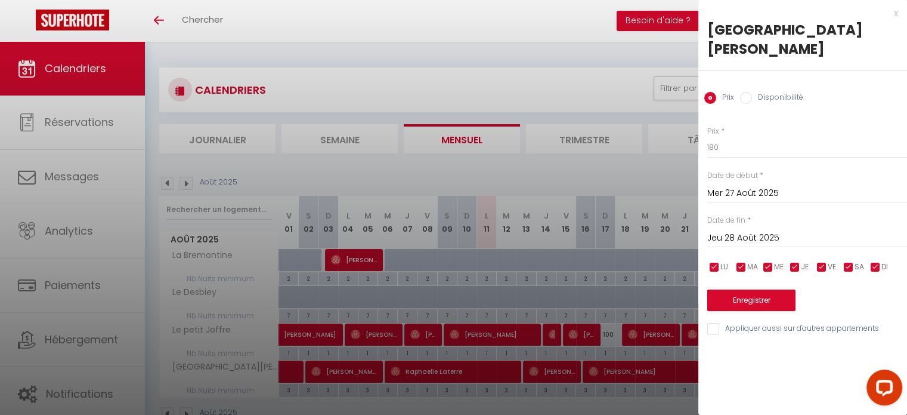
click at [897, 9] on div "x" at bounding box center [798, 13] width 200 height 14
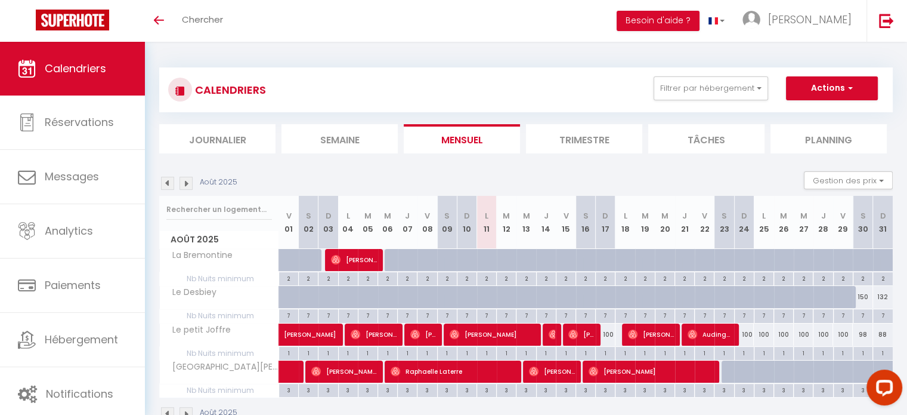
click at [863, 314] on div "7" at bounding box center [863, 314] width 19 height 11
type input "7"
type input "[DATE]"
type input "Dim 31 Août 2025"
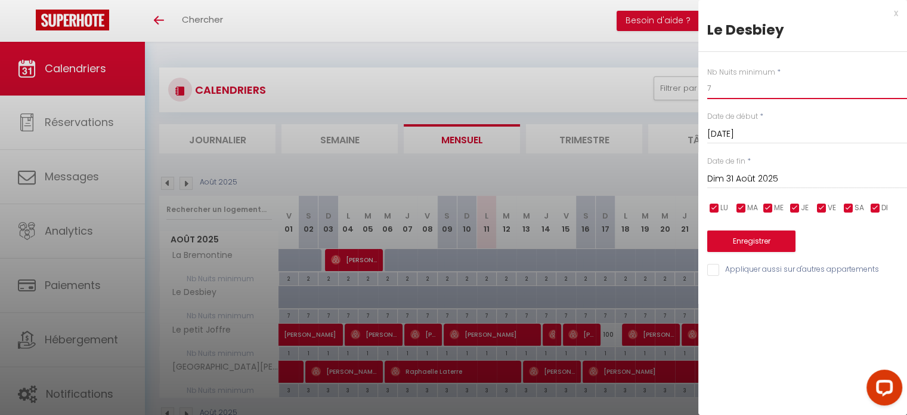
click at [761, 86] on input "7" at bounding box center [807, 88] width 200 height 21
click at [732, 99] on input "7" at bounding box center [807, 88] width 200 height 21
type input "3"
click at [731, 238] on button "Enregistrer" at bounding box center [751, 240] width 88 height 21
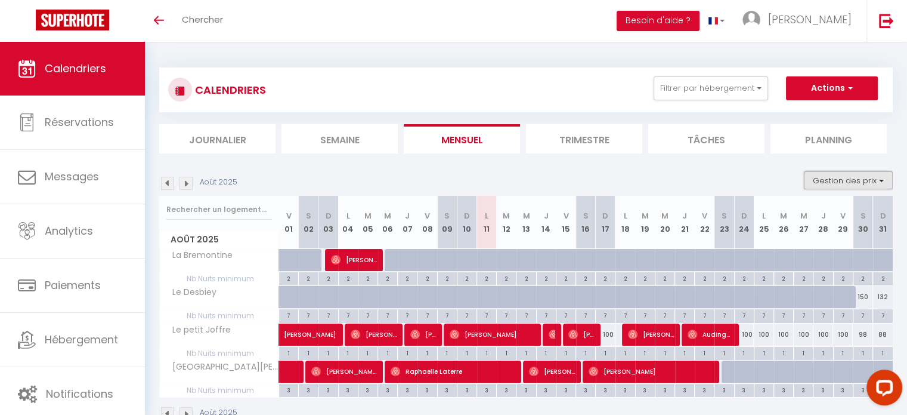
click at [876, 181] on button "Gestion des prix" at bounding box center [848, 180] width 89 height 18
